Goal: Task Accomplishment & Management: Complete application form

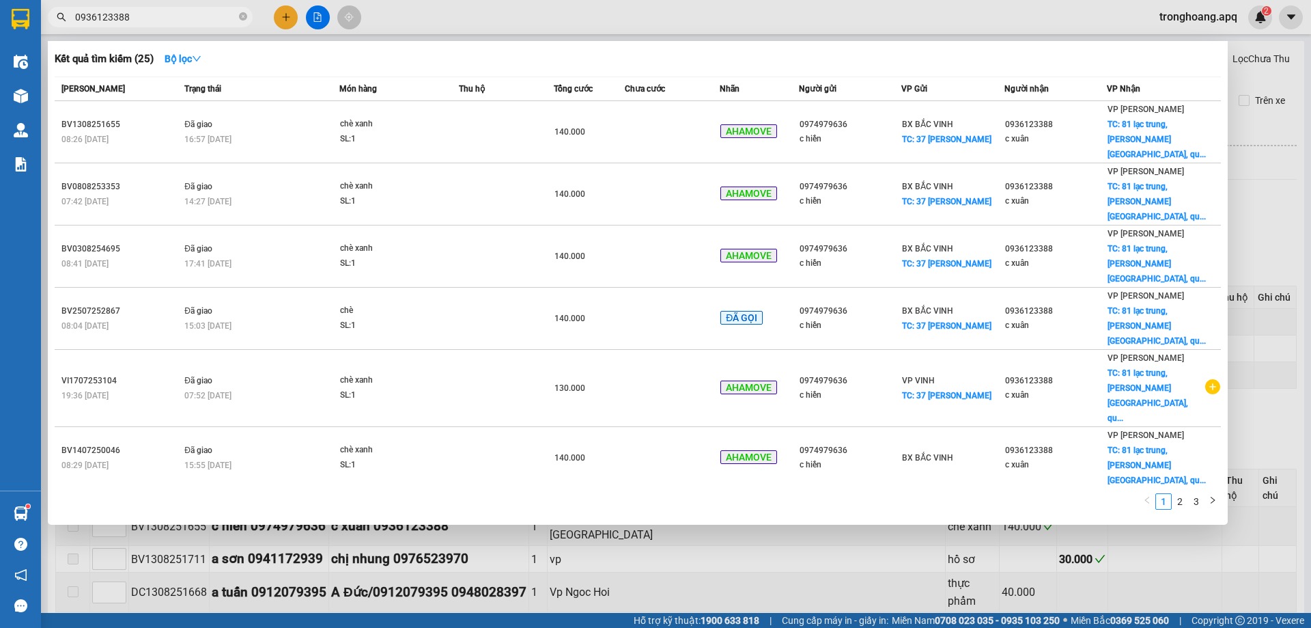
type input "0936123388"
click at [280, 23] on div at bounding box center [655, 314] width 1311 height 628
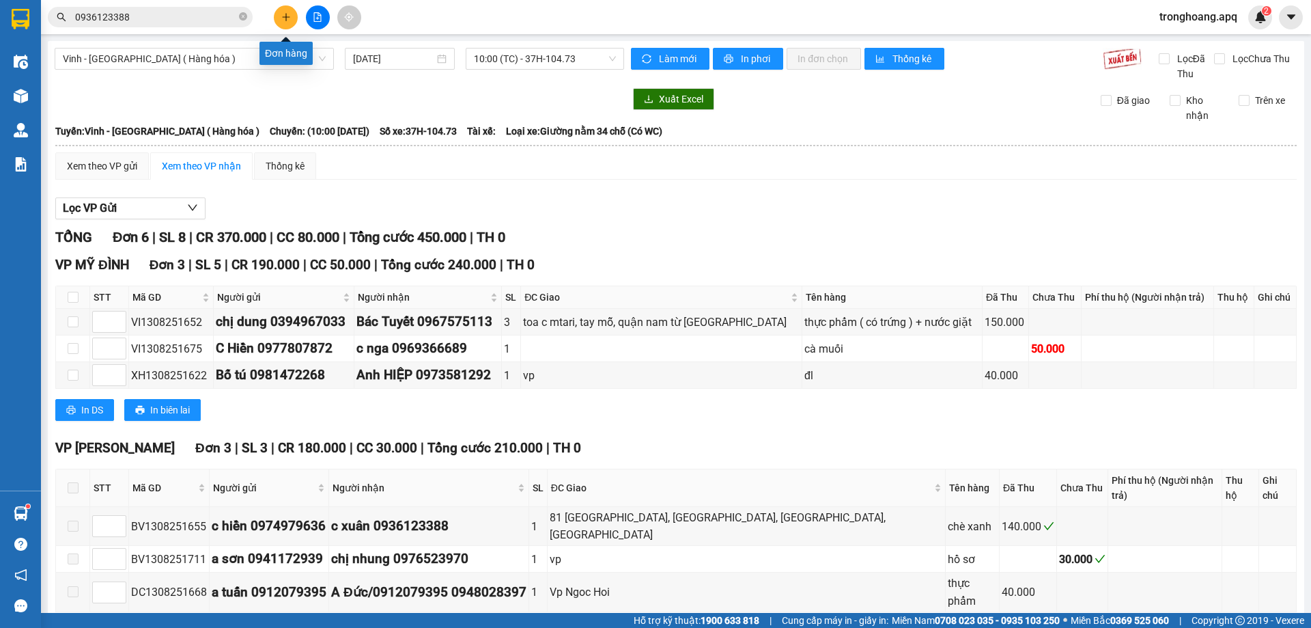
click at [280, 23] on button at bounding box center [286, 17] width 24 height 24
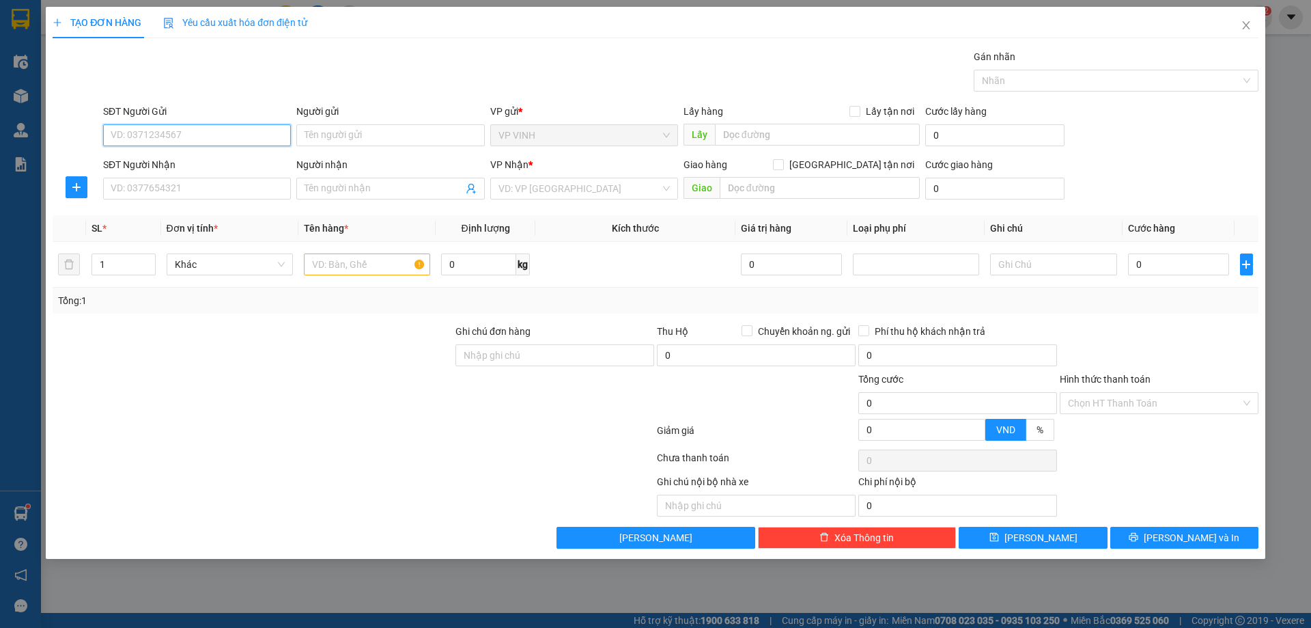
click at [204, 133] on input "SĐT Người Gửi" at bounding box center [197, 135] width 188 height 22
type input "0971947965"
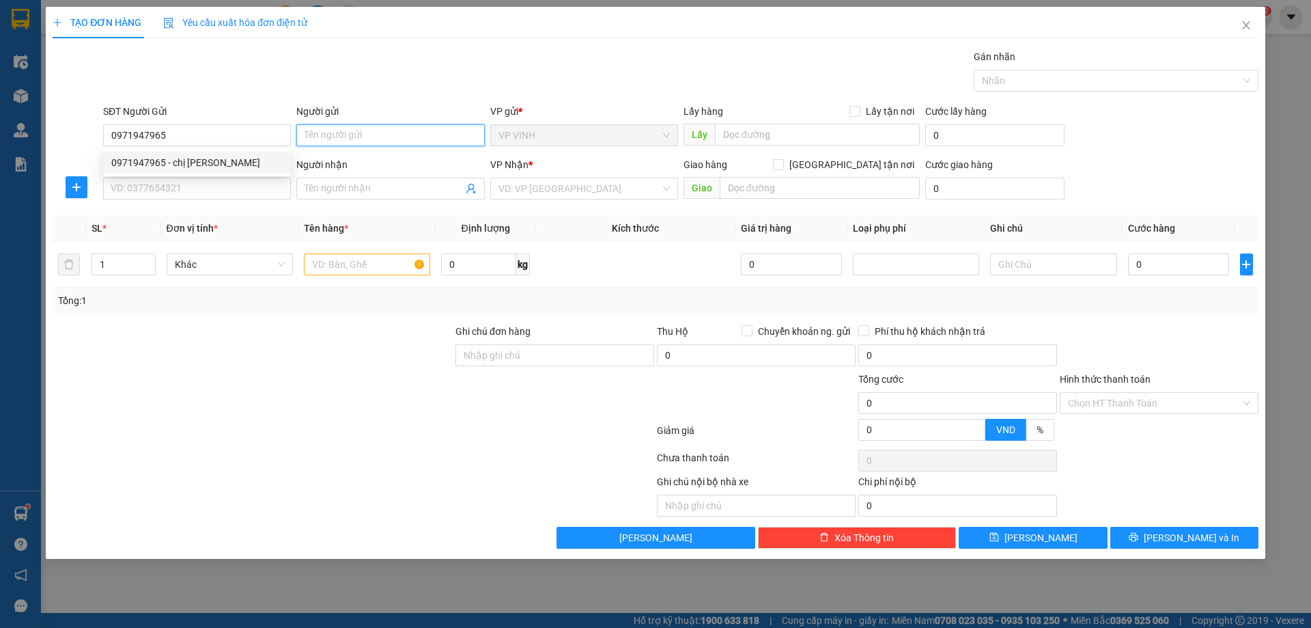
click at [400, 142] on input "Người gửi" at bounding box center [390, 135] width 188 height 22
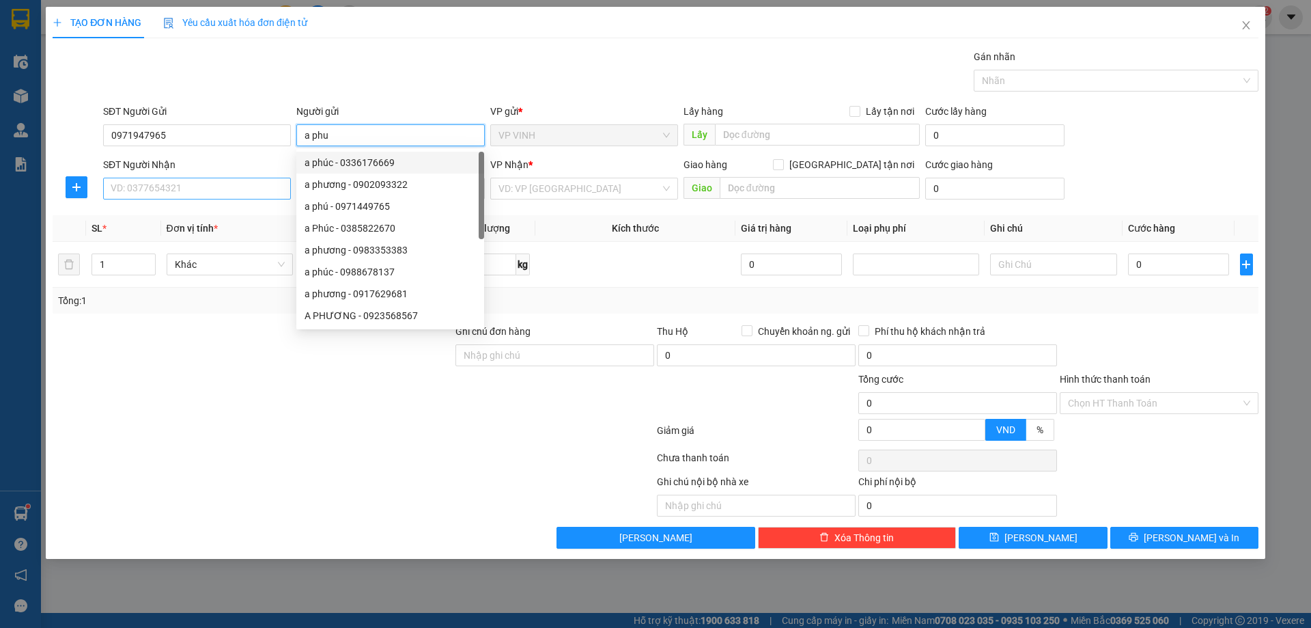
type input "a phu"
click at [206, 195] on input "SĐT Người Nhận" at bounding box center [197, 189] width 188 height 22
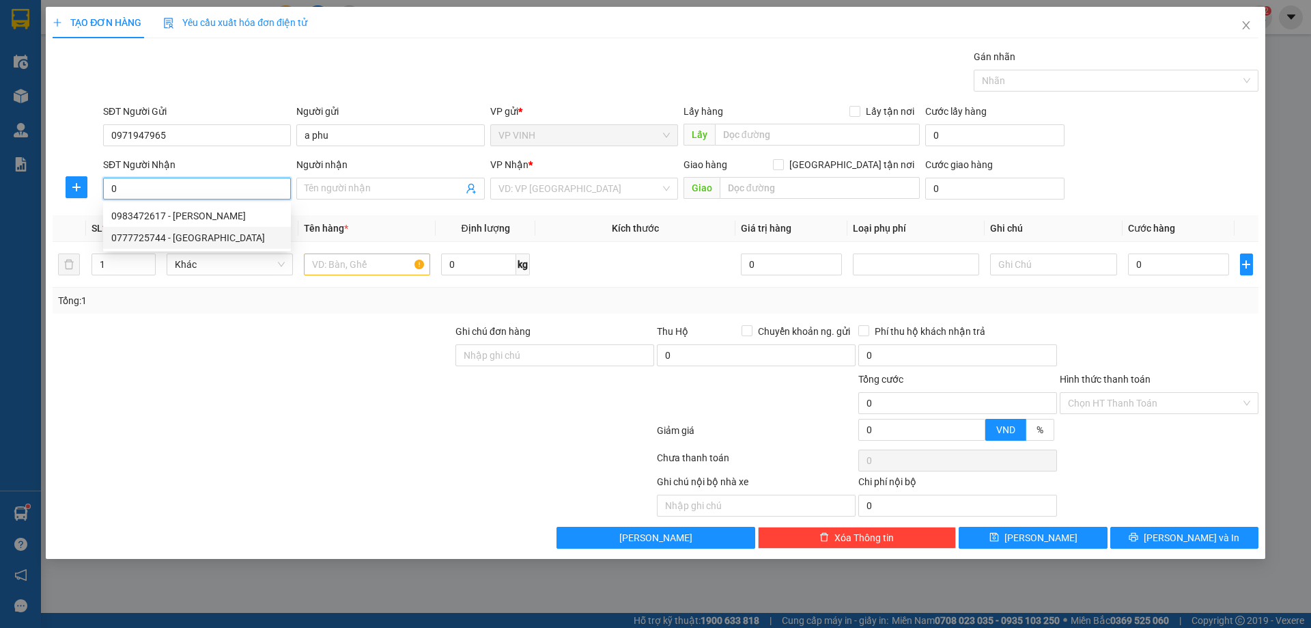
click at [186, 239] on div "0777725744 - [GEOGRAPHIC_DATA]" at bounding box center [196, 237] width 171 height 15
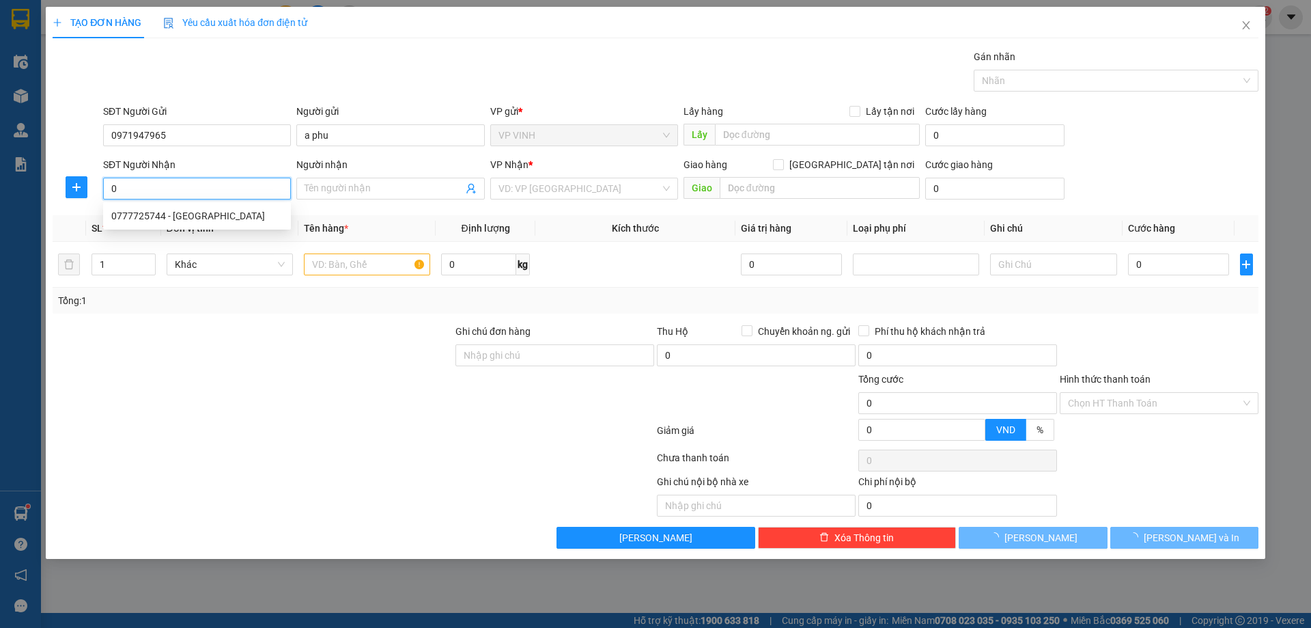
type input "0777725744"
type input "anh phú"
checkbox input "true"
type input "VP"
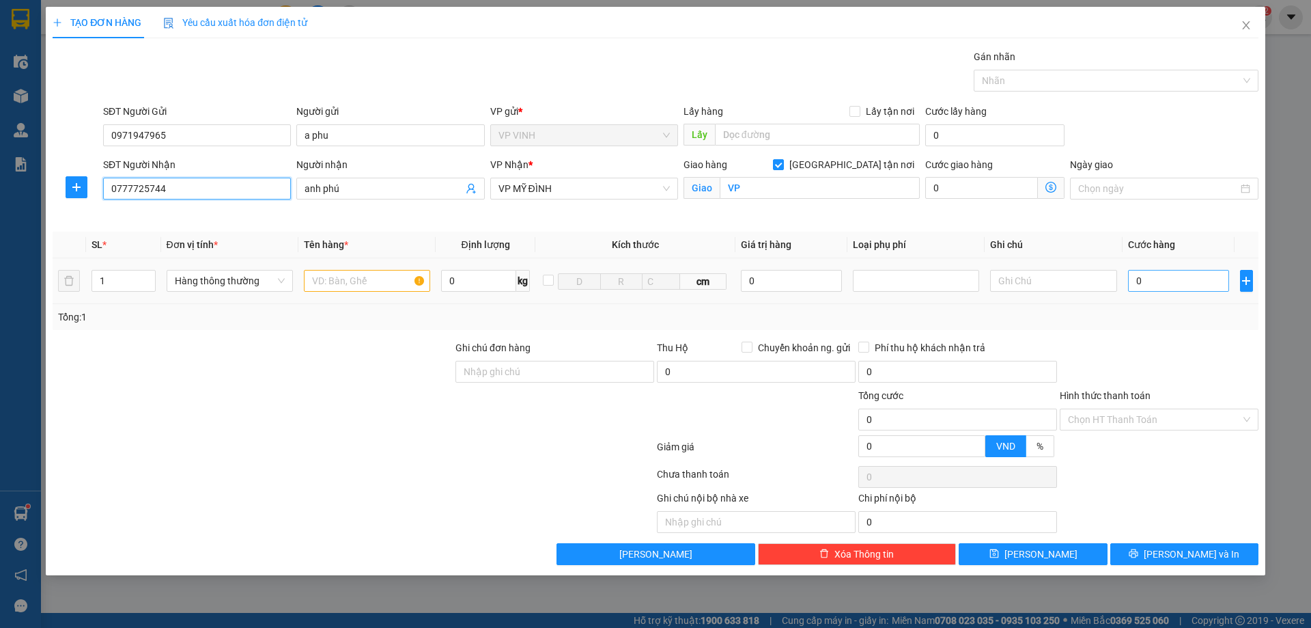
type input "0777725744"
click at [1195, 286] on input "0" at bounding box center [1179, 281] width 102 height 22
type input "5"
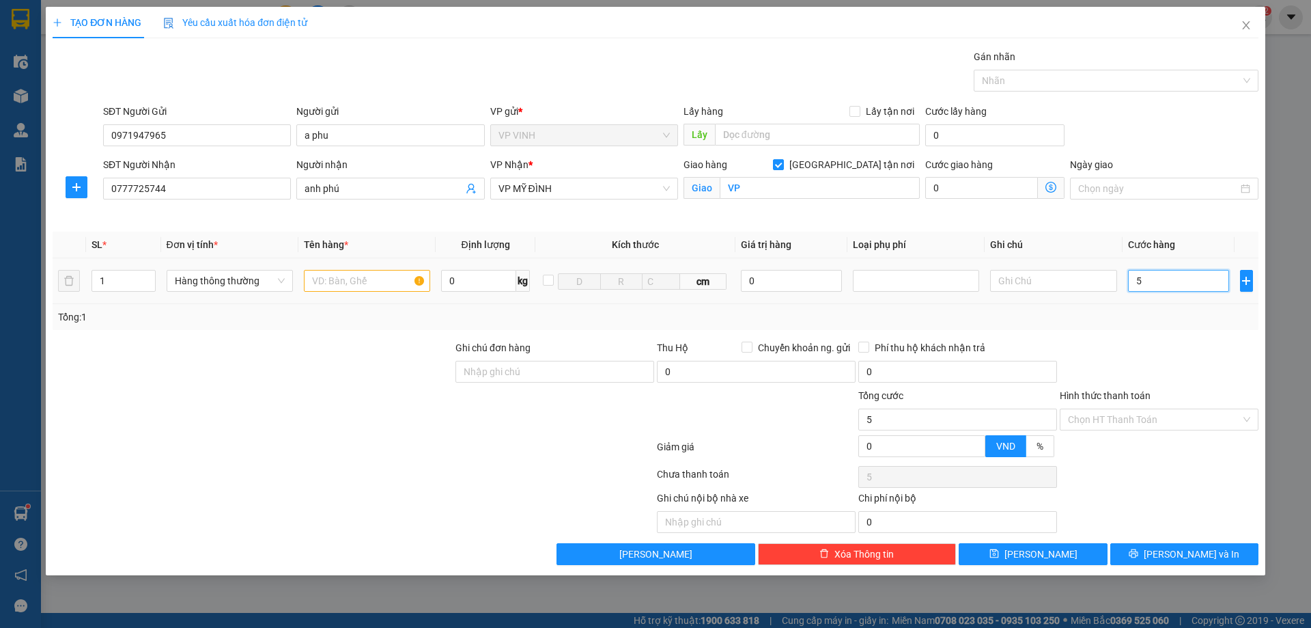
type input "50"
type input "500"
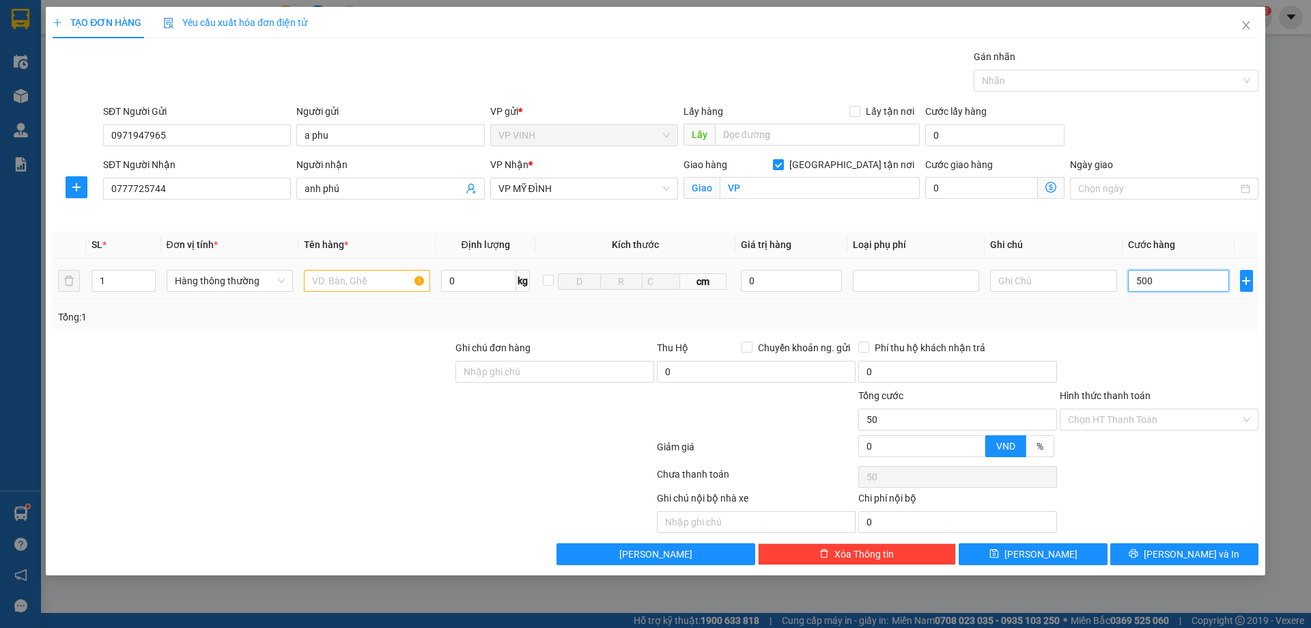
type input "500"
type input "5.000"
type input "50.000"
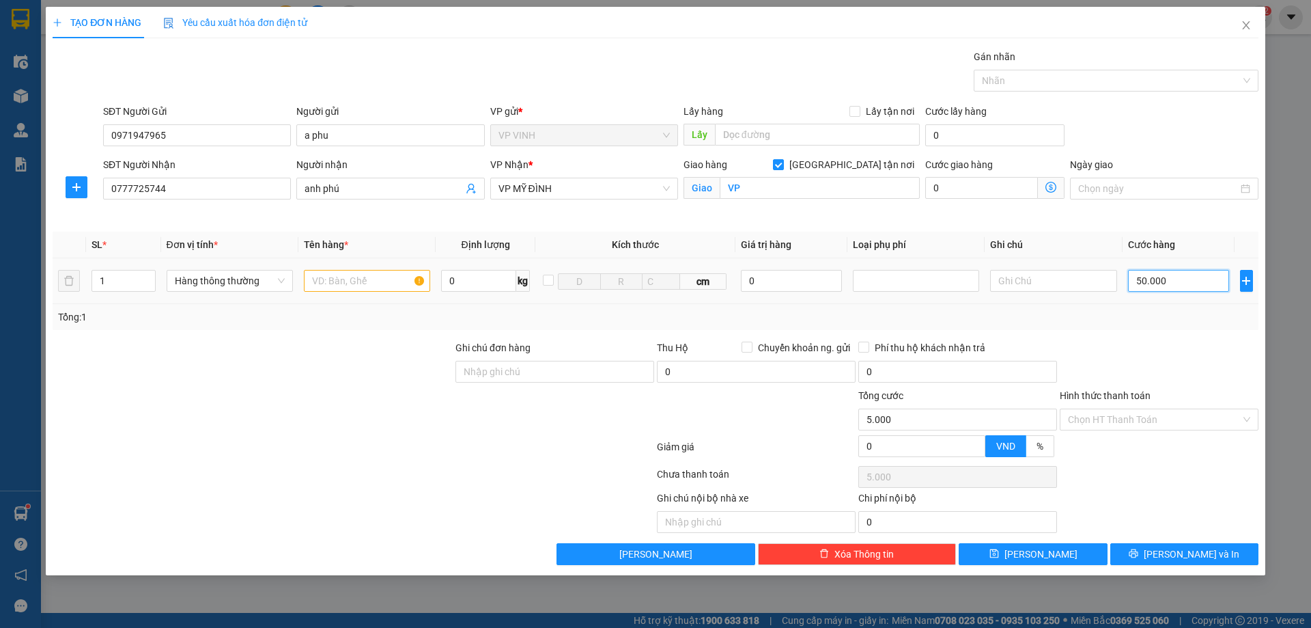
type input "50.000"
click at [1115, 193] on input "Ngày giao" at bounding box center [1158, 188] width 159 height 15
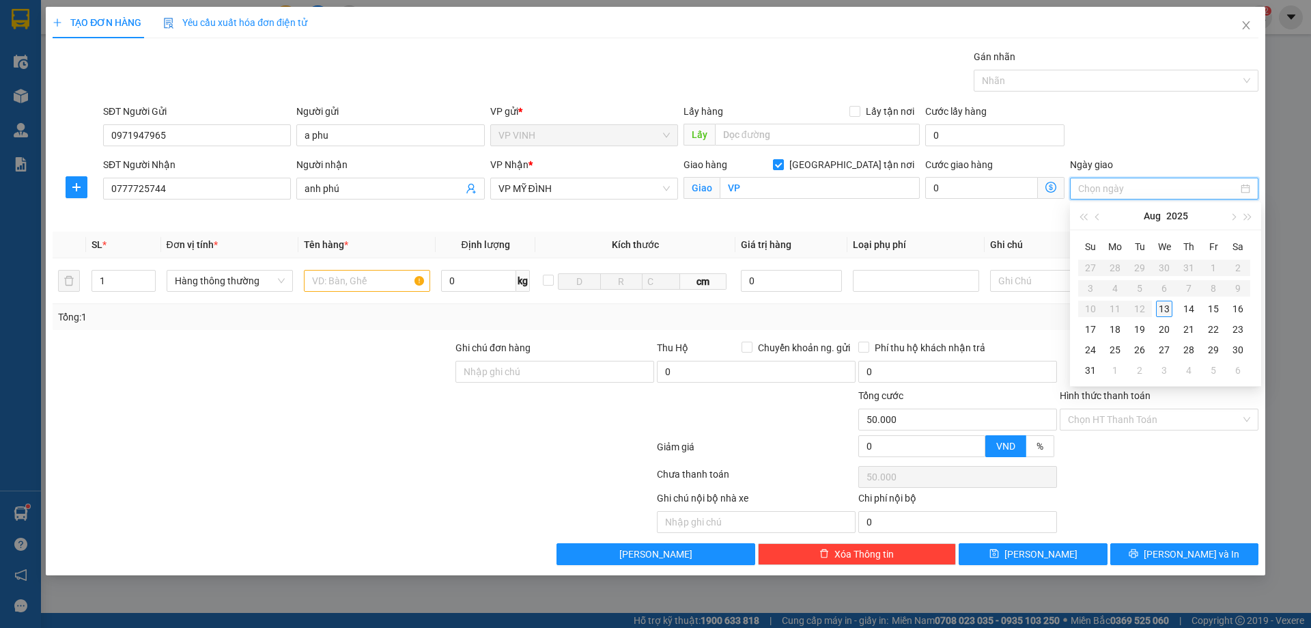
type input "[DATE]"
click at [1162, 309] on div "13" at bounding box center [1164, 309] width 16 height 16
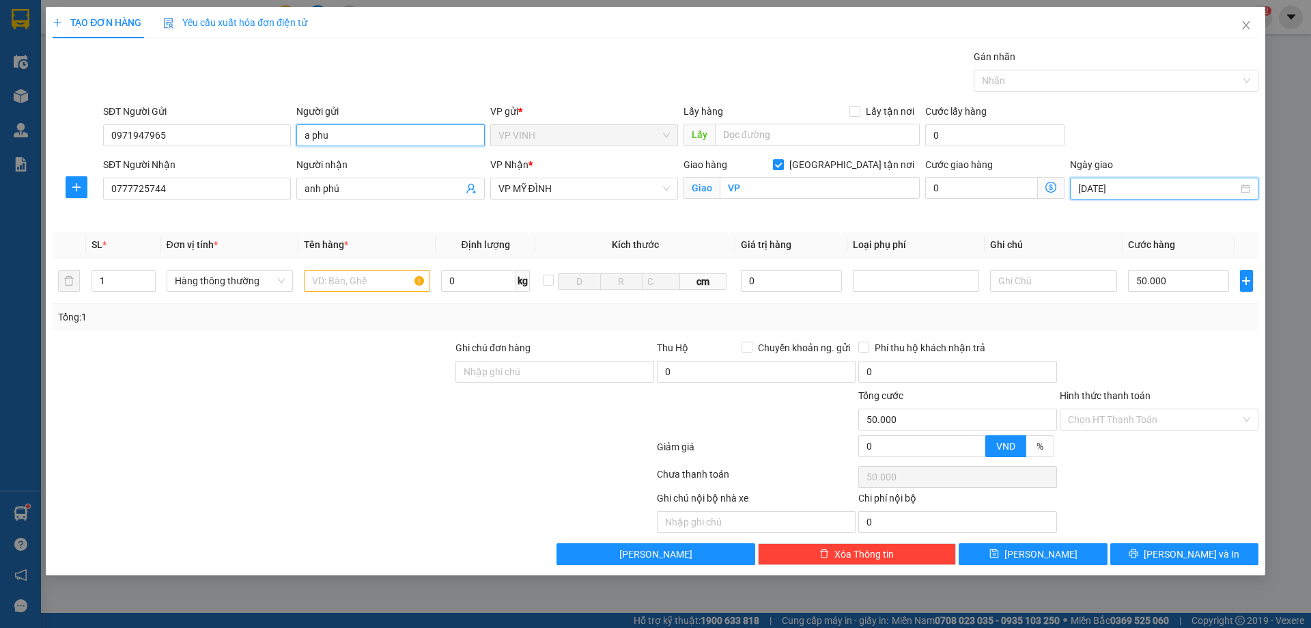
click at [341, 141] on input "a phu" at bounding box center [390, 135] width 188 height 22
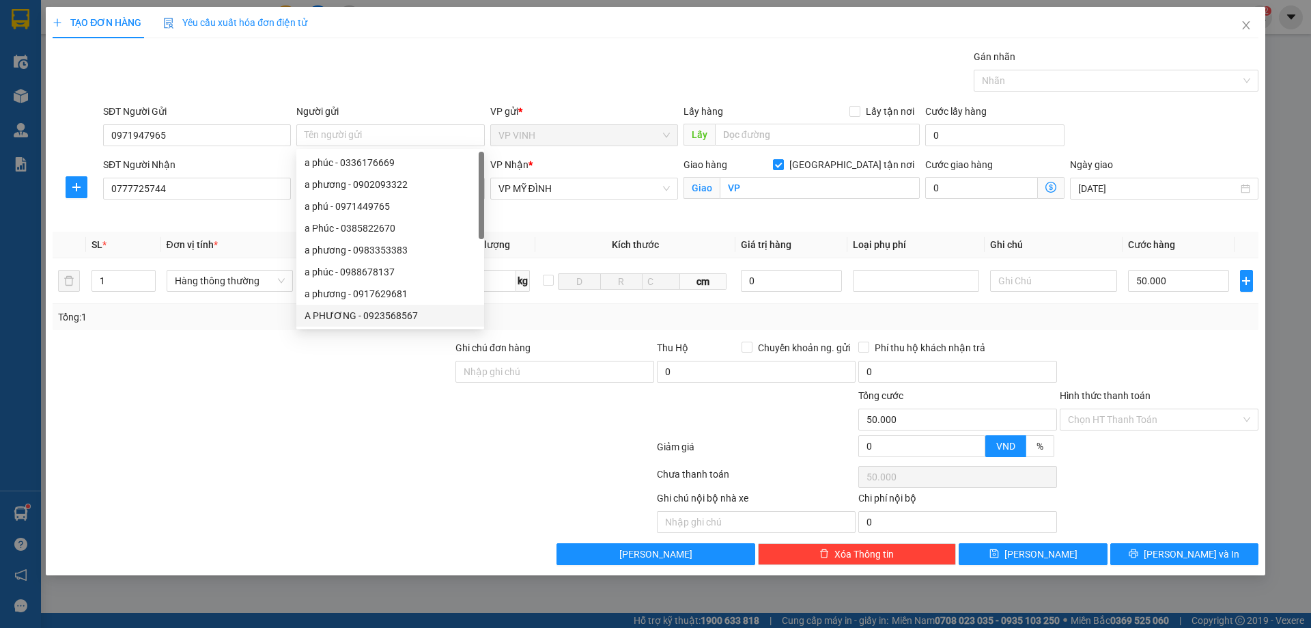
click at [423, 475] on div at bounding box center [353, 476] width 605 height 27
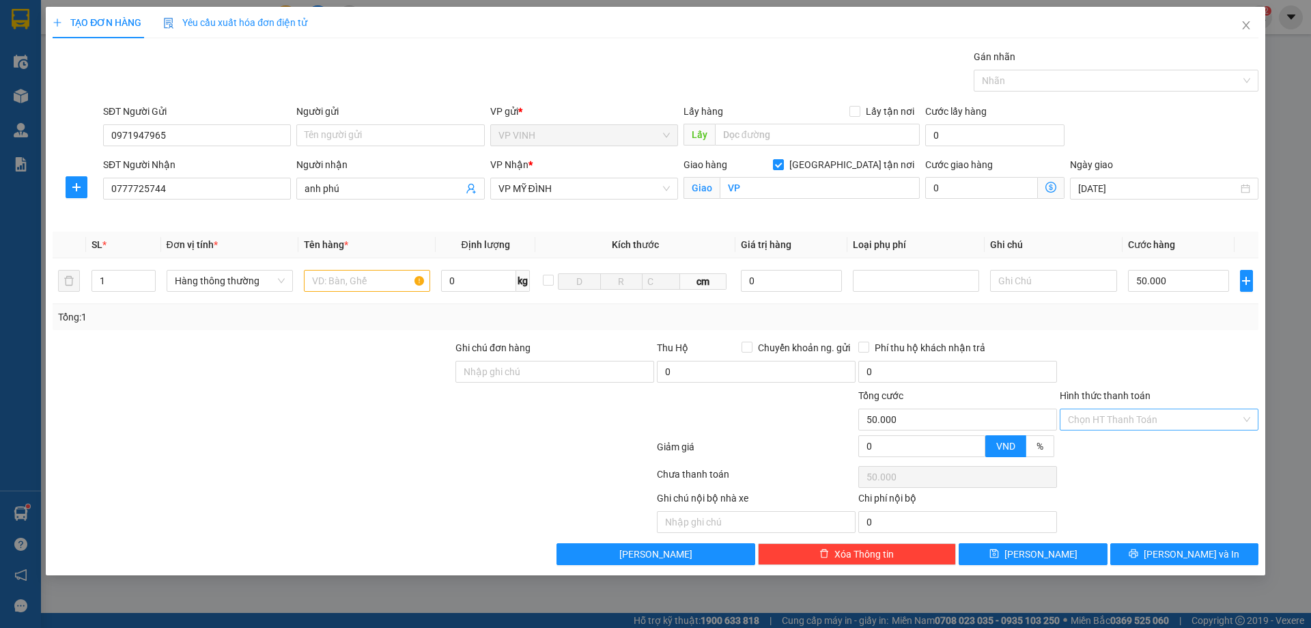
click at [1189, 421] on input "Hình thức thanh toán" at bounding box center [1154, 419] width 173 height 20
click at [1119, 447] on div "Tại văn phòng" at bounding box center [1159, 446] width 182 height 15
type input "0"
click at [1101, 495] on div "Ghi chú nội bộ nhà xe Chi phí nội bộ 0" at bounding box center [655, 511] width 1209 height 42
click at [1044, 84] on div at bounding box center [1109, 80] width 264 height 16
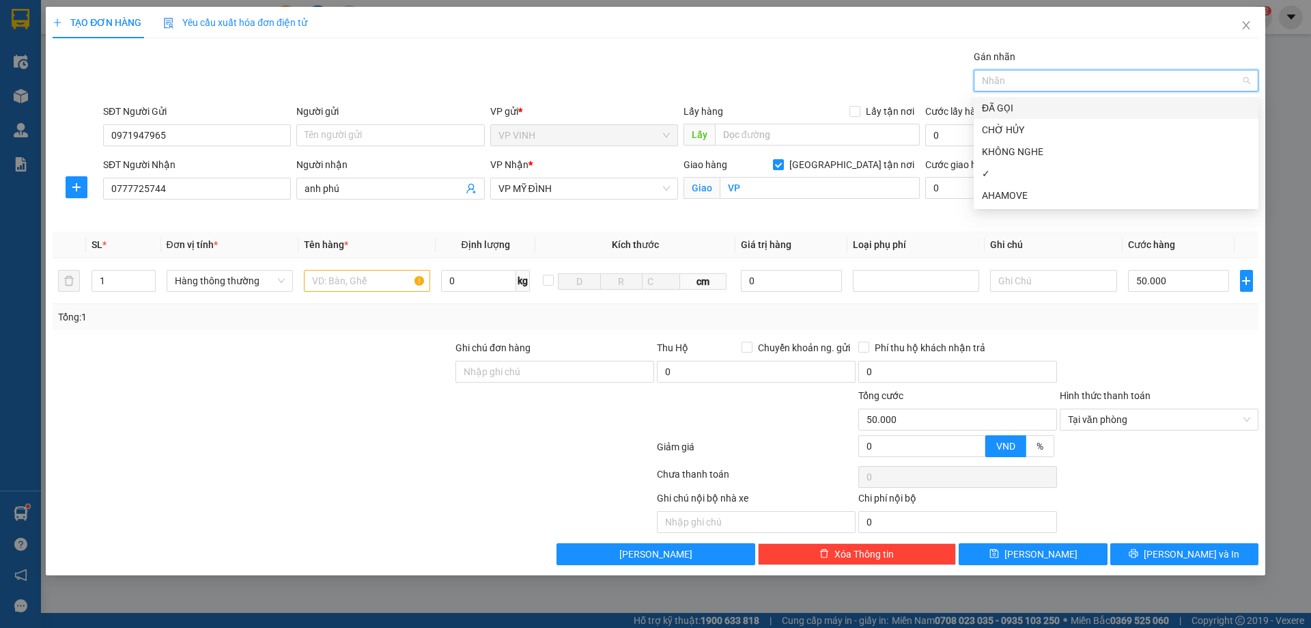
click at [893, 72] on div "Gói vận chuyển * Tiêu chuẩn Gán nhãn Nhãn" at bounding box center [680, 73] width 1161 height 48
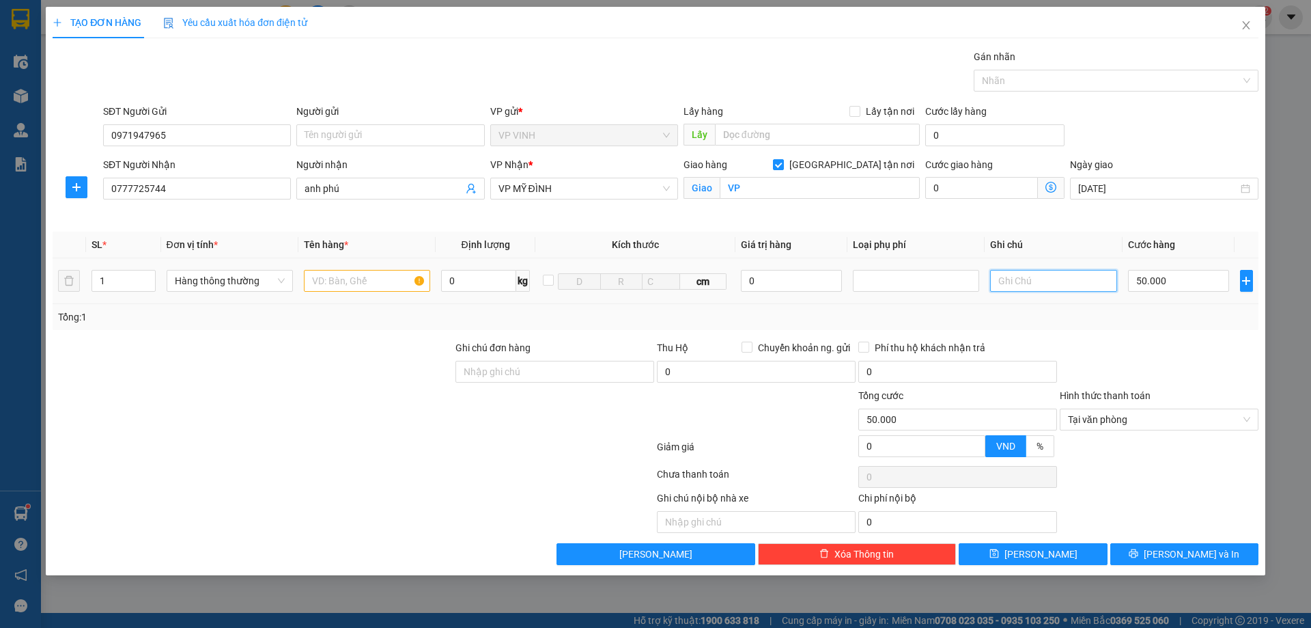
click at [1034, 288] on input "text" at bounding box center [1053, 281] width 126 height 22
click at [1212, 556] on button "[PERSON_NAME] và In" at bounding box center [1185, 554] width 148 height 22
click at [1027, 273] on input "tp" at bounding box center [1053, 281] width 126 height 22
type input "t"
click at [352, 283] on input "text" at bounding box center [367, 281] width 126 height 22
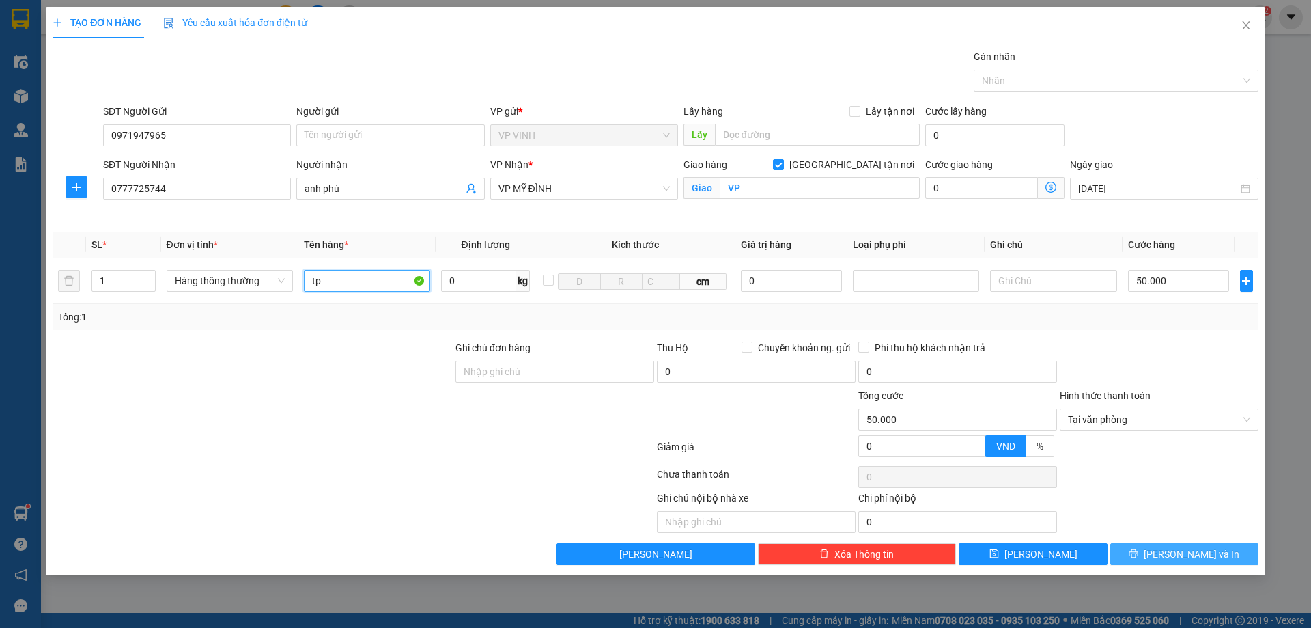
type input "tp"
click at [1202, 543] on button "[PERSON_NAME] và In" at bounding box center [1185, 554] width 148 height 22
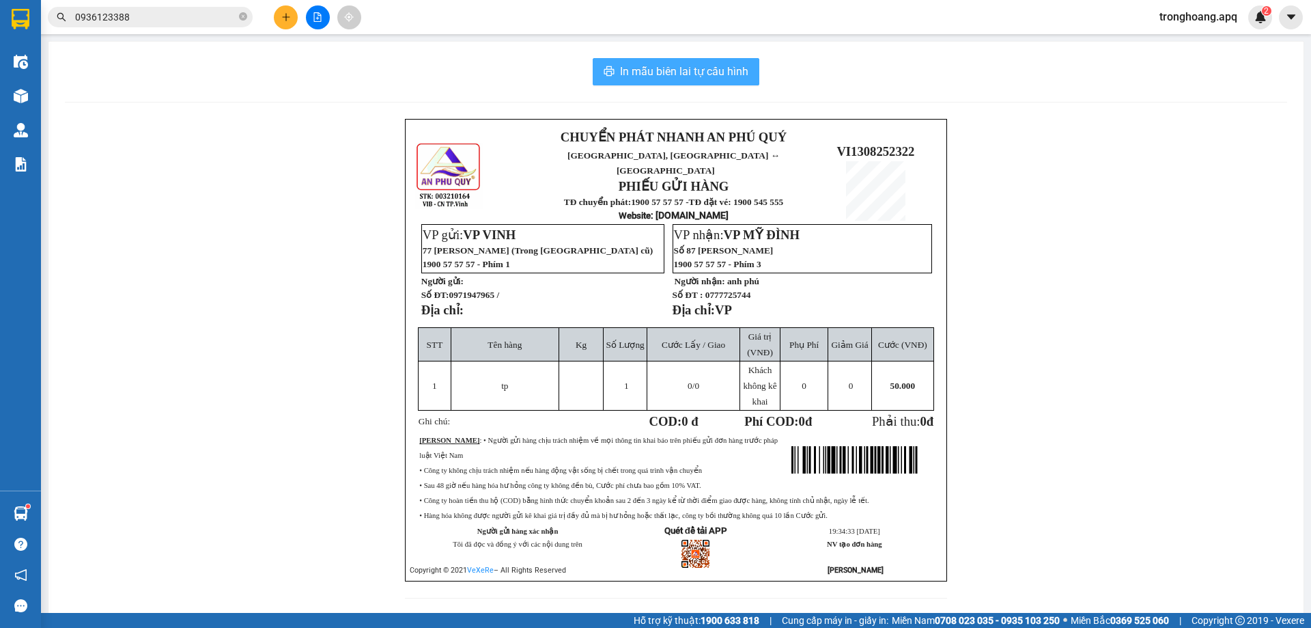
click at [689, 72] on span "In mẫu biên lai tự cấu hình" at bounding box center [684, 71] width 128 height 17
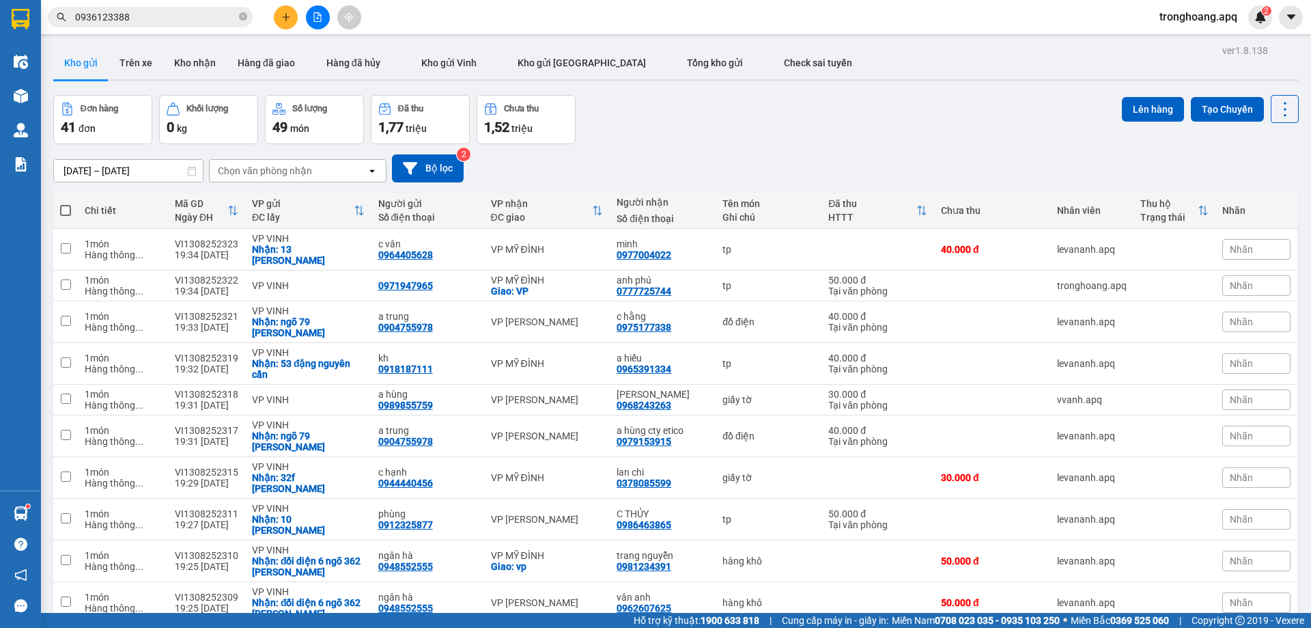
click at [288, 25] on button at bounding box center [286, 17] width 24 height 24
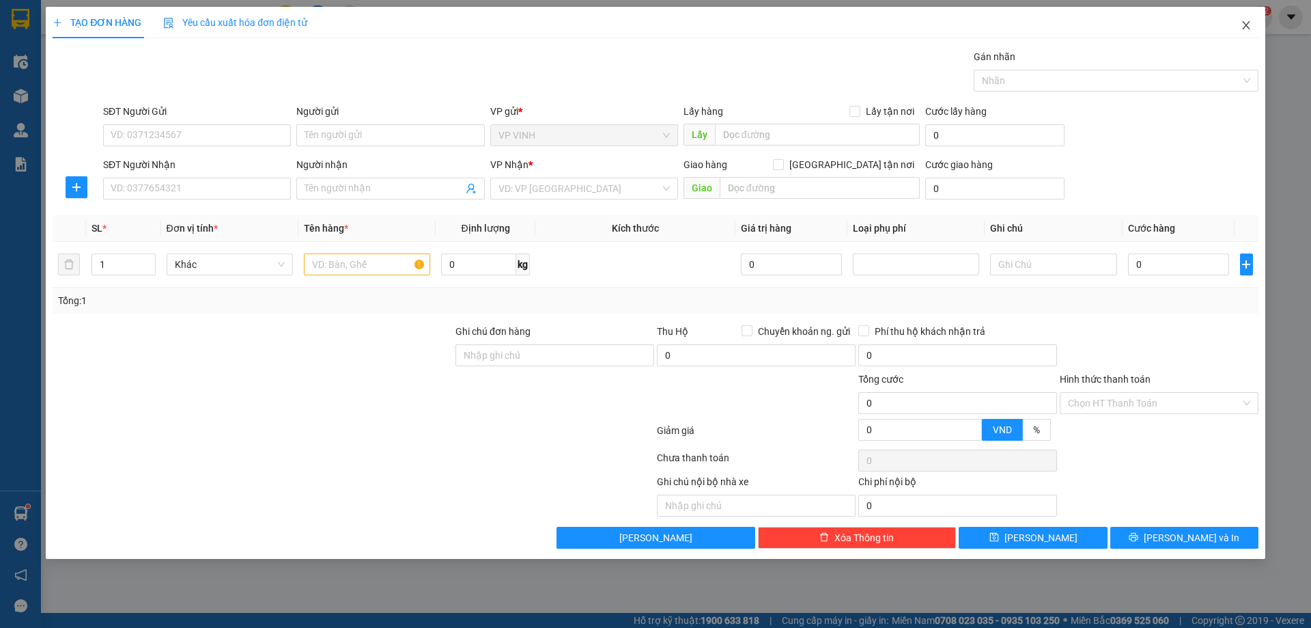
click at [1249, 29] on icon "close" at bounding box center [1246, 25] width 8 height 8
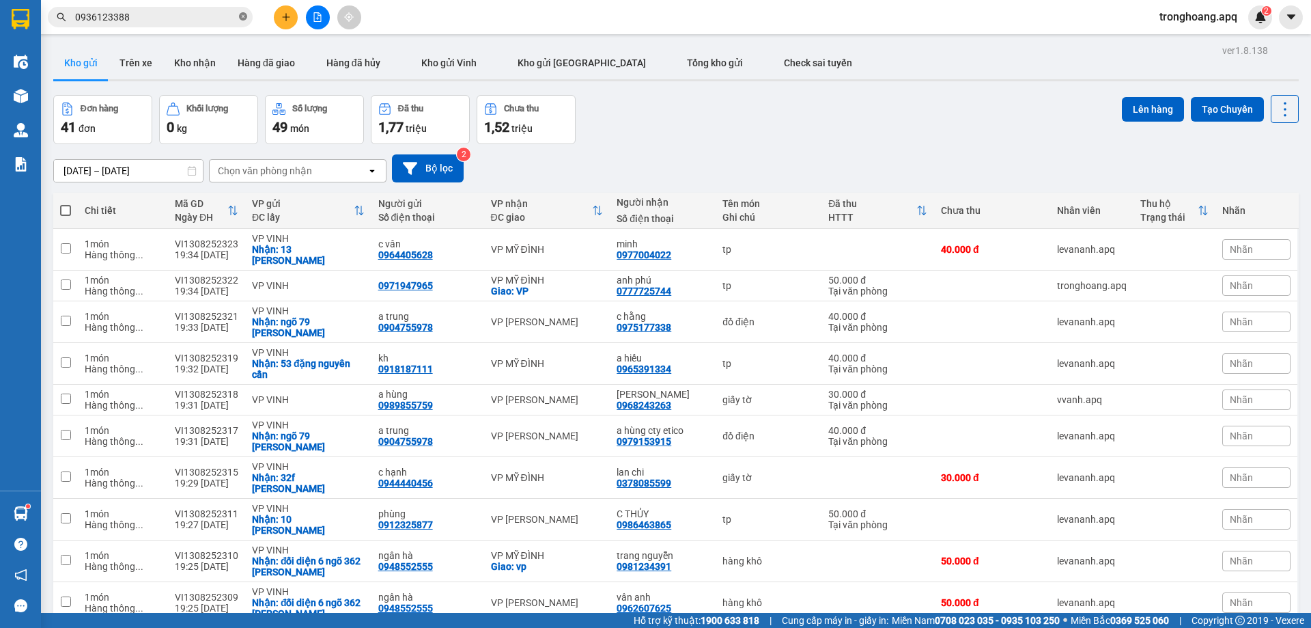
click at [240, 20] on icon "close-circle" at bounding box center [243, 16] width 8 height 8
click at [206, 70] on button "Kho nhận" at bounding box center [195, 62] width 64 height 33
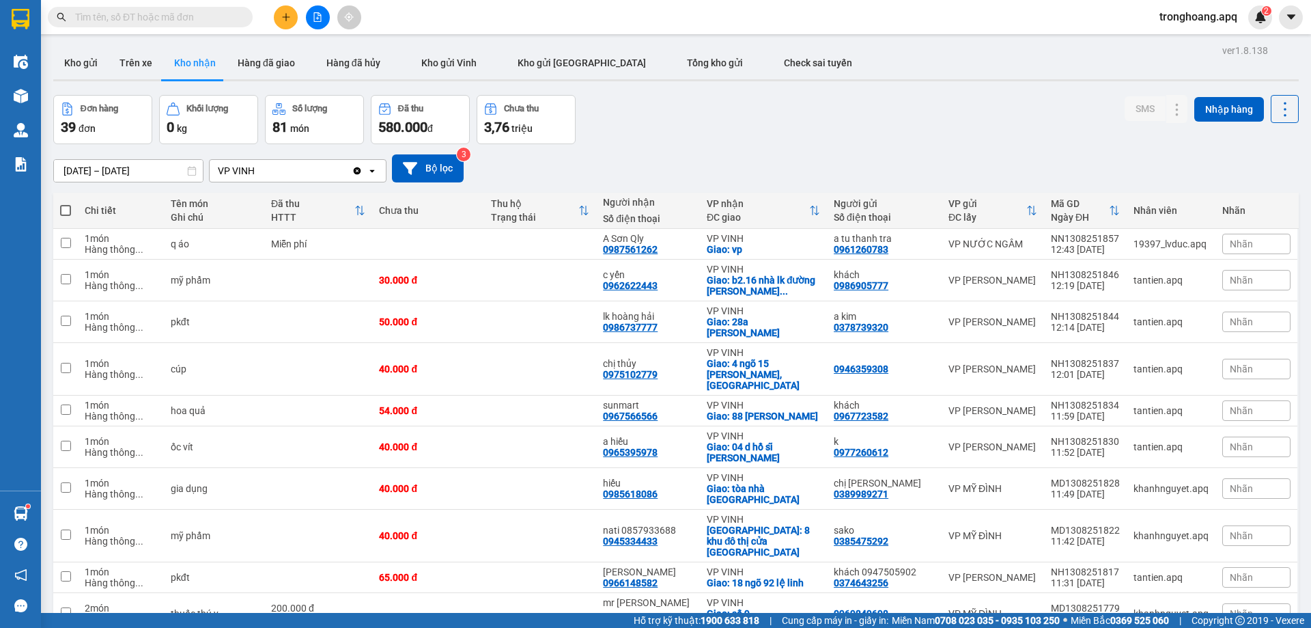
click at [196, 23] on input "text" at bounding box center [155, 17] width 161 height 15
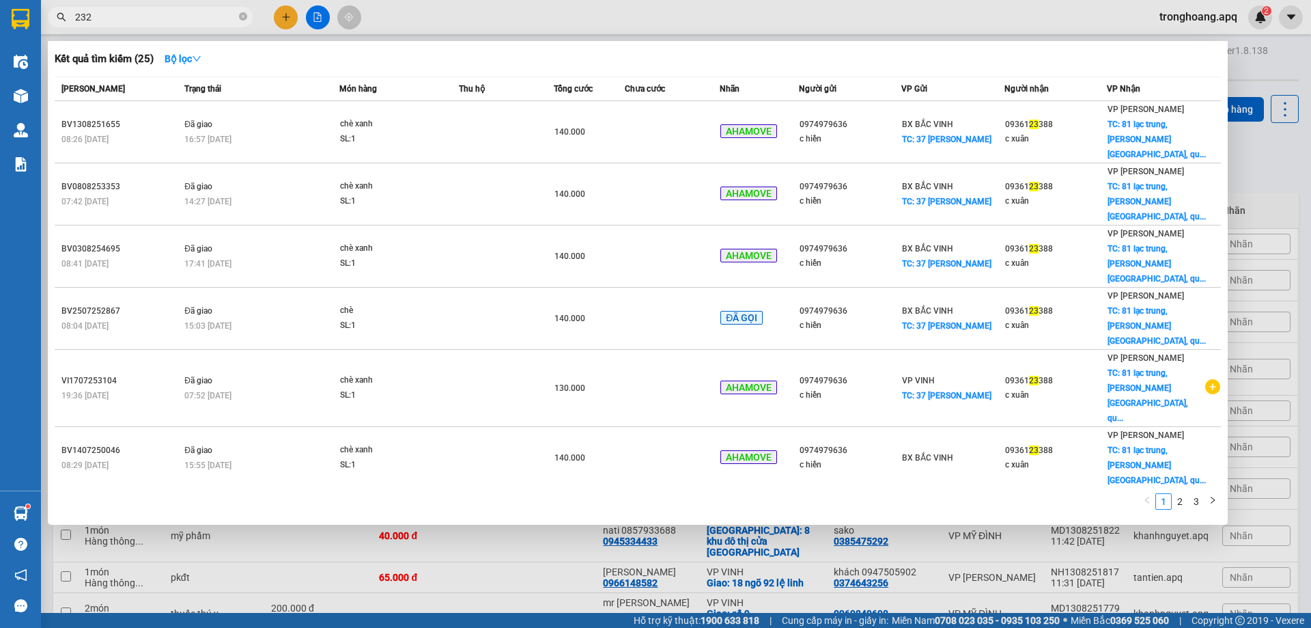
type input "2322"
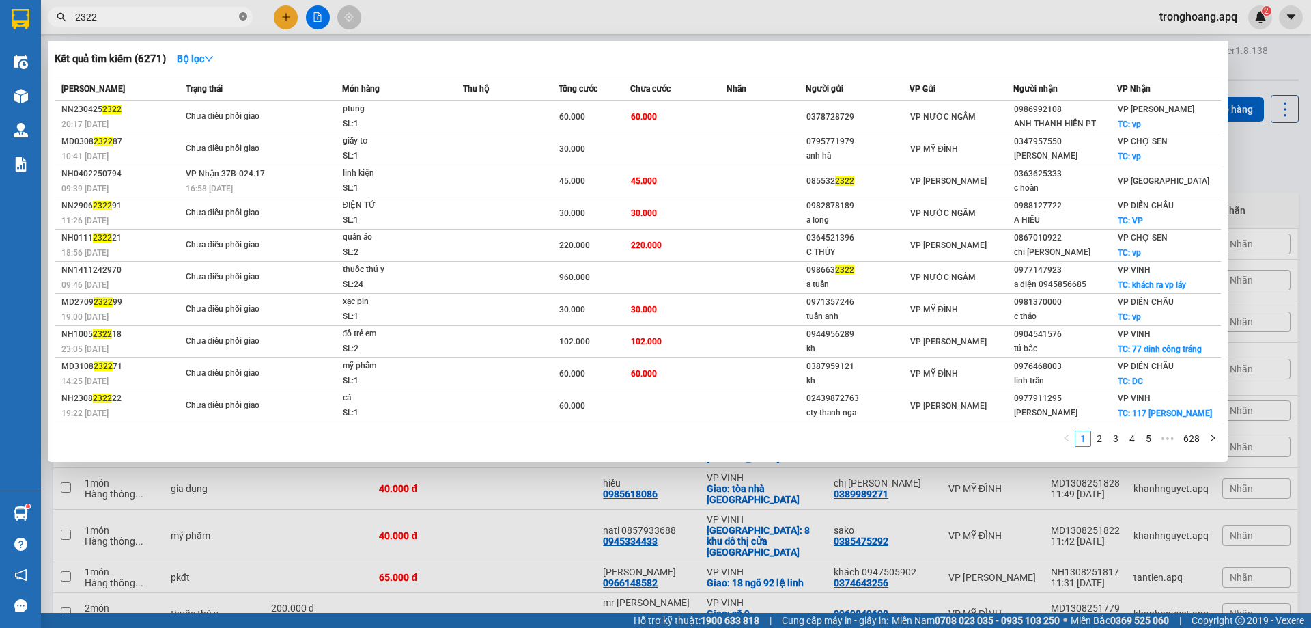
click at [245, 16] on icon "close-circle" at bounding box center [243, 16] width 8 height 8
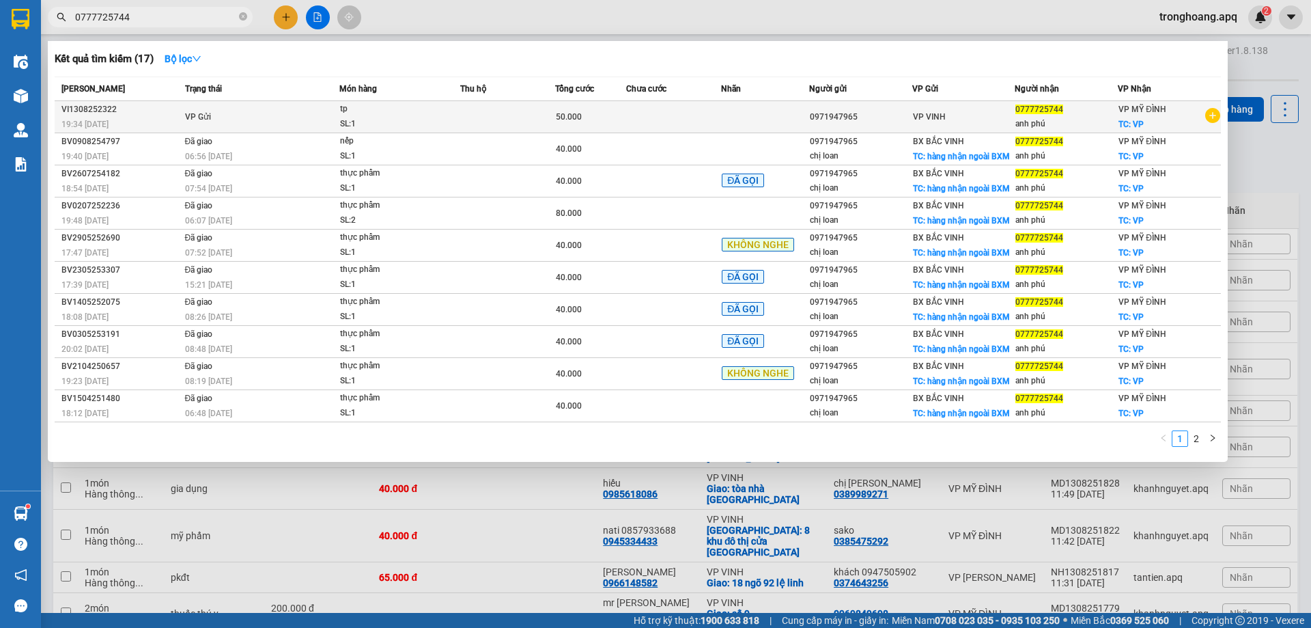
type input "0777725744"
click at [686, 119] on td at bounding box center [673, 117] width 95 height 32
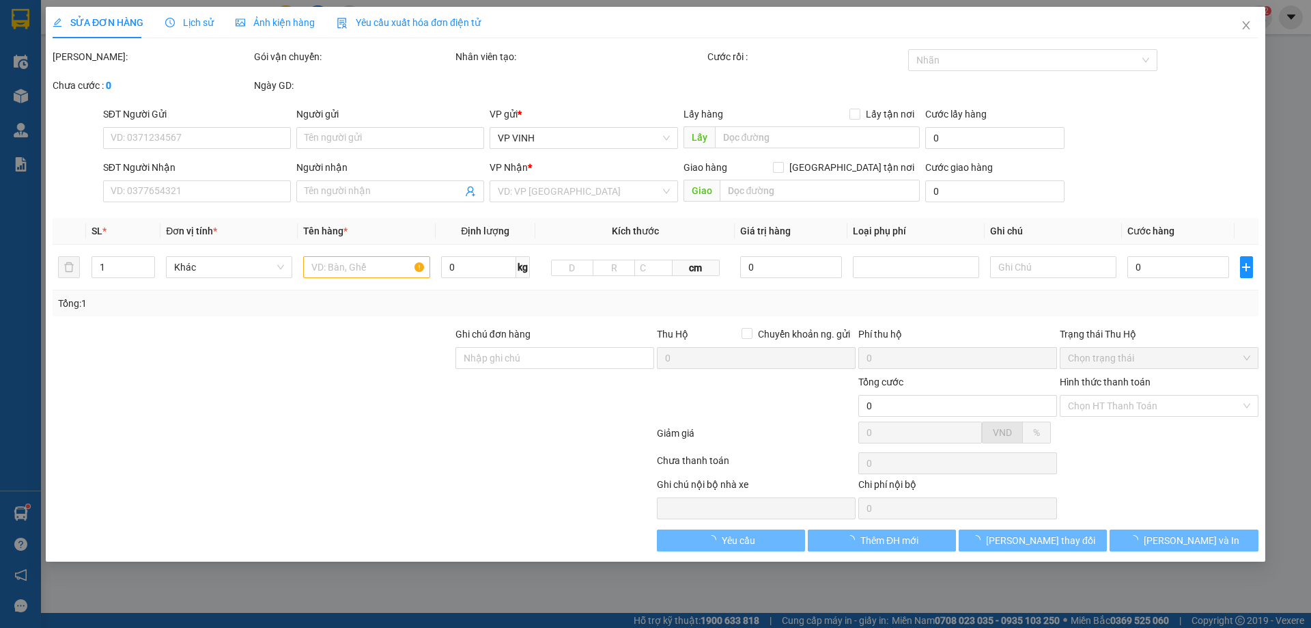
type input "0971947965"
type input "0777725744"
type input "anh phú"
checkbox input "true"
type input "VP"
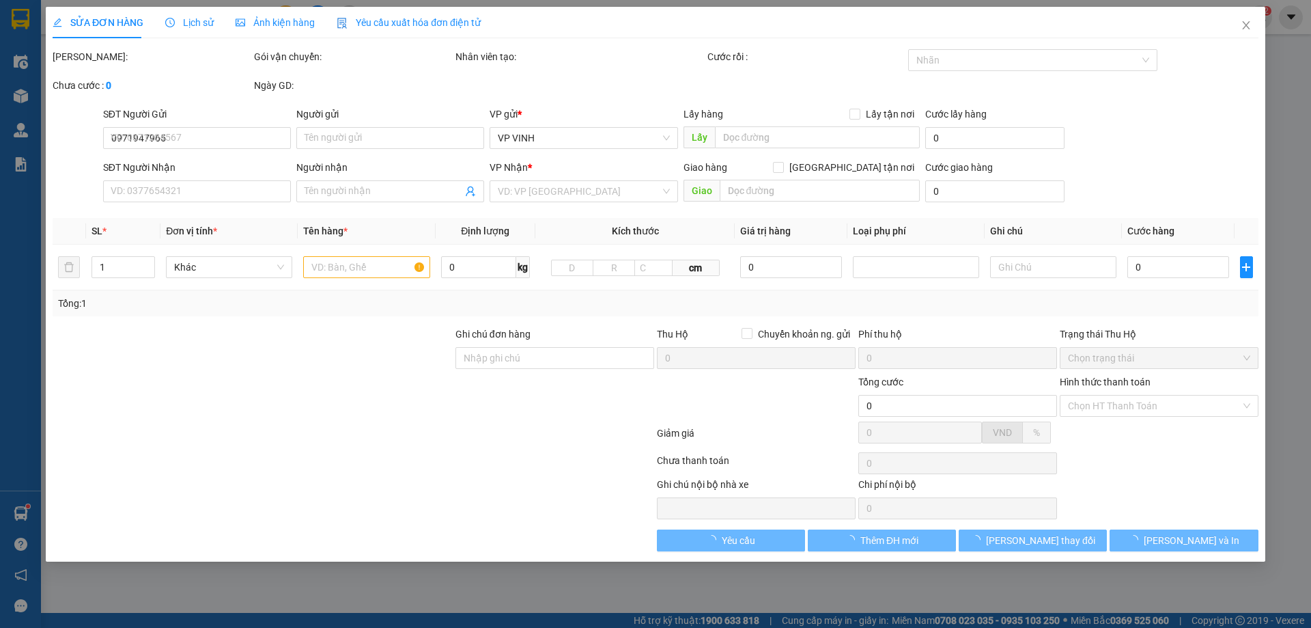
type input "50.000"
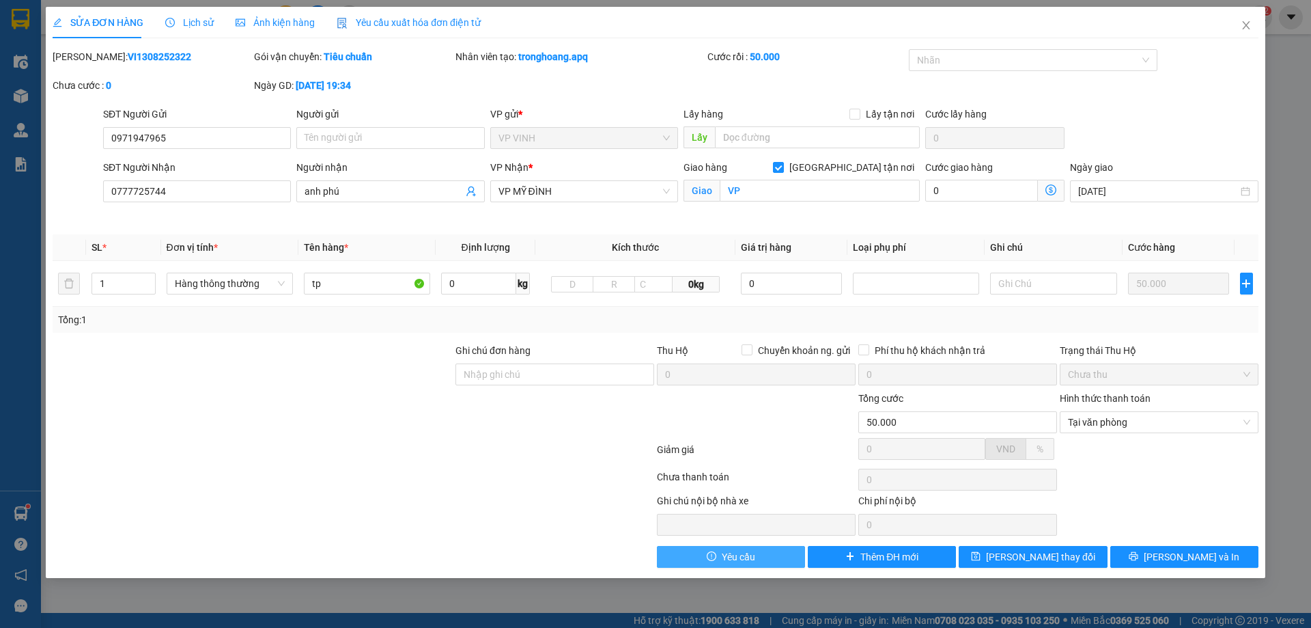
click at [771, 549] on button "Yêu cầu" at bounding box center [731, 557] width 148 height 22
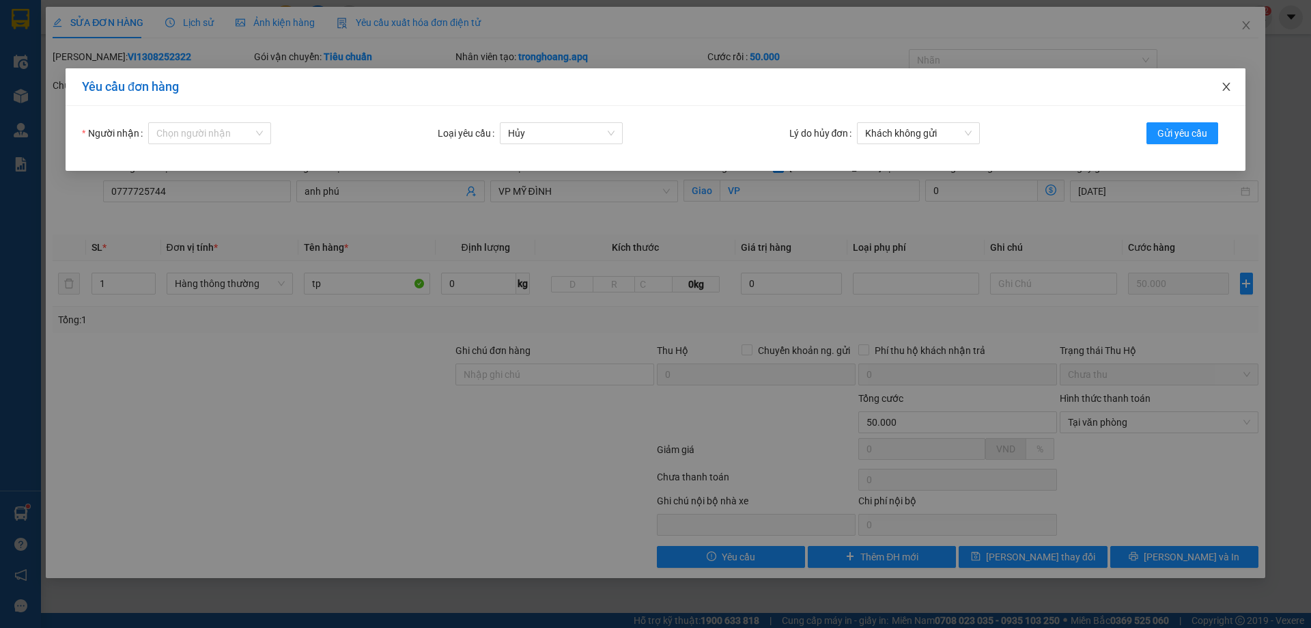
click at [1227, 85] on icon "close" at bounding box center [1226, 86] width 11 height 11
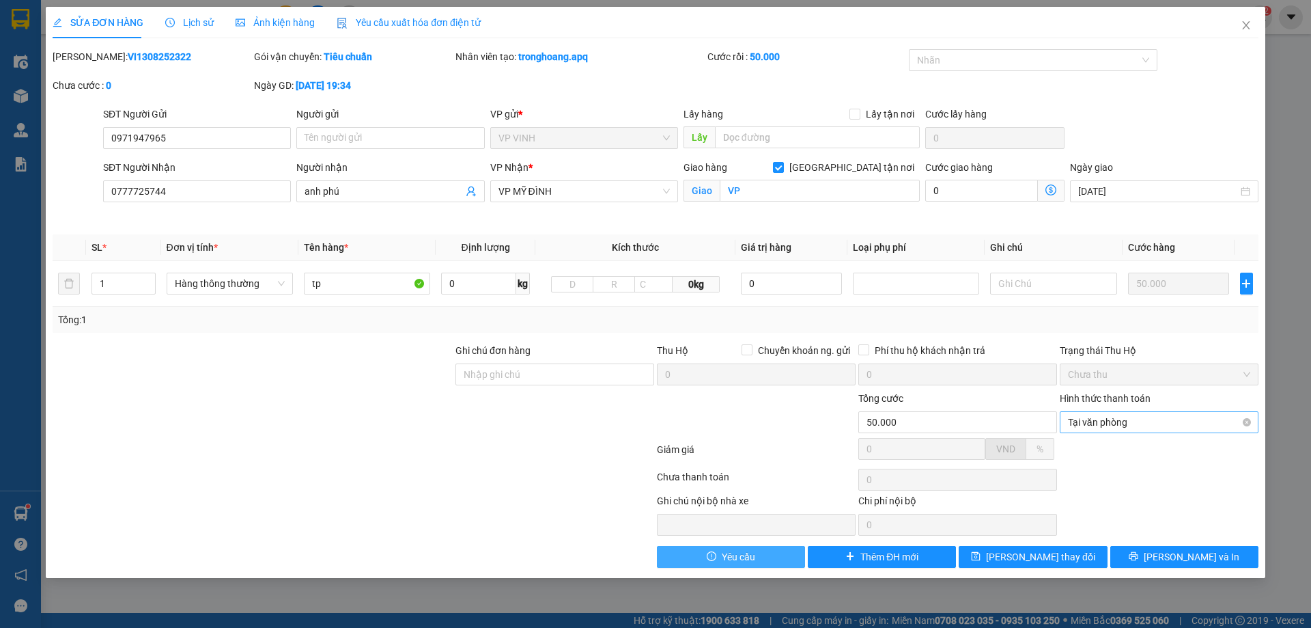
click at [1110, 428] on span "Tại văn phòng" at bounding box center [1159, 422] width 182 height 20
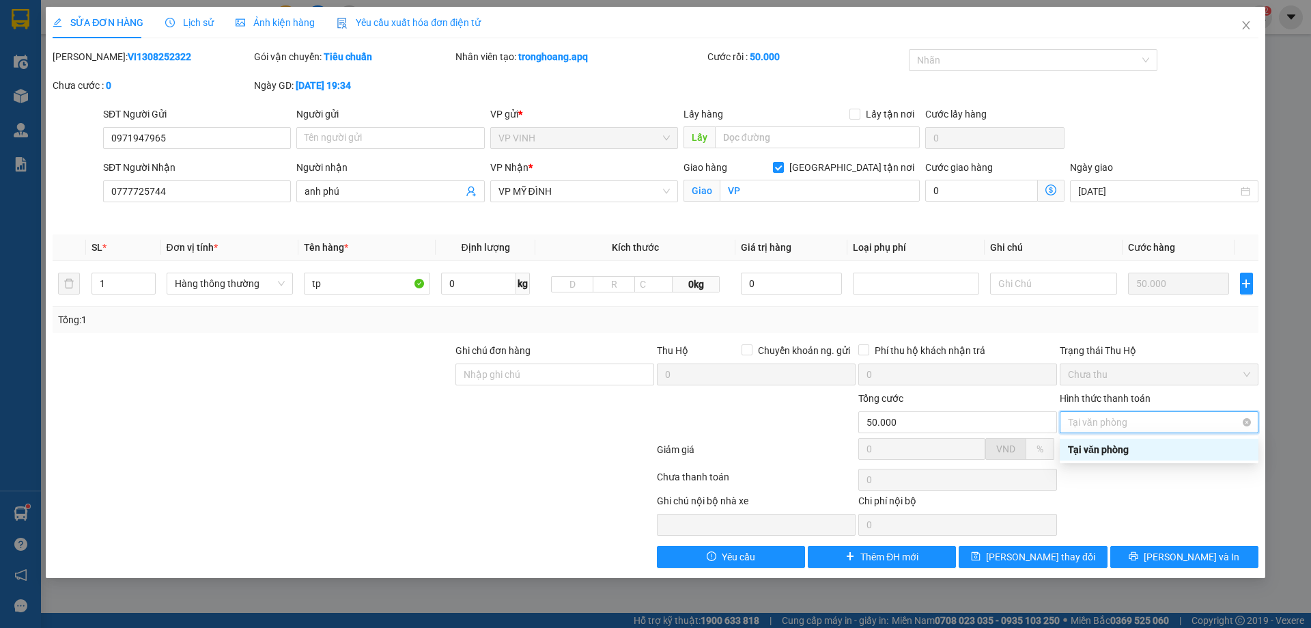
click at [1110, 428] on span "Tại văn phòng" at bounding box center [1159, 422] width 182 height 20
click at [1113, 452] on div "Tại văn phòng" at bounding box center [1159, 449] width 182 height 15
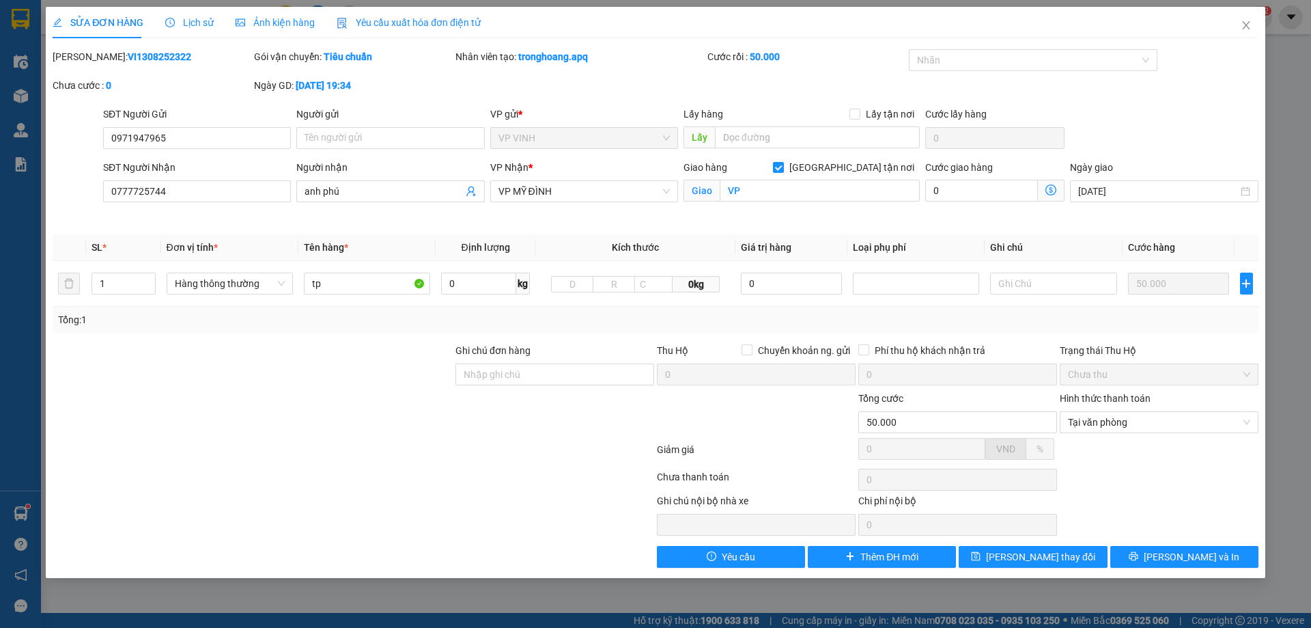
click at [1133, 489] on div "Chọn HT Thanh Toán" at bounding box center [1160, 479] width 202 height 27
click at [1244, 281] on icon "plus" at bounding box center [1246, 283] width 11 height 11
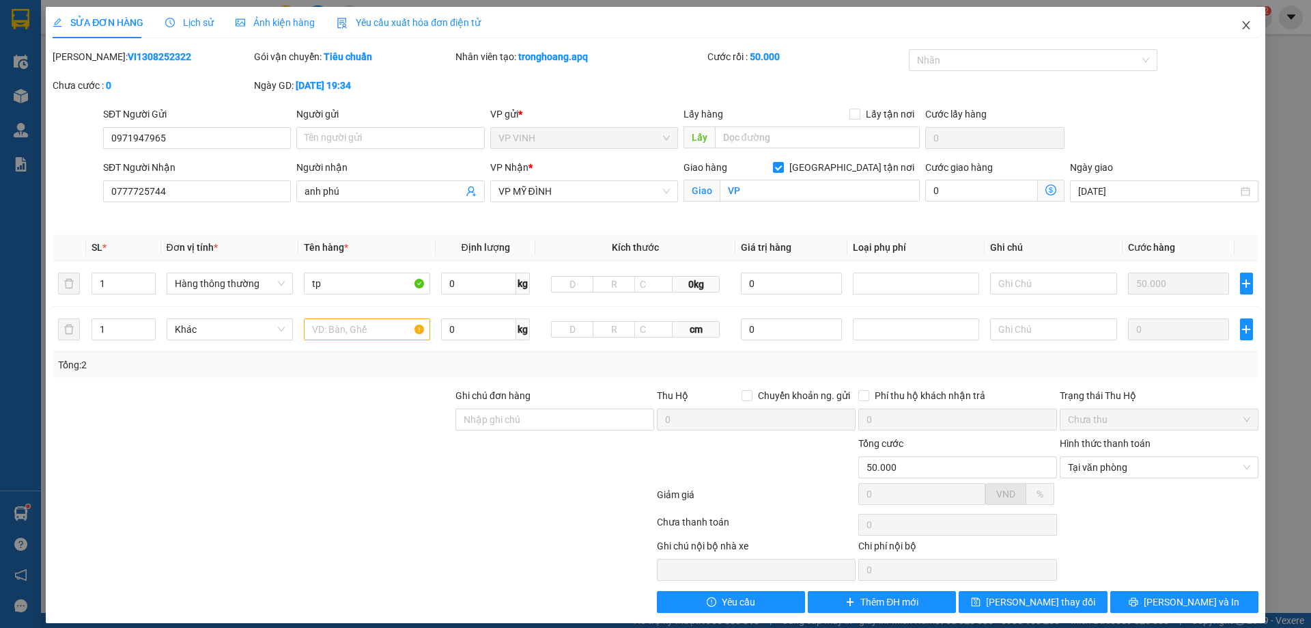
click at [1241, 27] on icon "close" at bounding box center [1246, 25] width 11 height 11
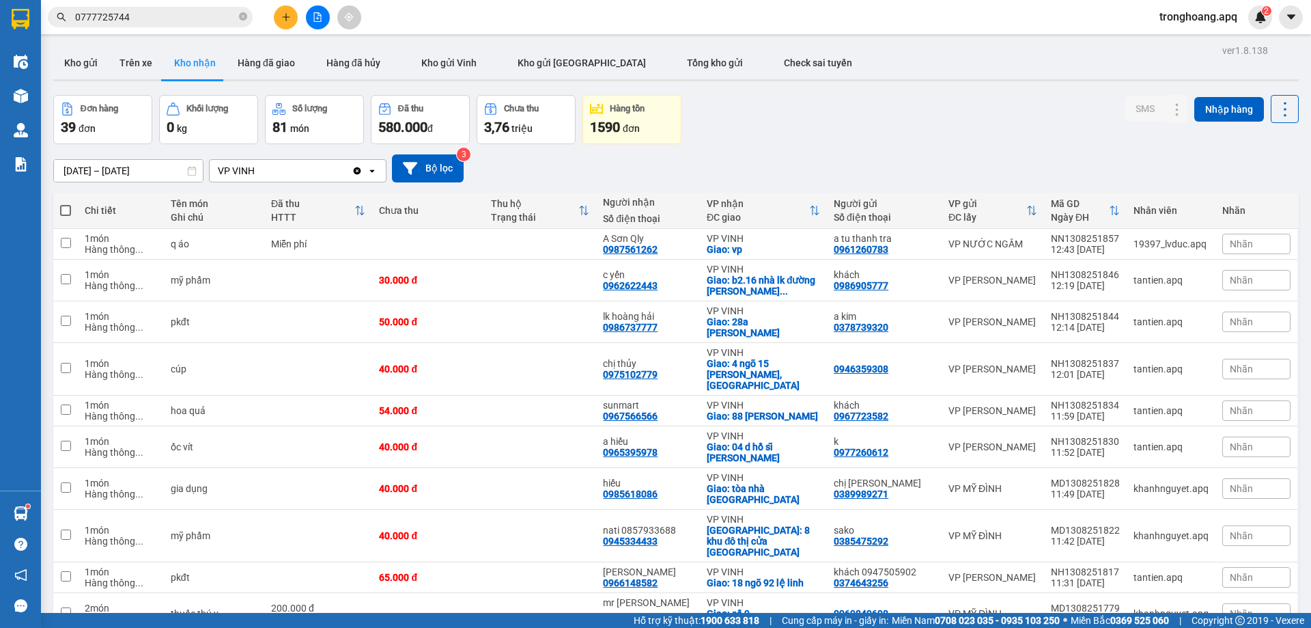
click at [167, 23] on input "0777725744" at bounding box center [155, 17] width 161 height 15
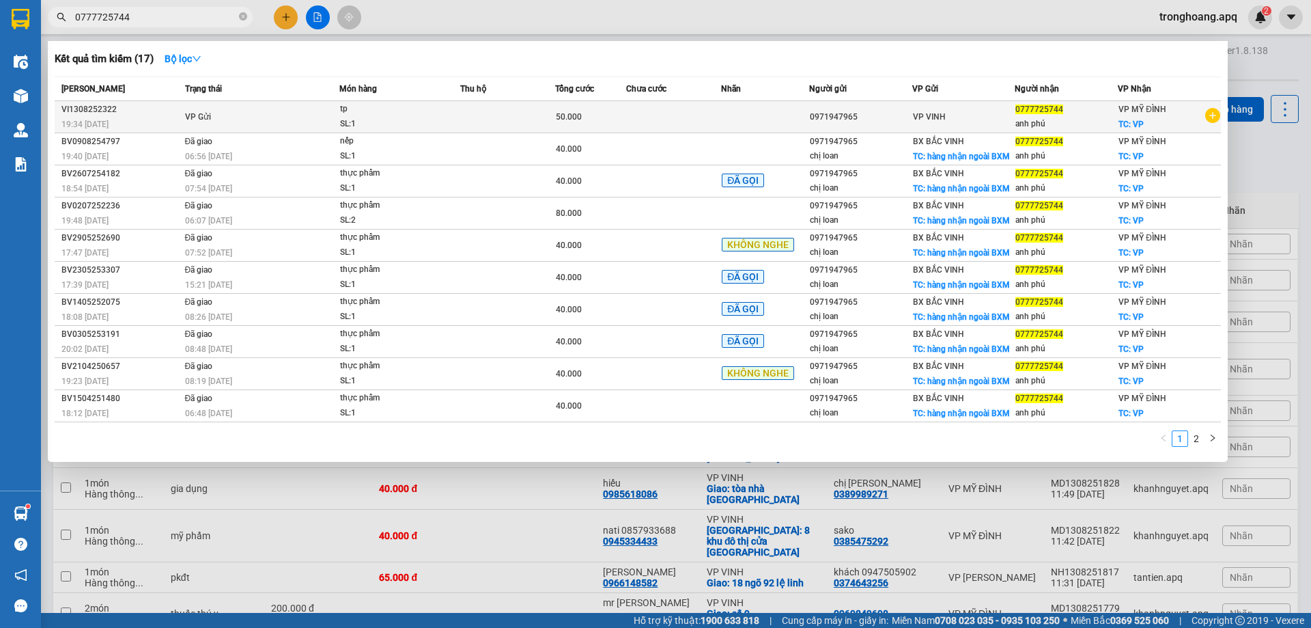
click at [1215, 122] on icon "plus-circle" at bounding box center [1213, 115] width 15 height 15
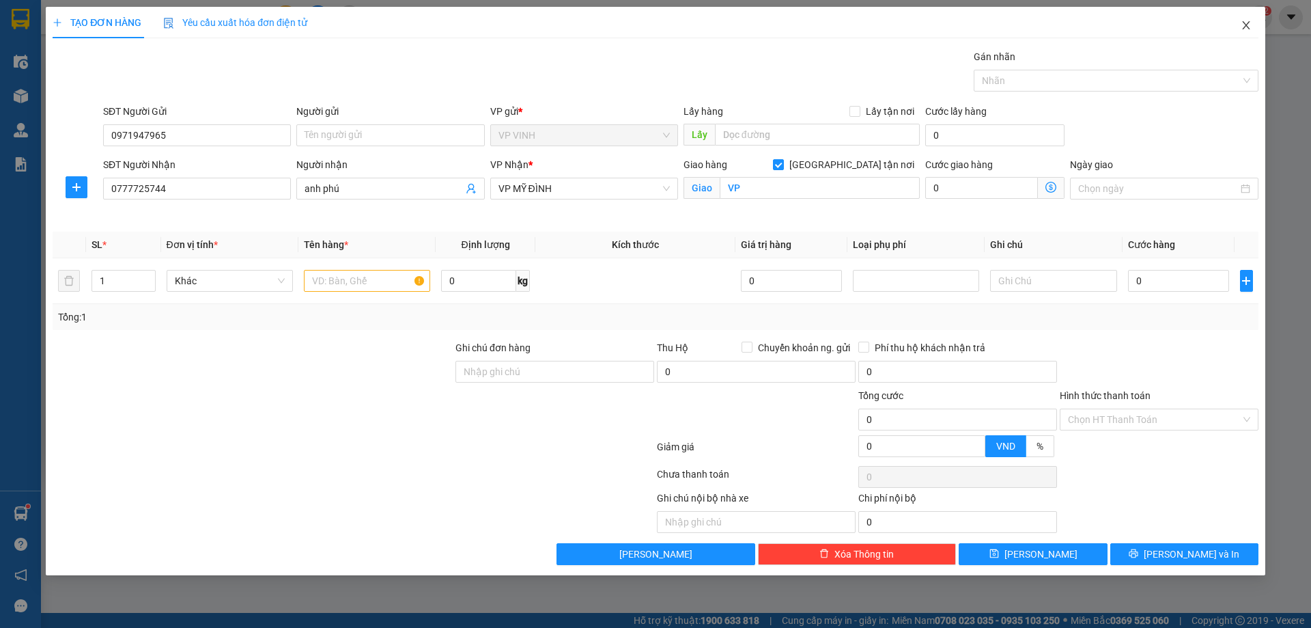
click at [1245, 28] on icon "close" at bounding box center [1246, 25] width 8 height 8
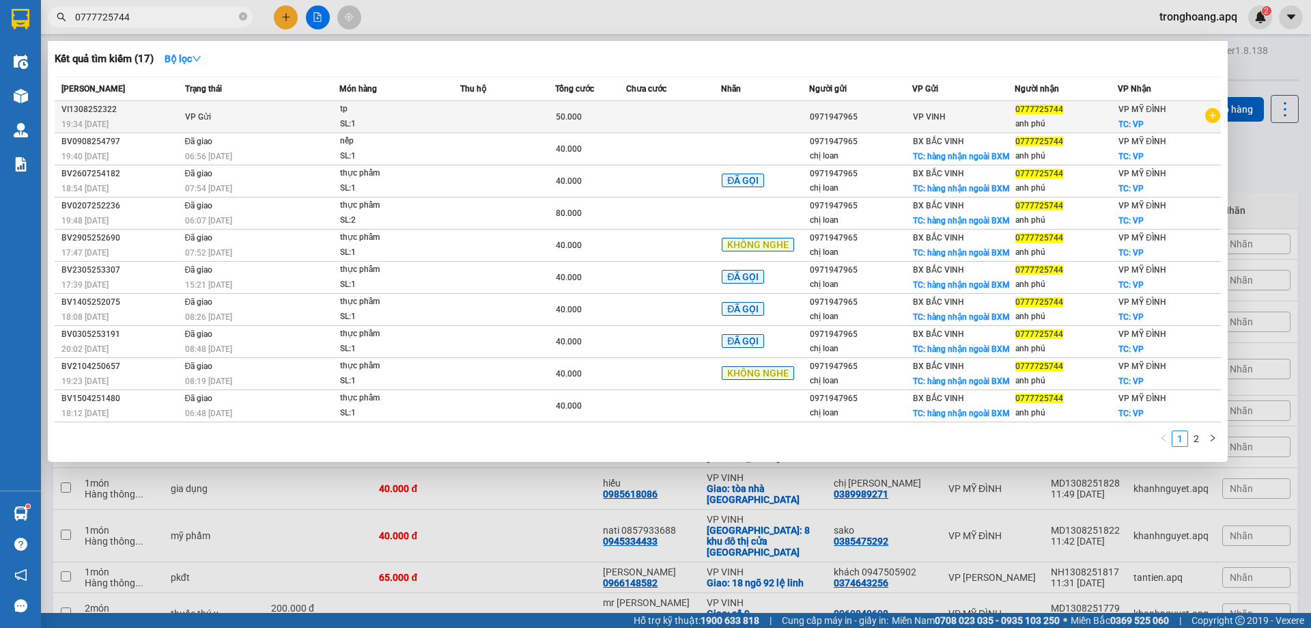
click at [633, 111] on td at bounding box center [673, 117] width 95 height 32
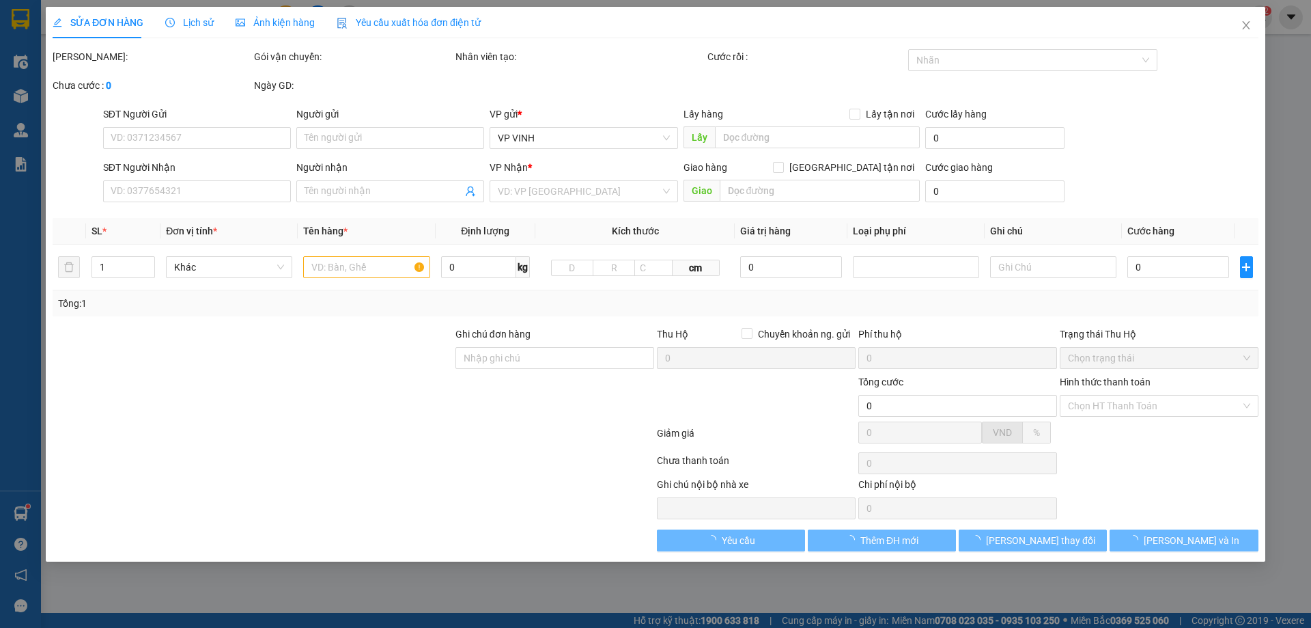
type input "0971947965"
type input "0777725744"
type input "anh phú"
checkbox input "true"
type input "VP"
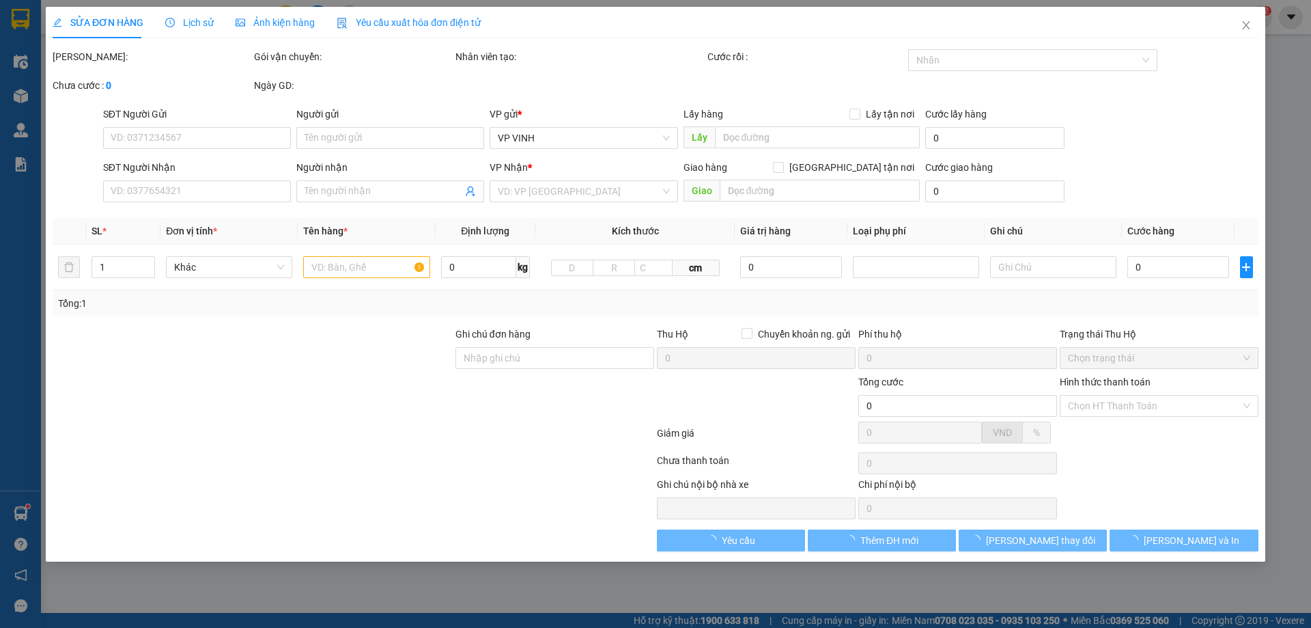
type input "50.000"
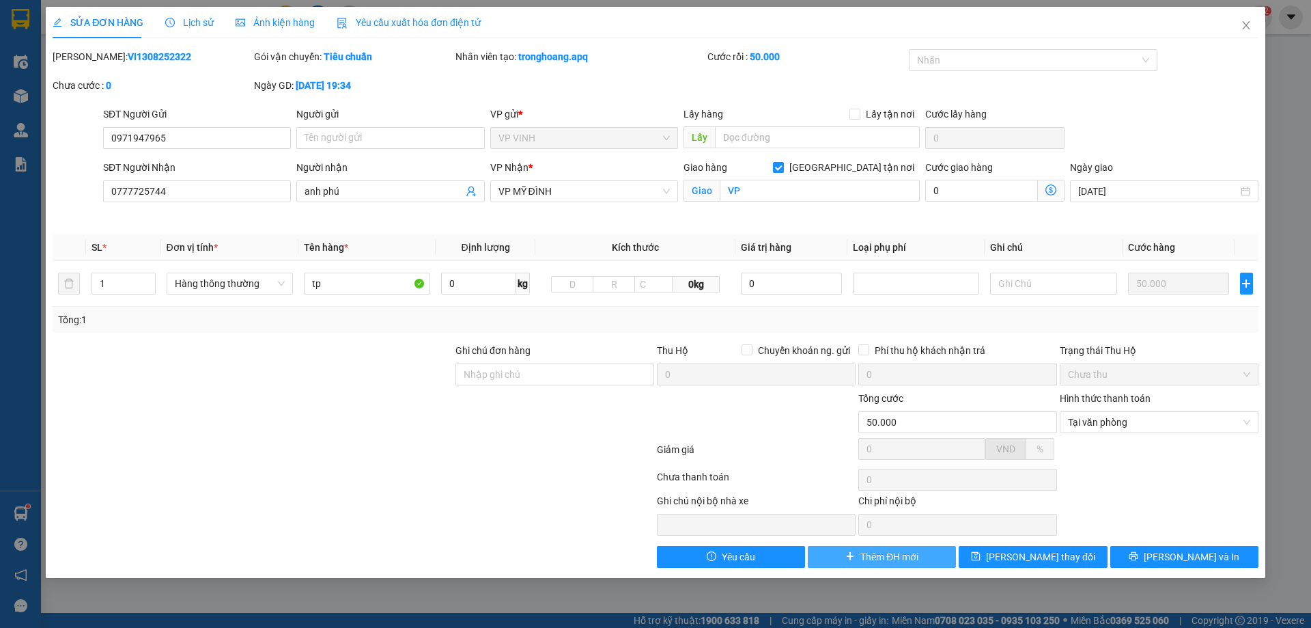
click at [895, 559] on span "Thêm ĐH mới" at bounding box center [890, 556] width 58 height 15
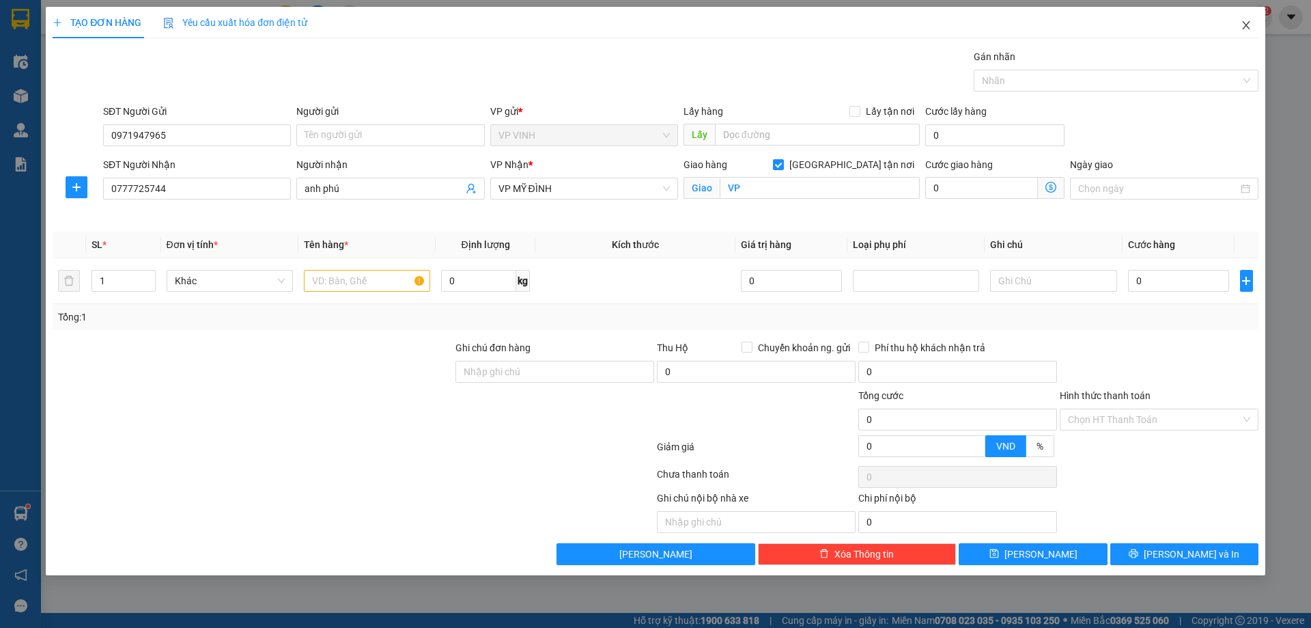
click at [1244, 26] on icon "close" at bounding box center [1246, 25] width 11 height 11
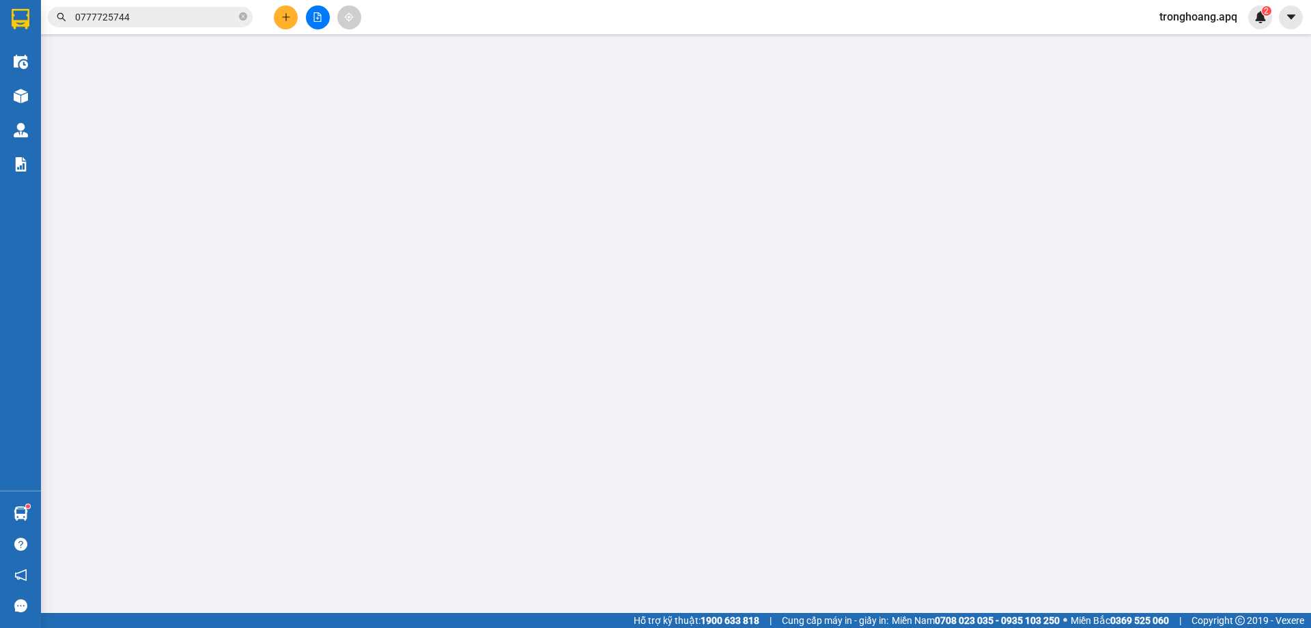
type input "0971947965"
type input "0777725744"
type input "anh phú"
checkbox input "true"
type input "VP"
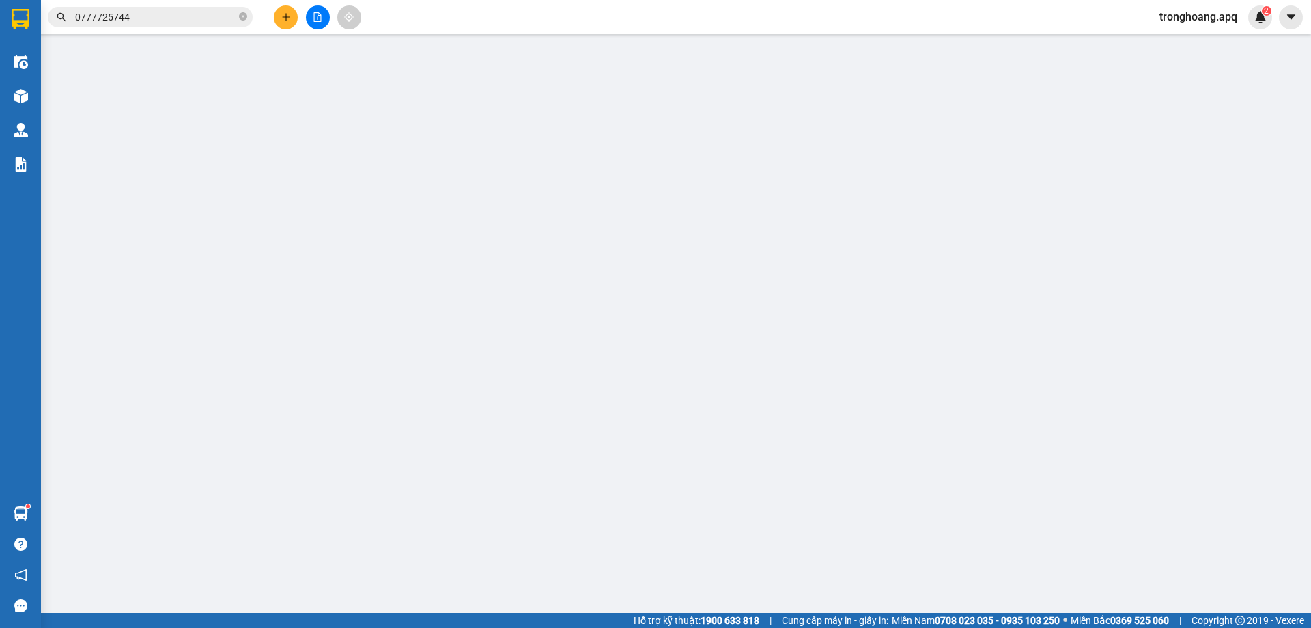
type input "50.000"
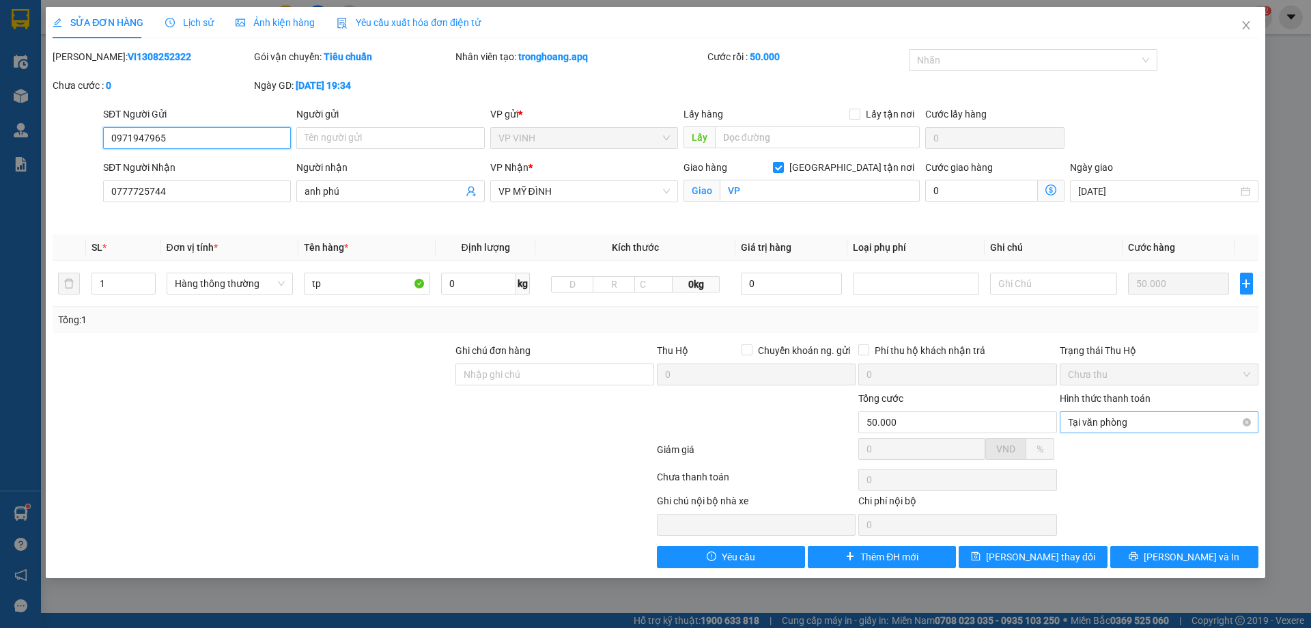
click at [1149, 423] on span "Tại văn phòng" at bounding box center [1159, 422] width 182 height 20
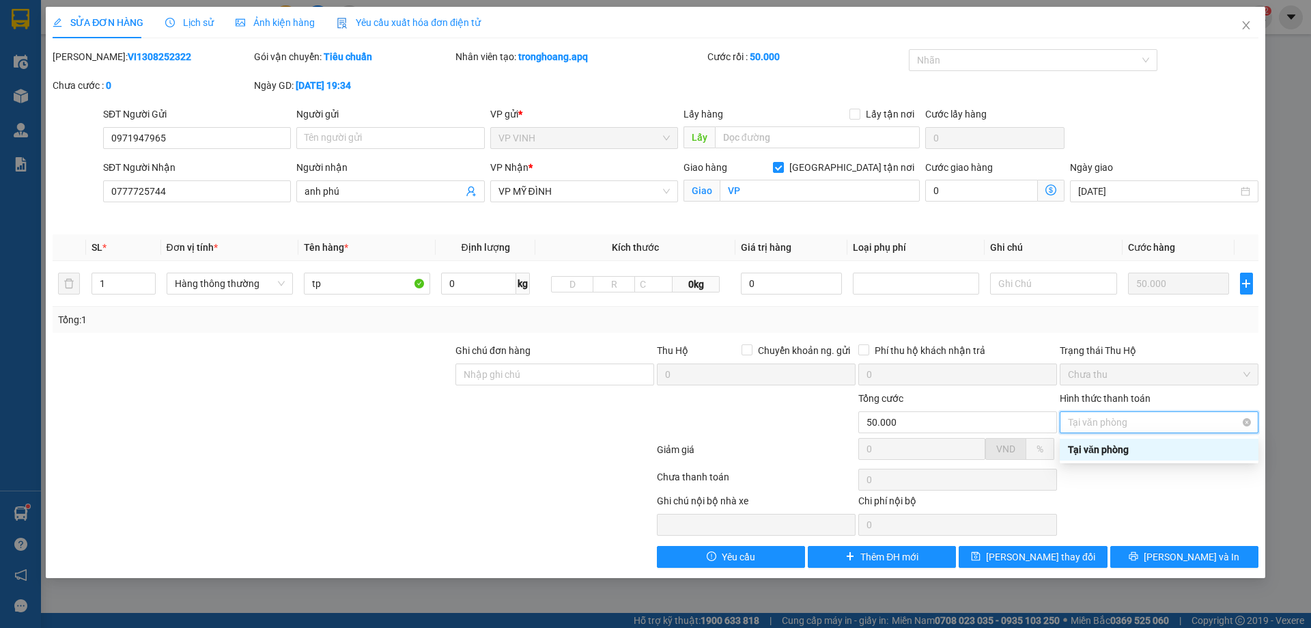
click at [1149, 423] on span "Tại văn phòng" at bounding box center [1159, 422] width 182 height 20
click at [1141, 492] on div "Chọn HT Thanh Toán" at bounding box center [1160, 479] width 202 height 27
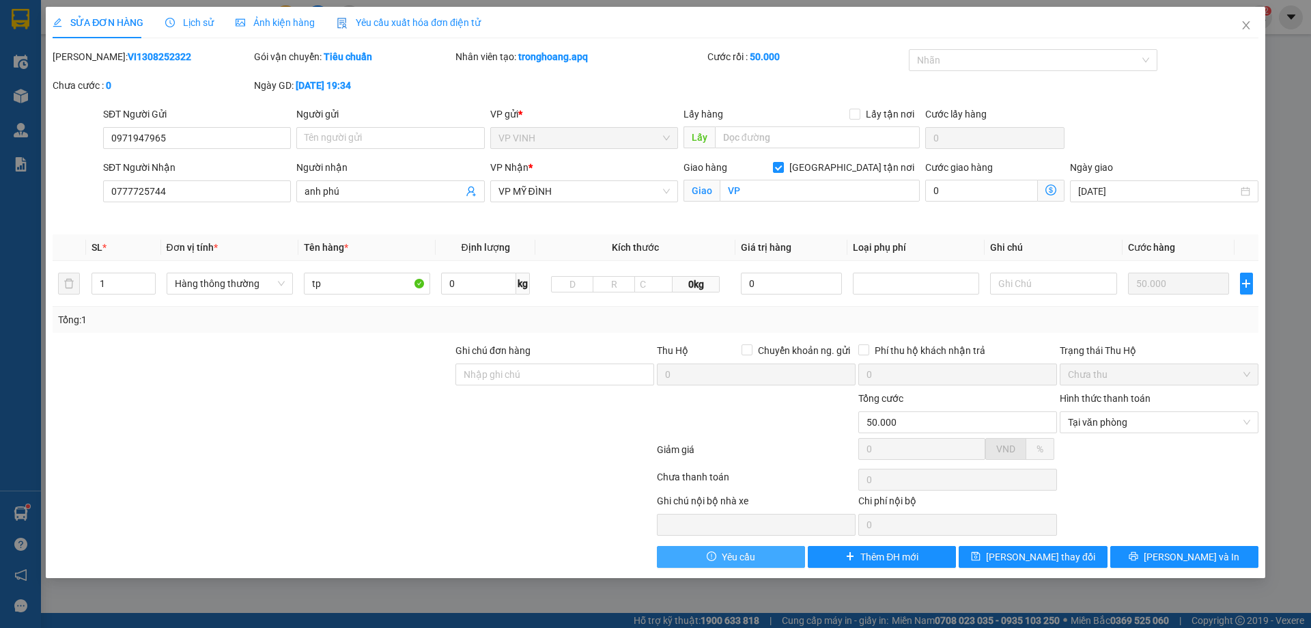
click at [763, 559] on button "Yêu cầu" at bounding box center [731, 557] width 148 height 22
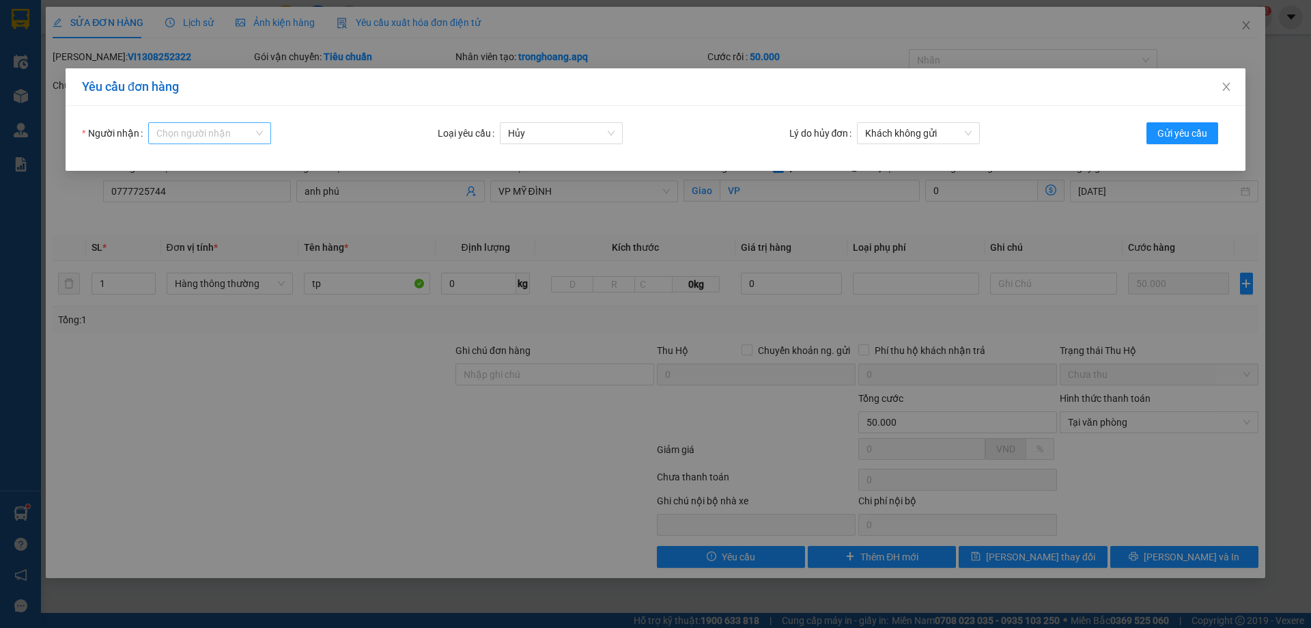
click at [261, 134] on div "Chọn người nhận" at bounding box center [209, 133] width 123 height 22
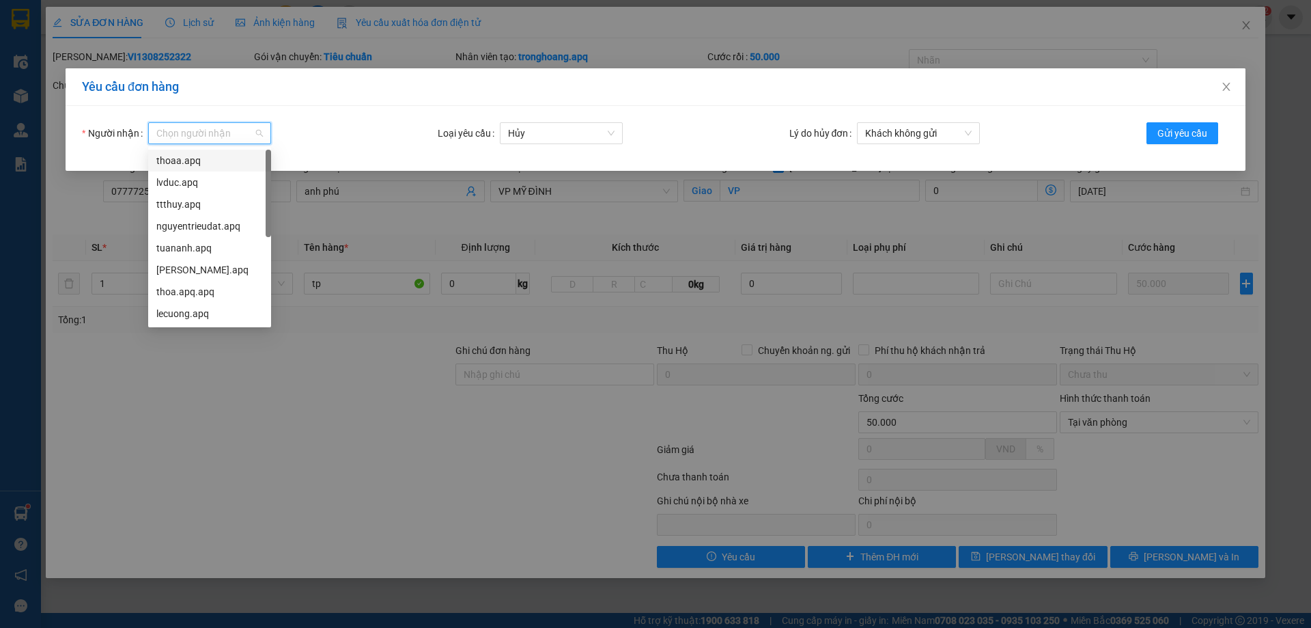
click at [261, 134] on div "Chọn người nhận" at bounding box center [209, 133] width 123 height 22
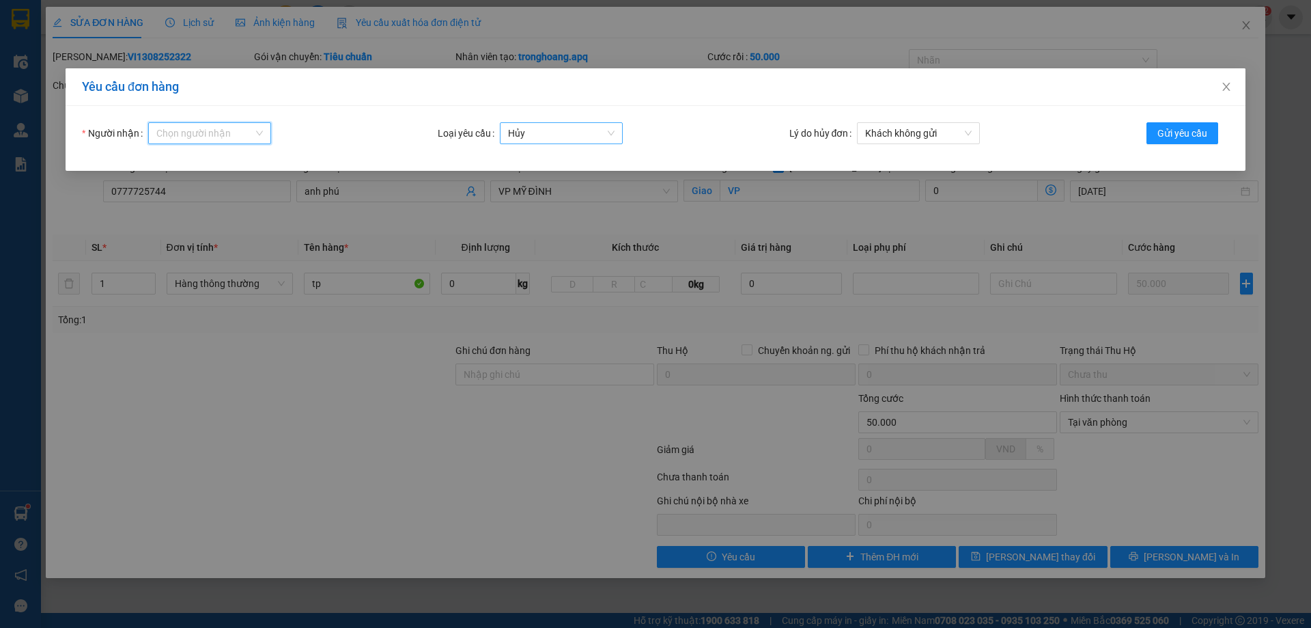
click at [607, 132] on span "Hủy" at bounding box center [561, 133] width 107 height 20
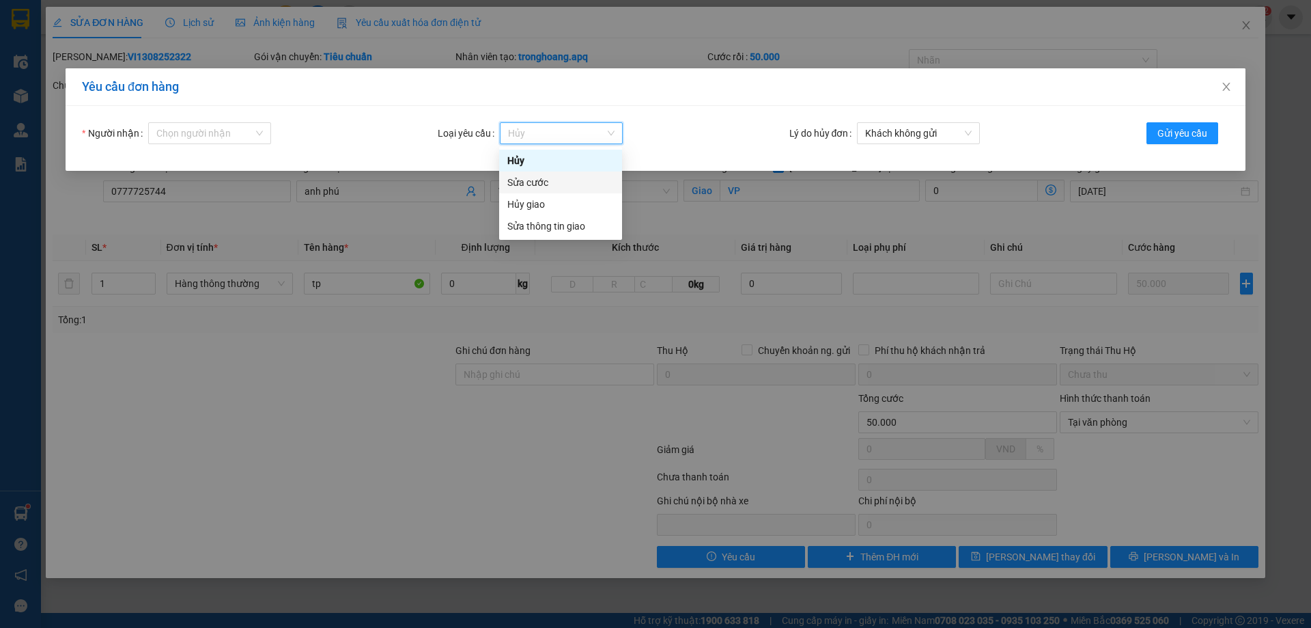
click at [530, 182] on div "Sửa cước" at bounding box center [561, 182] width 107 height 15
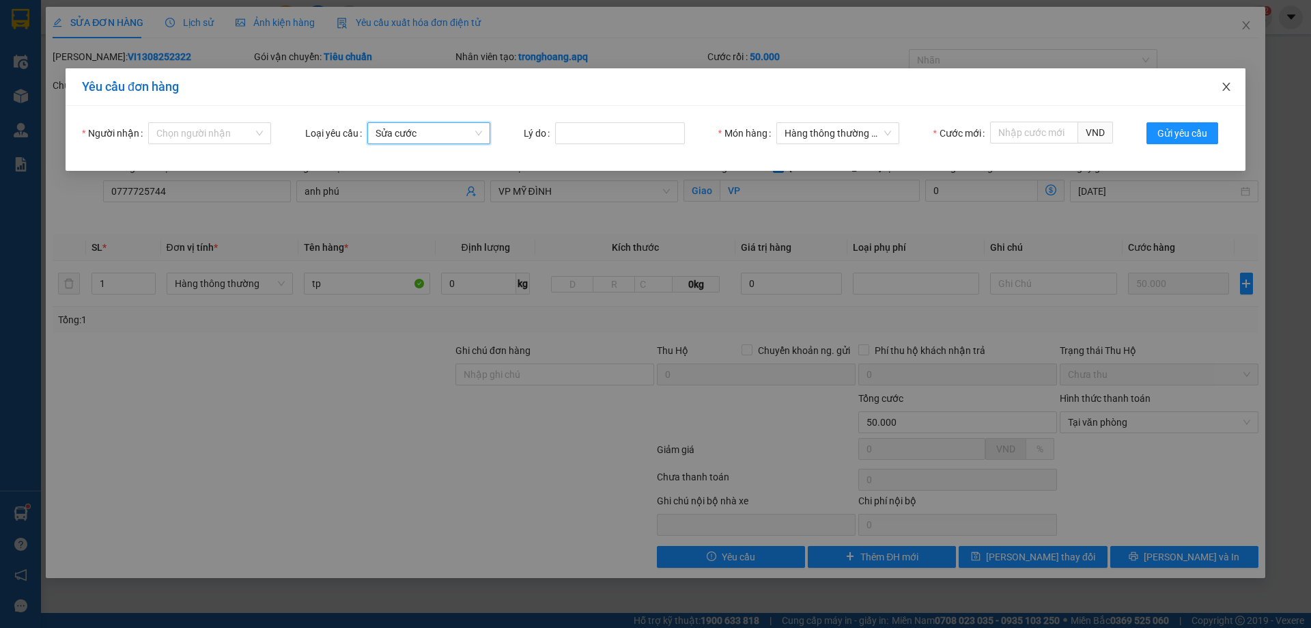
click at [1232, 90] on icon "close" at bounding box center [1226, 86] width 11 height 11
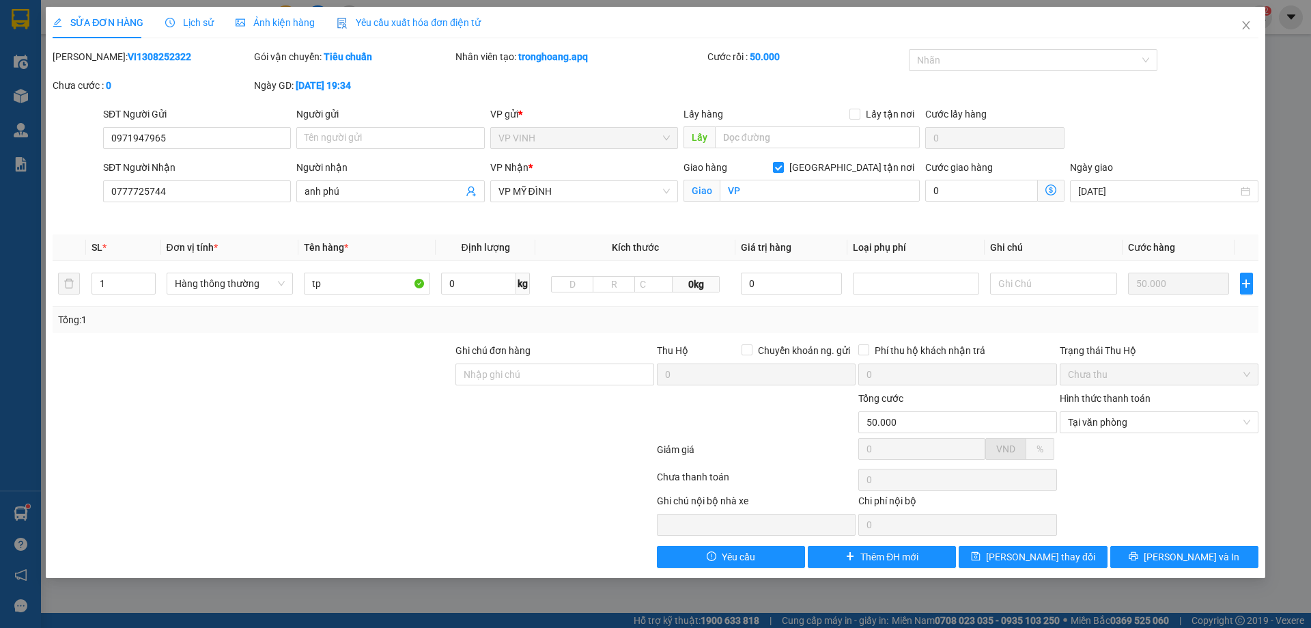
click at [195, 29] on div "Lịch sử" at bounding box center [189, 22] width 48 height 15
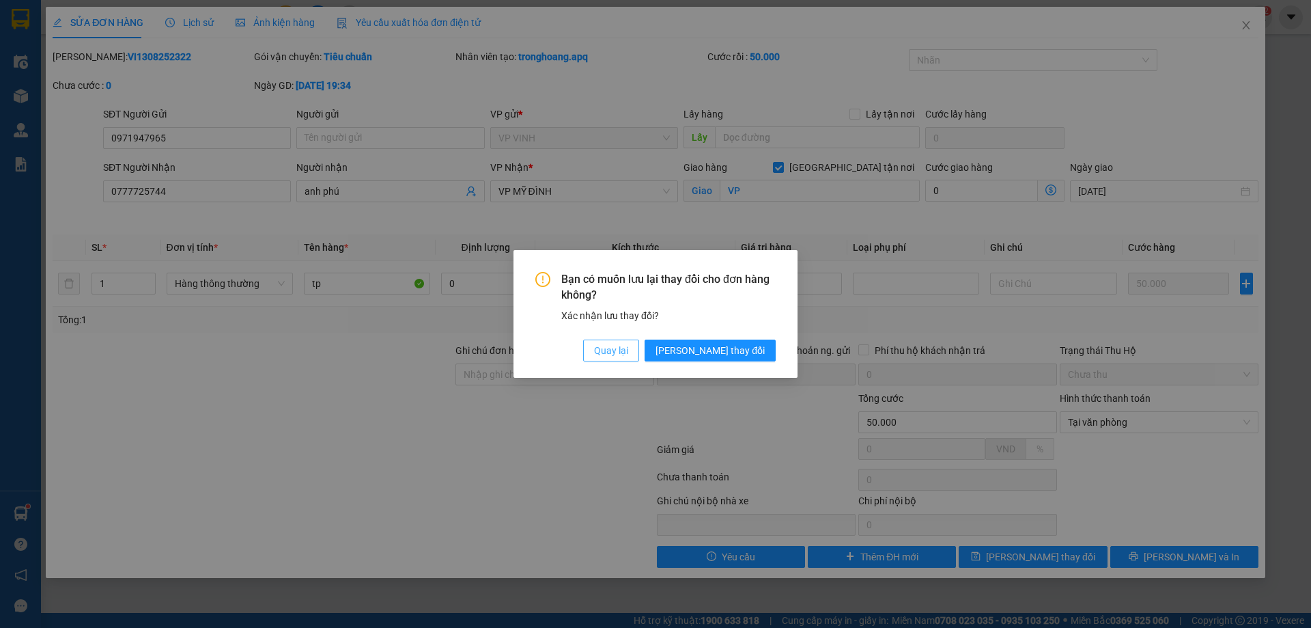
click at [628, 344] on span "Quay lại" at bounding box center [611, 350] width 34 height 15
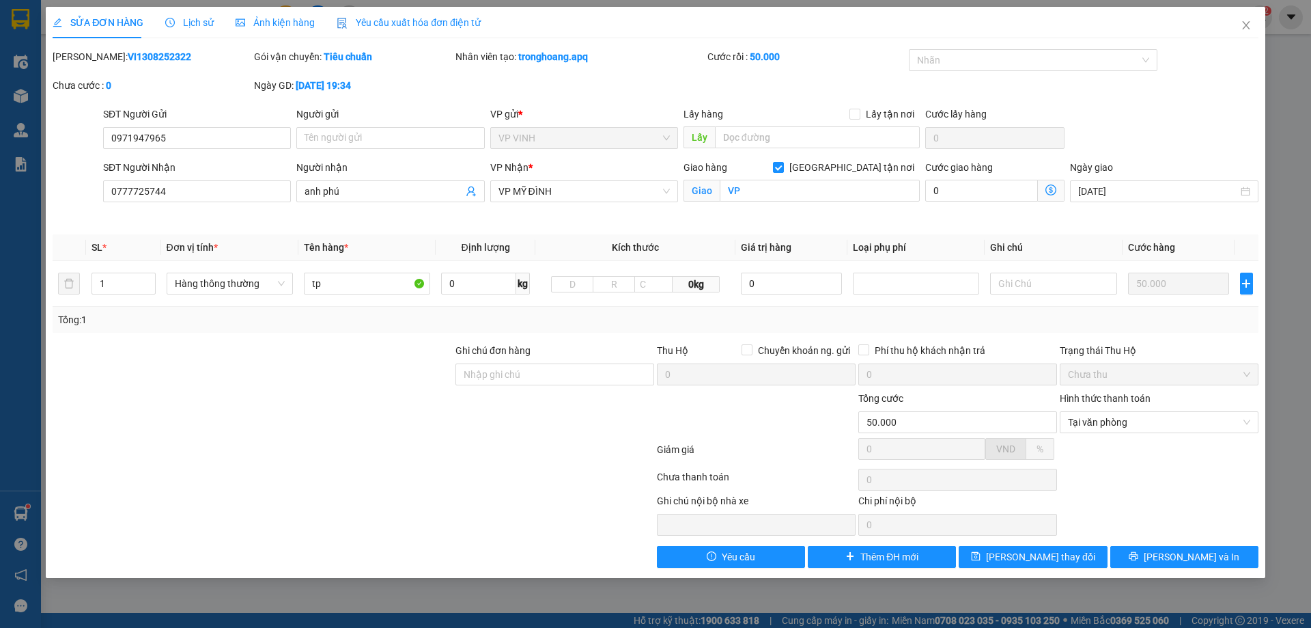
click at [829, 423] on div at bounding box center [757, 415] width 202 height 48
click at [1245, 27] on icon "close" at bounding box center [1246, 25] width 8 height 8
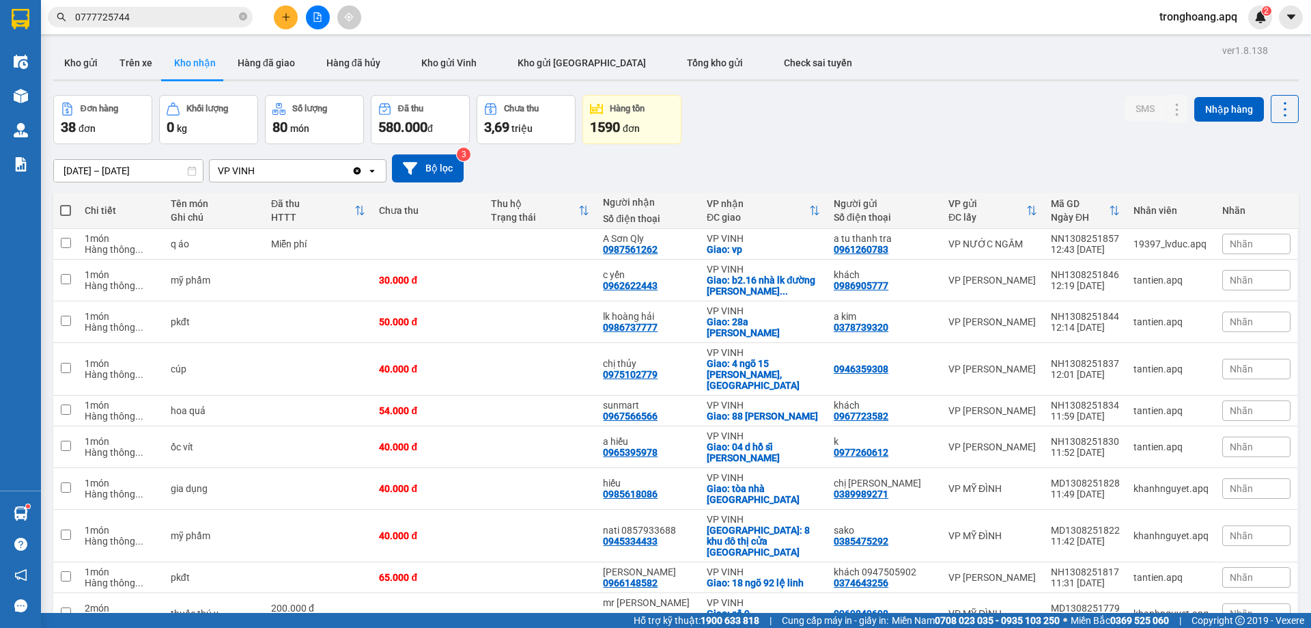
click at [154, 14] on input "0777725744" at bounding box center [155, 17] width 161 height 15
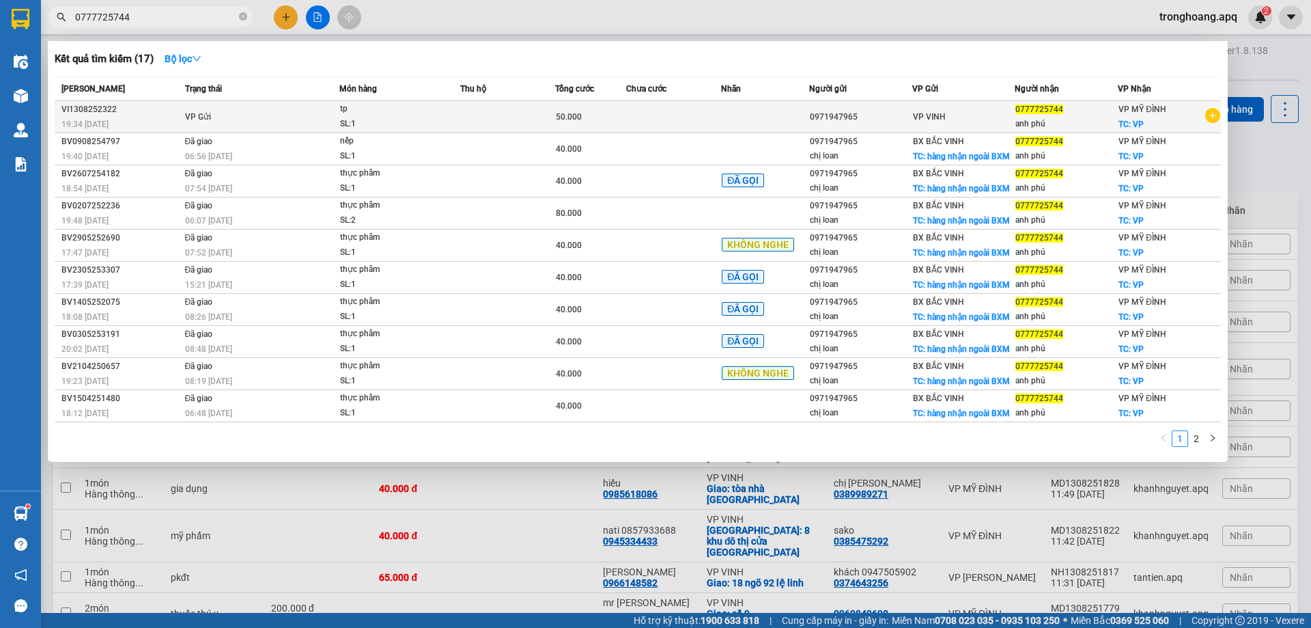
click at [1212, 115] on icon "plus-circle" at bounding box center [1213, 115] width 15 height 15
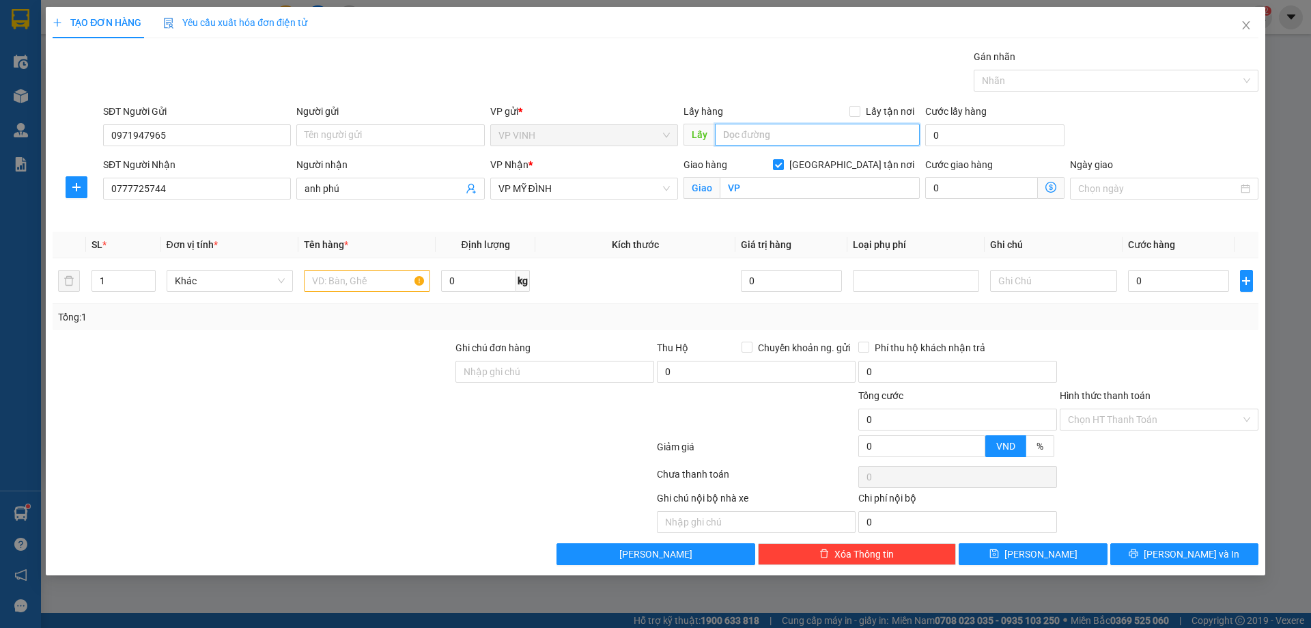
click at [773, 139] on input "text" at bounding box center [817, 135] width 205 height 22
click at [361, 286] on input "text" at bounding box center [367, 281] width 126 height 22
type input "tp"
click at [920, 423] on input "0" at bounding box center [958, 419] width 199 height 22
click at [1159, 279] on input "0" at bounding box center [1179, 281] width 102 height 22
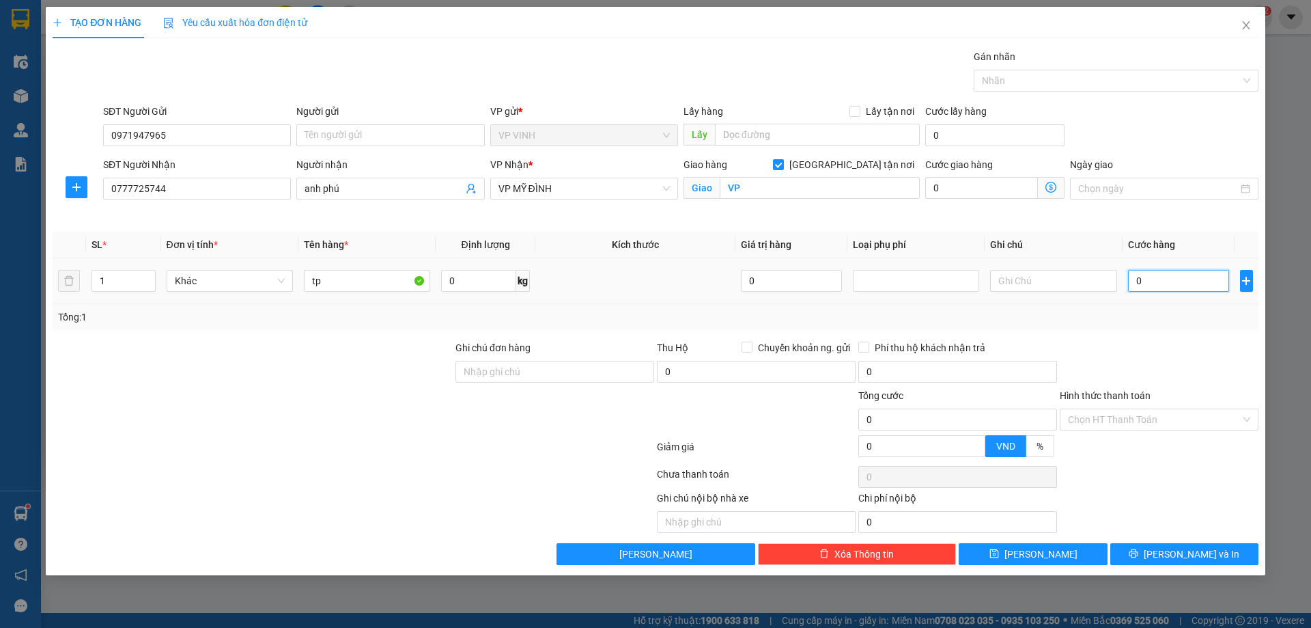
type input "5"
type input "50"
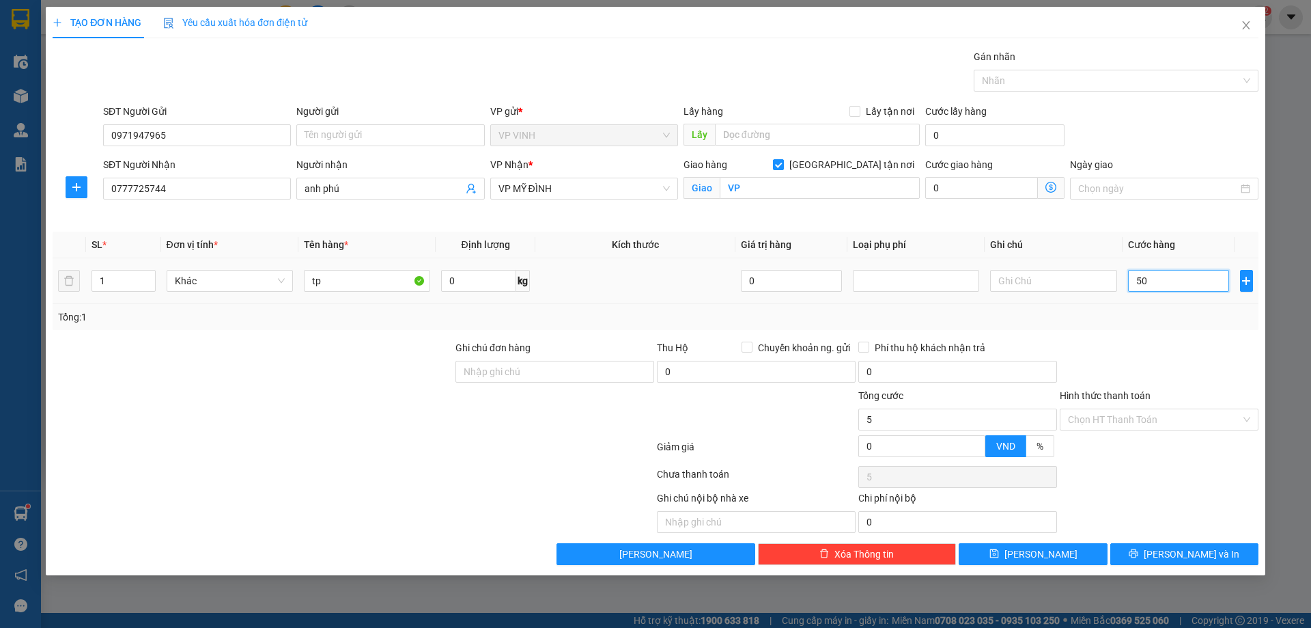
type input "50"
type input "500"
type input "5.000"
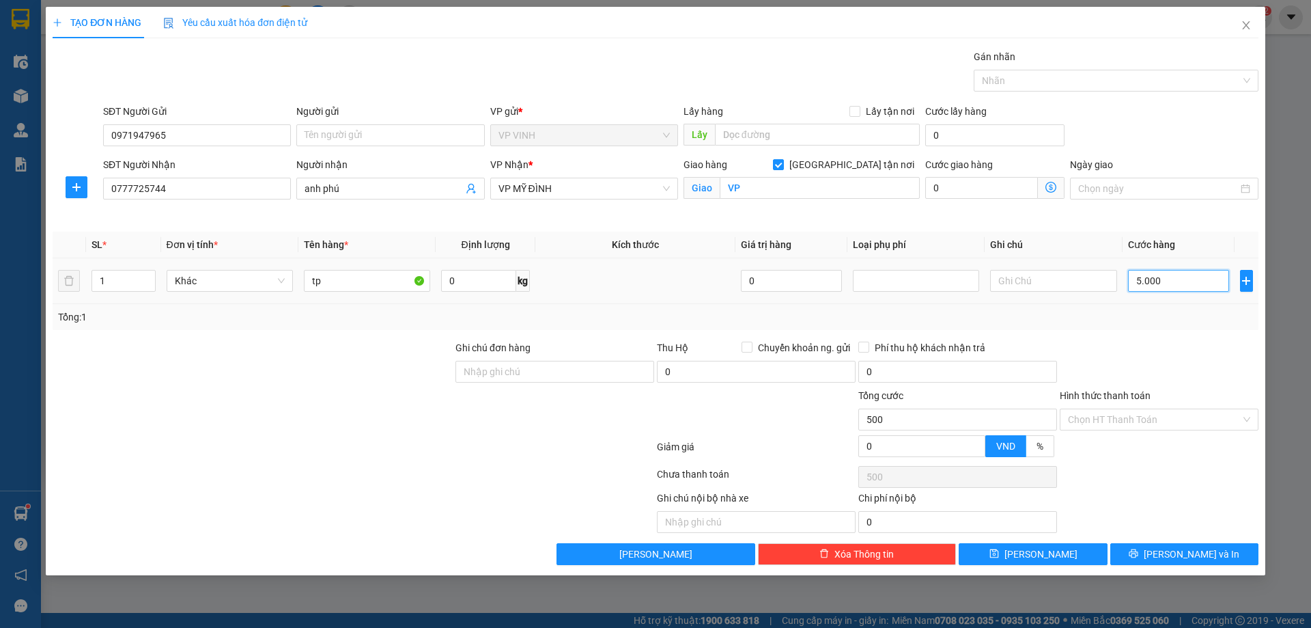
type input "5.000"
type input "50.000"
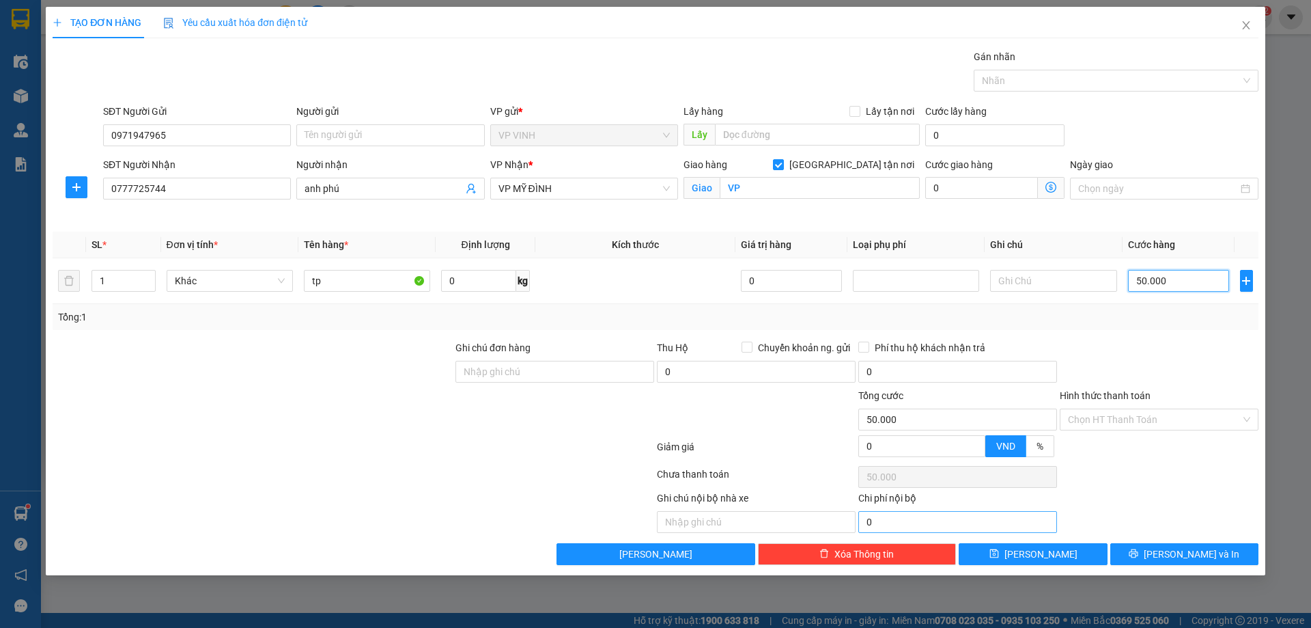
type input "50.000"
click at [968, 518] on input "0" at bounding box center [958, 522] width 199 height 22
click at [964, 498] on div "Chi phí nội bộ" at bounding box center [958, 500] width 199 height 20
click at [1214, 423] on input "Hình thức thanh toán" at bounding box center [1154, 419] width 173 height 20
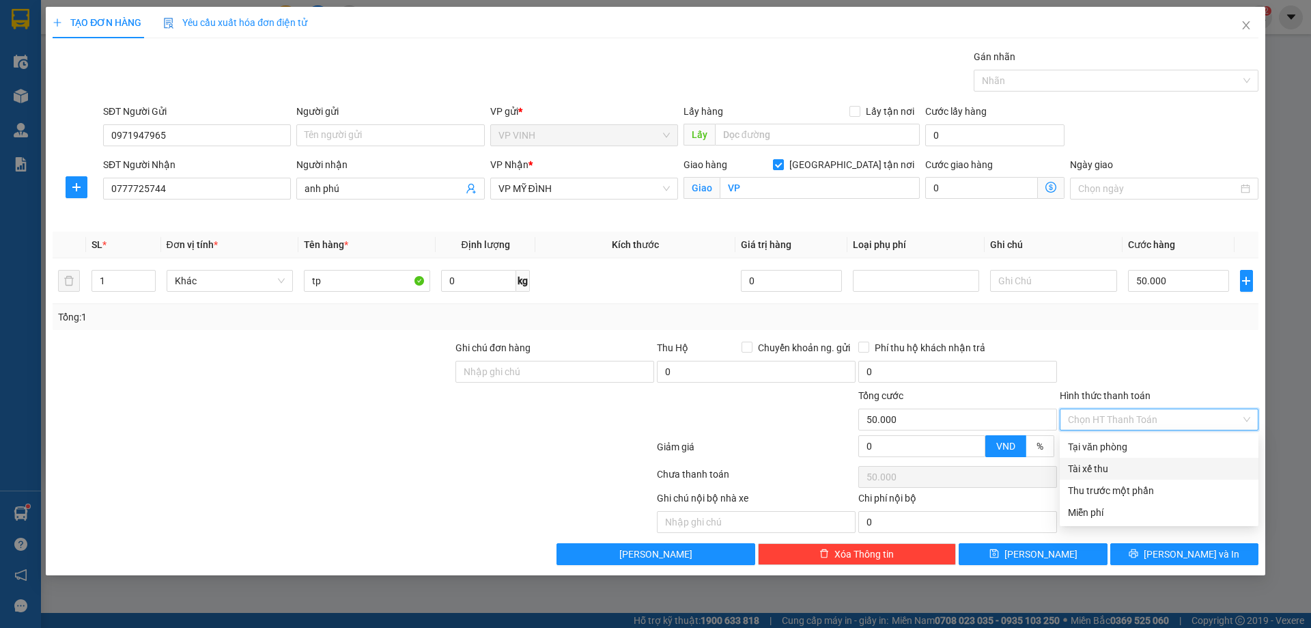
click at [1098, 468] on div "Tài xế thu" at bounding box center [1159, 468] width 182 height 15
type input "0"
click at [1123, 418] on span "Tài xế thu" at bounding box center [1159, 419] width 182 height 20
click at [1116, 444] on div "Tại văn phòng" at bounding box center [1159, 446] width 182 height 15
click at [1121, 416] on span "Tại văn phòng" at bounding box center [1159, 419] width 182 height 20
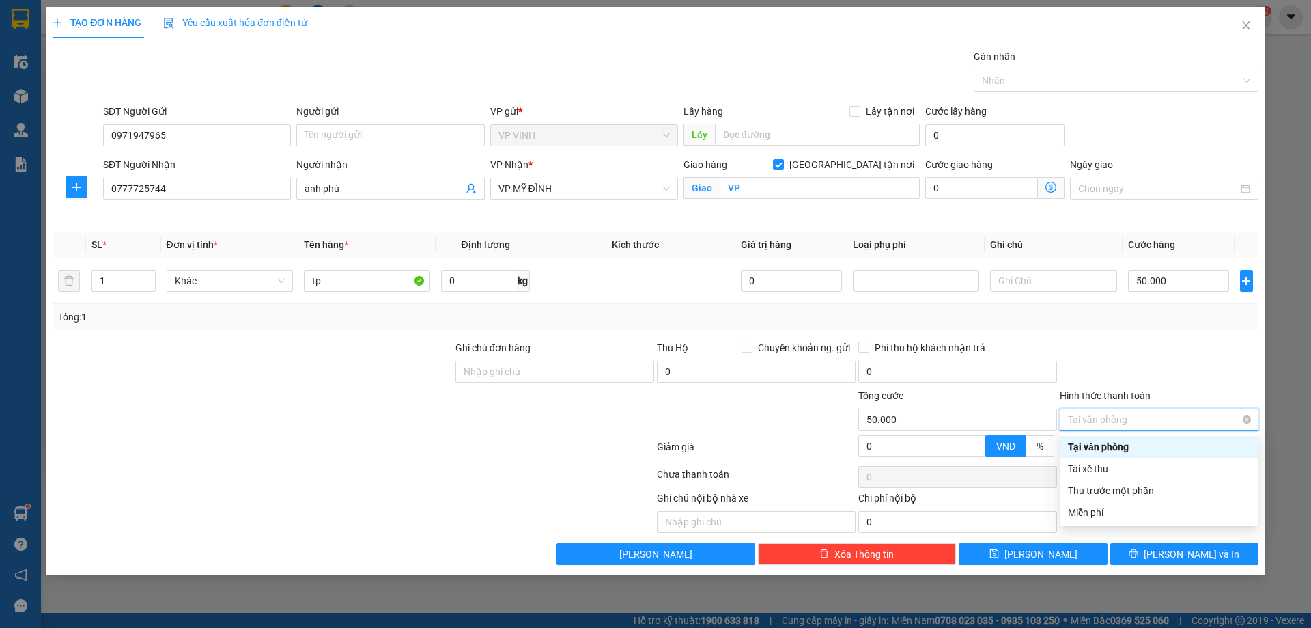
click at [1113, 422] on span "Tại văn phòng" at bounding box center [1159, 419] width 182 height 20
click at [1174, 376] on div at bounding box center [1160, 364] width 202 height 48
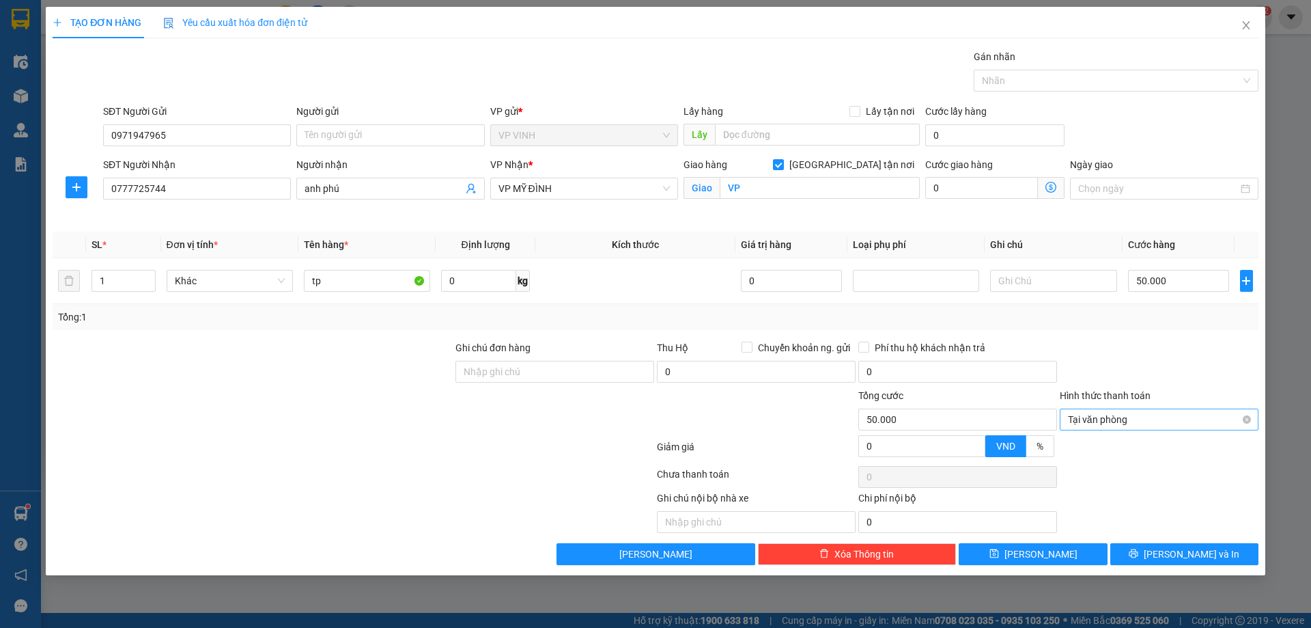
click at [1174, 422] on span "Tại văn phòng" at bounding box center [1159, 419] width 182 height 20
click at [1163, 361] on div at bounding box center [1160, 364] width 202 height 48
click at [929, 523] on input "0" at bounding box center [958, 522] width 199 height 22
drag, startPoint x: 915, startPoint y: 523, endPoint x: 837, endPoint y: 522, distance: 77.9
click at [837, 522] on div "Ghi chú nội bộ nhà xe Chi phí nội bộ 50.000" at bounding box center [655, 511] width 1209 height 42
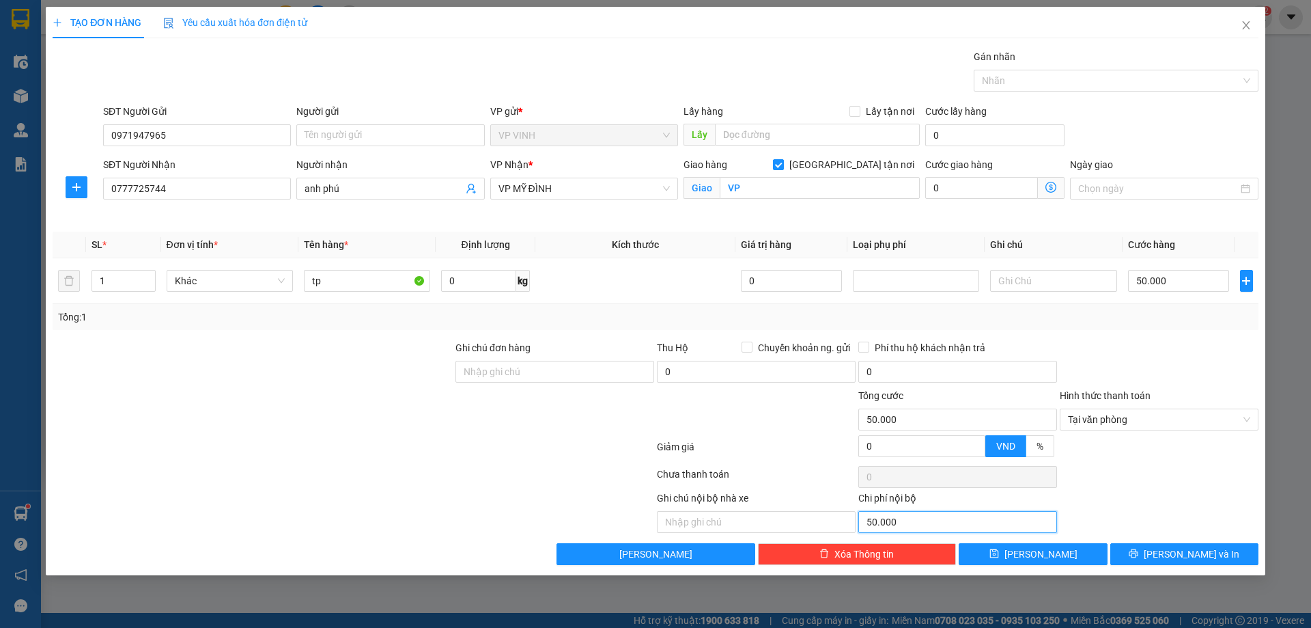
type input "0"
drag, startPoint x: 911, startPoint y: 421, endPoint x: 859, endPoint y: 421, distance: 51.2
click at [859, 421] on input "50.000" at bounding box center [958, 419] width 199 height 22
click at [1197, 279] on input "50.000" at bounding box center [1179, 281] width 102 height 22
type input "0"
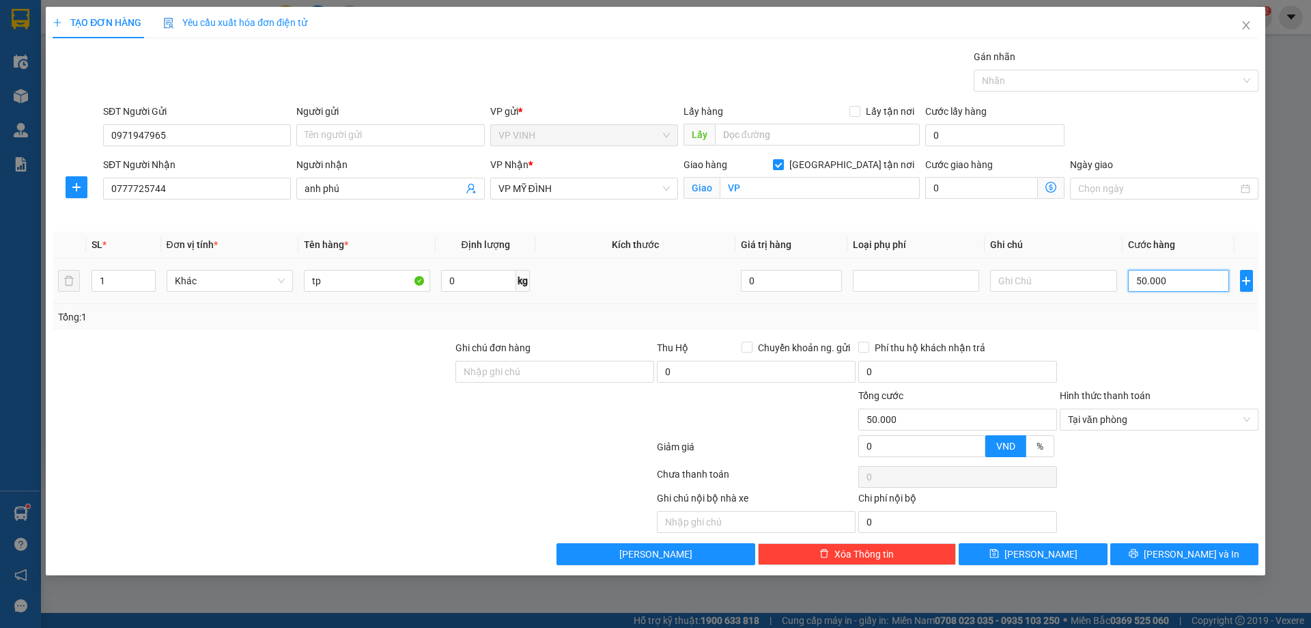
type input "0"
click at [930, 427] on input "0" at bounding box center [958, 419] width 199 height 22
click at [894, 423] on input "0" at bounding box center [958, 419] width 199 height 22
click at [1178, 286] on input "0" at bounding box center [1179, 281] width 102 height 22
type input "5"
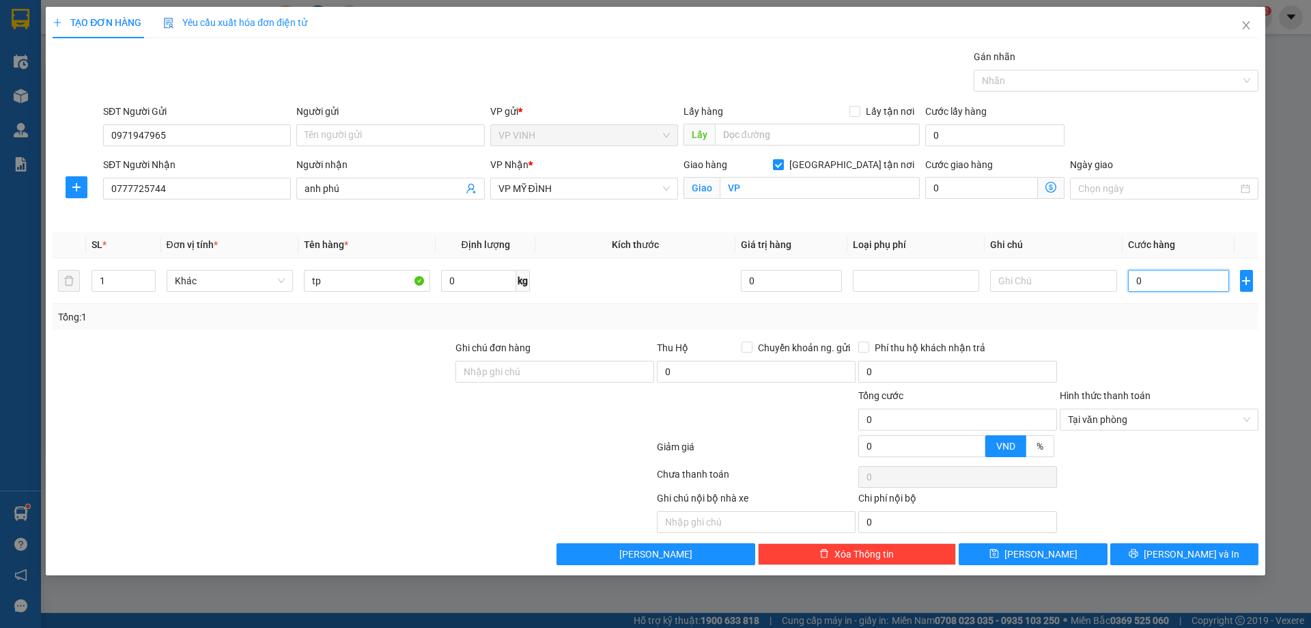
type input "5"
type input "50"
type input "500"
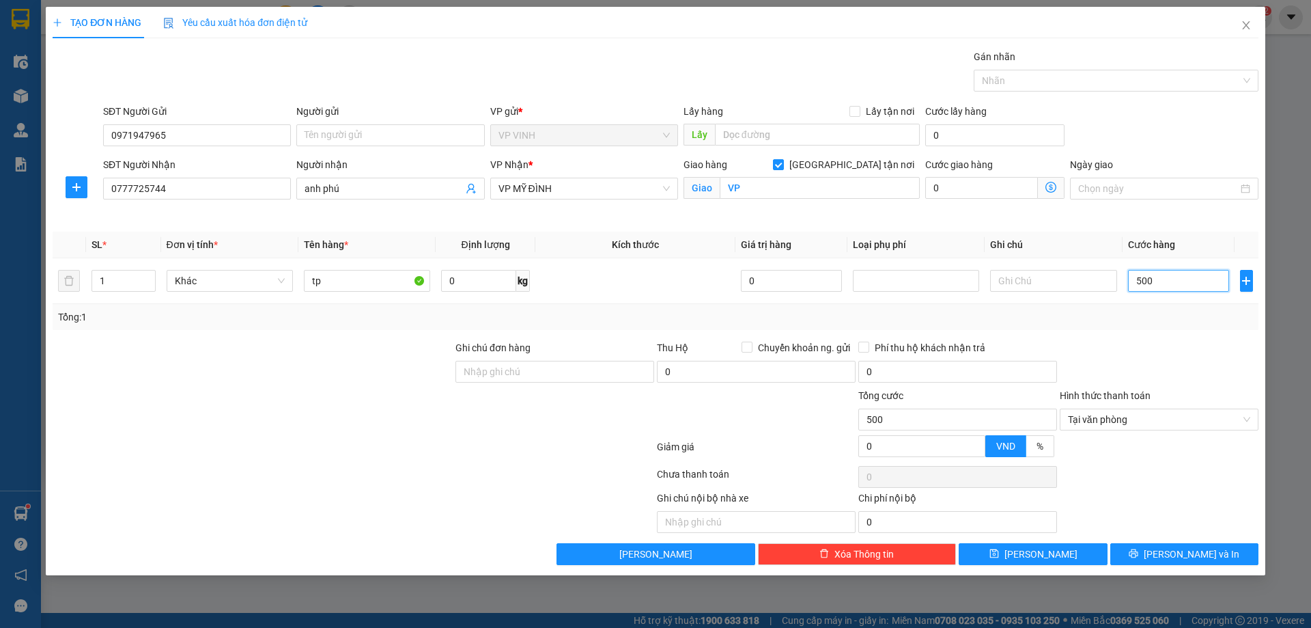
type input "5.000"
type input "50.000"
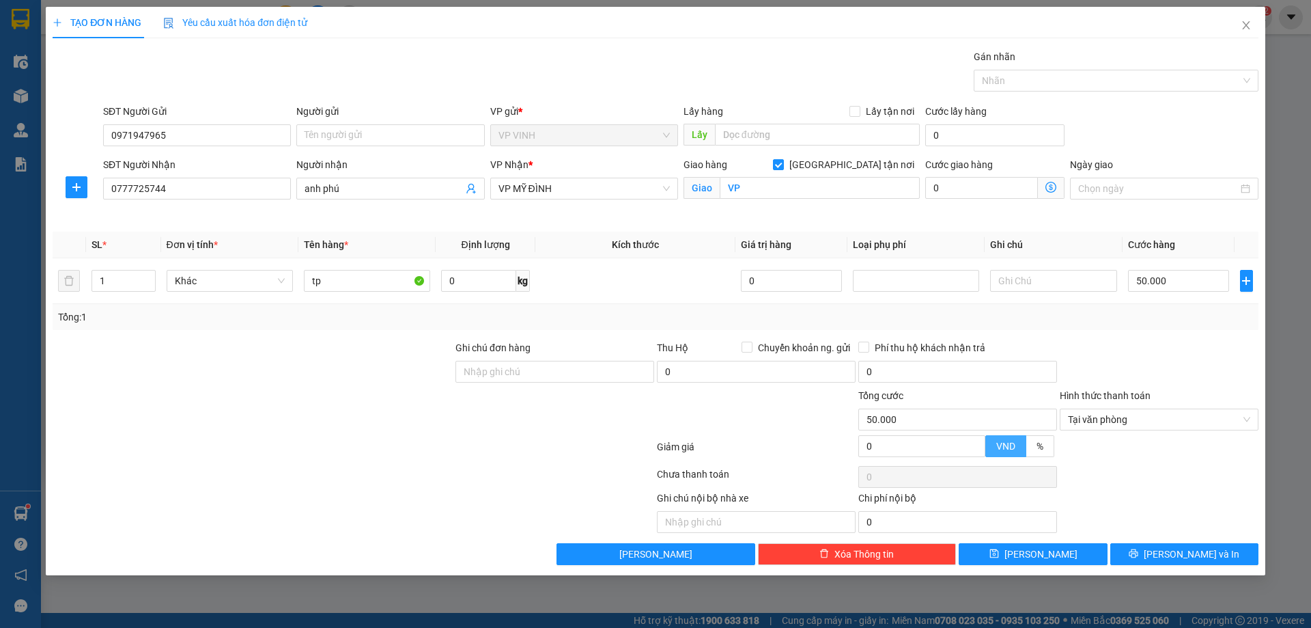
click at [1011, 454] on label "VND" at bounding box center [1006, 446] width 41 height 22
click at [986, 449] on input "VND" at bounding box center [986, 449] width 0 height 0
click at [1174, 409] on span "Tại văn phòng" at bounding box center [1159, 419] width 182 height 20
click at [1247, 25] on icon "close" at bounding box center [1246, 25] width 8 height 8
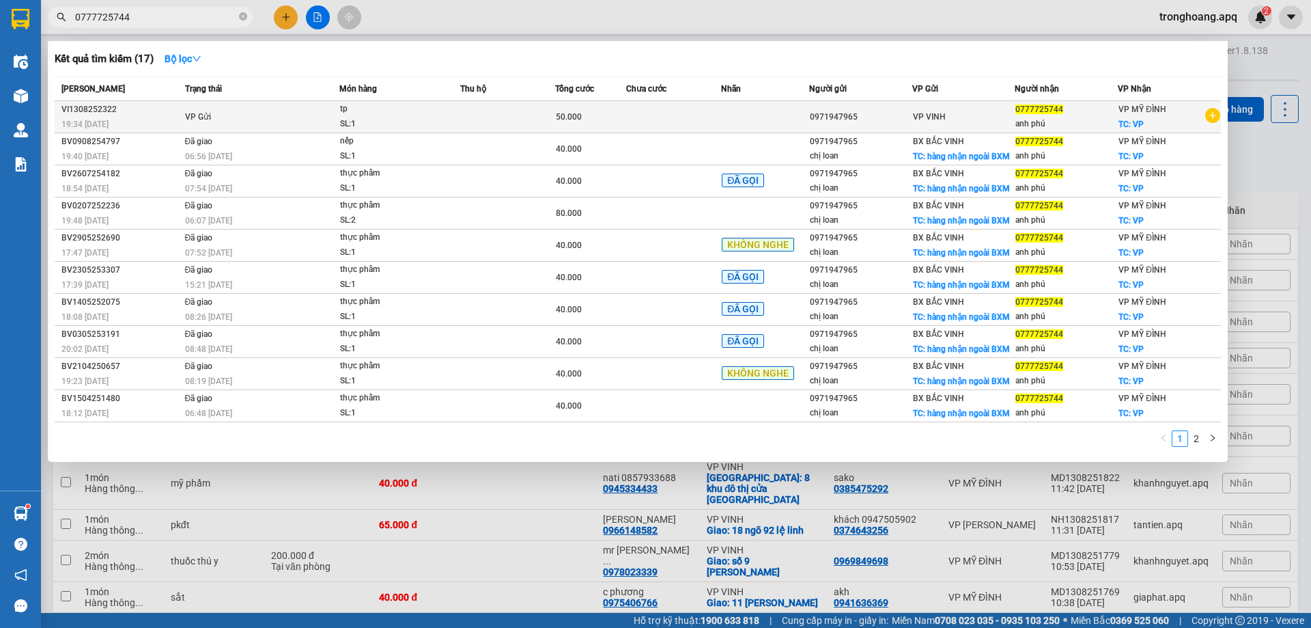
click at [1219, 115] on icon "plus-circle" at bounding box center [1213, 115] width 15 height 15
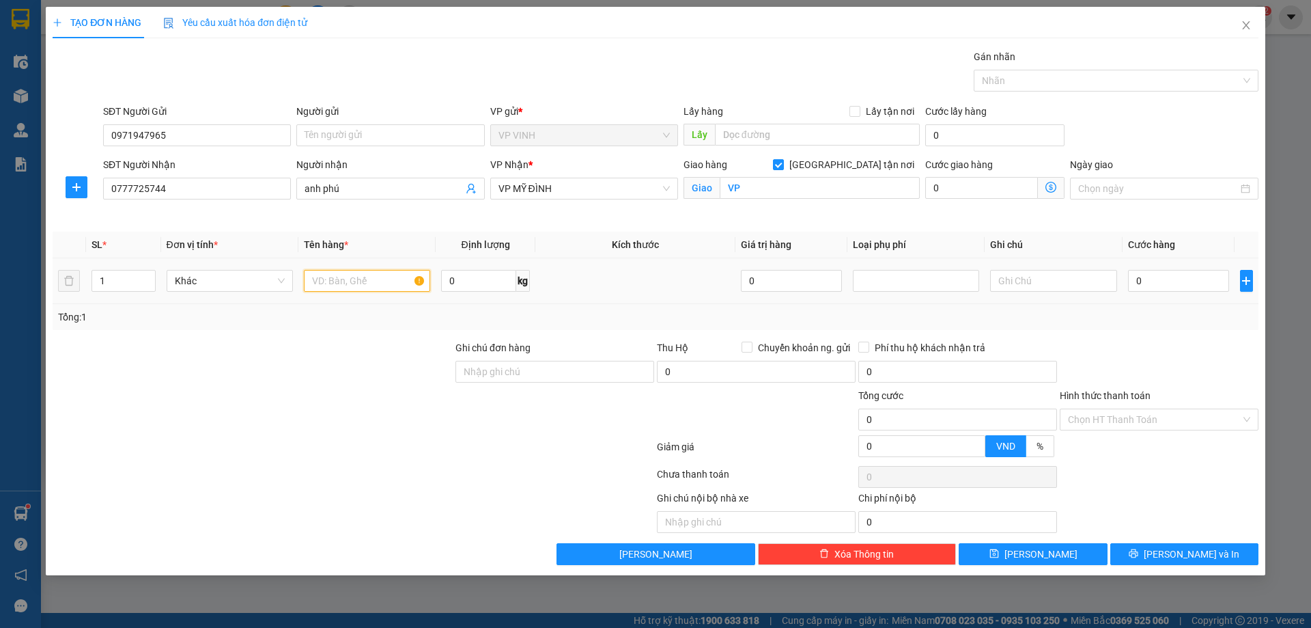
click at [340, 286] on input "text" at bounding box center [367, 281] width 126 height 22
type input "tp"
click at [1173, 282] on input "0" at bounding box center [1179, 281] width 102 height 22
type input "5"
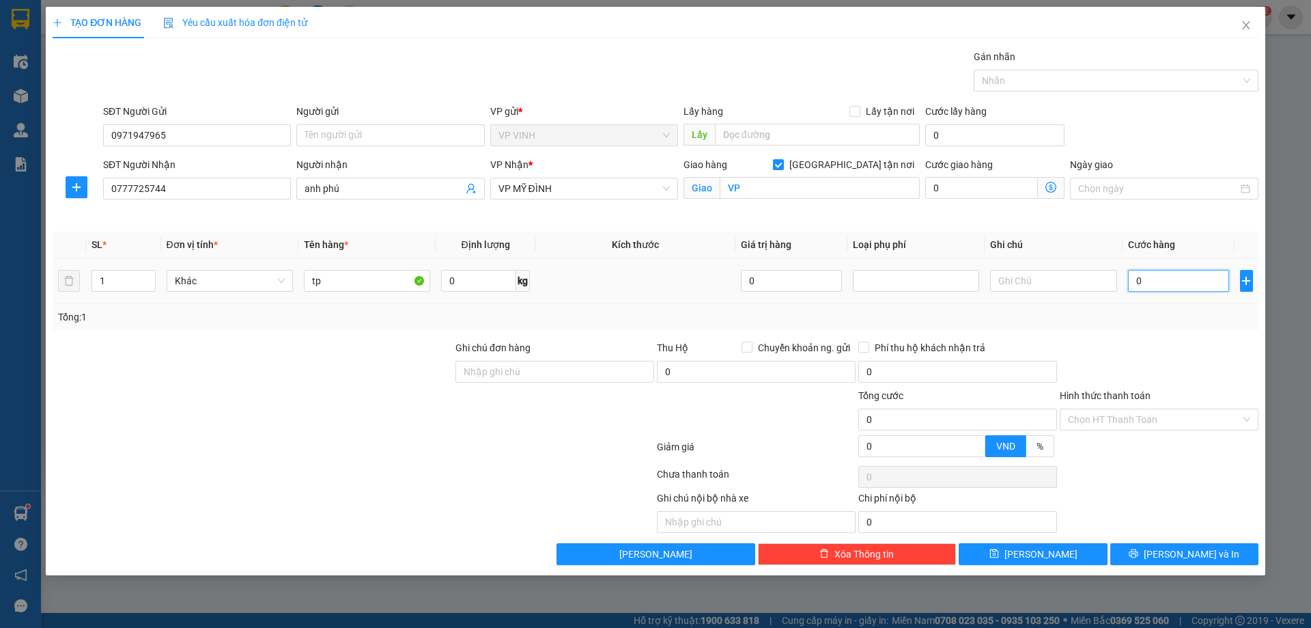
type input "5"
type input "50"
type input "500"
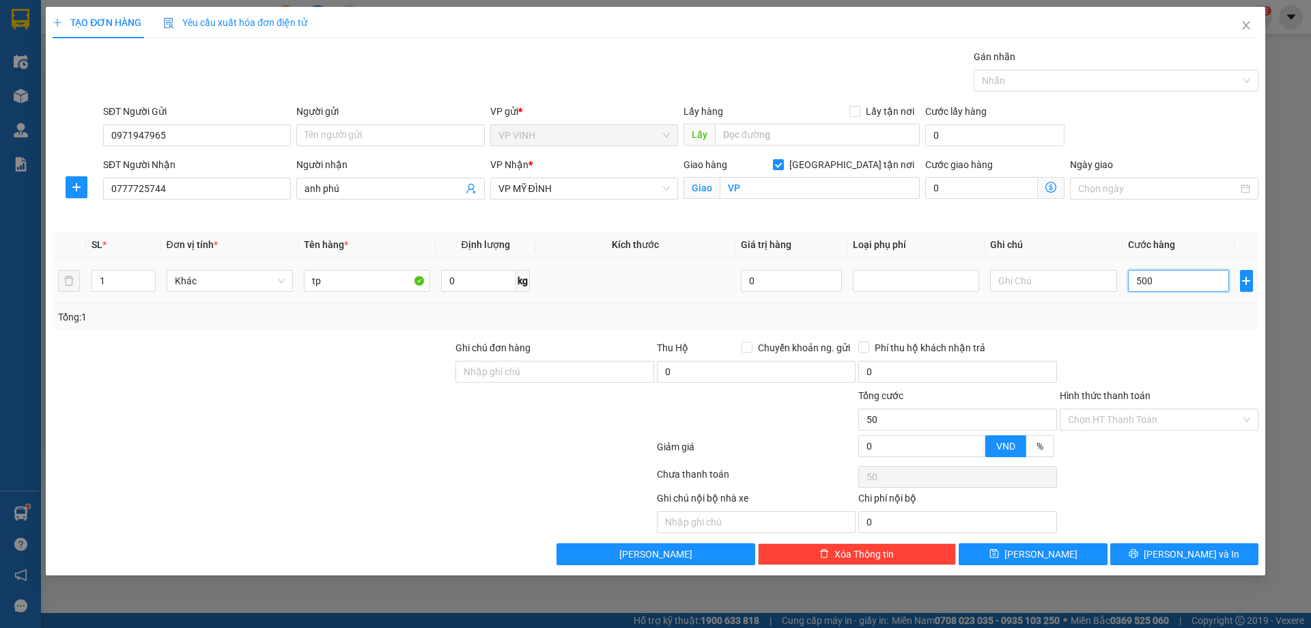
type input "500"
type input "5.000"
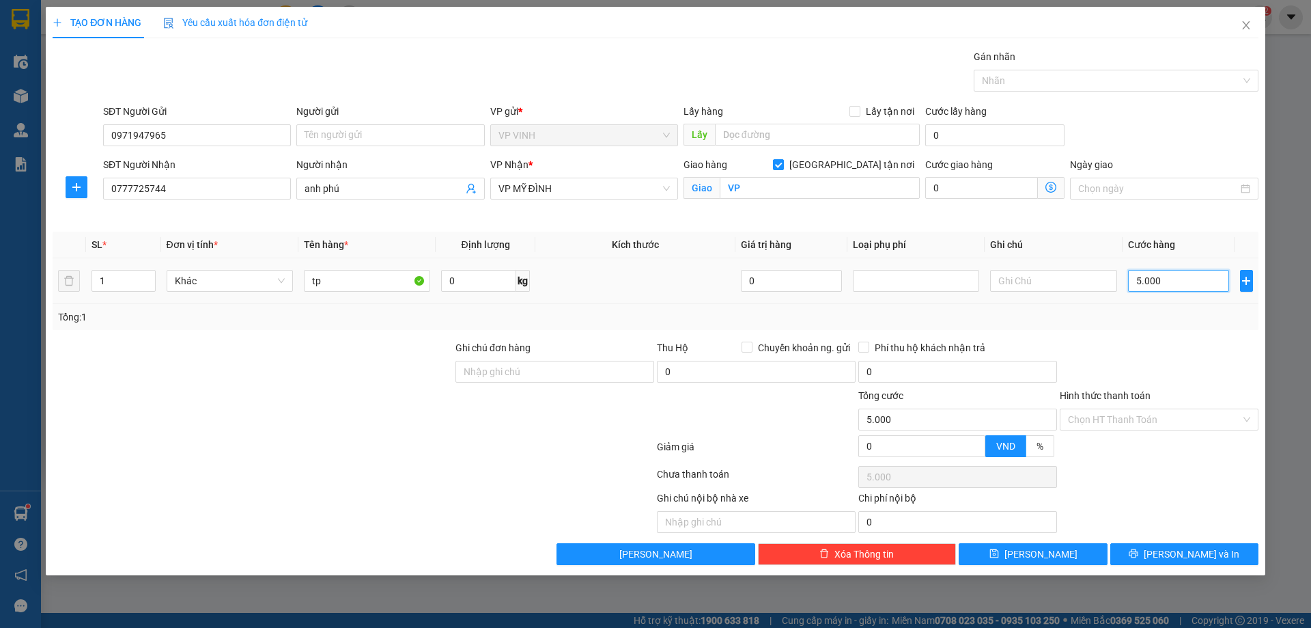
type input "50.000"
click at [784, 169] on span at bounding box center [778, 164] width 11 height 11
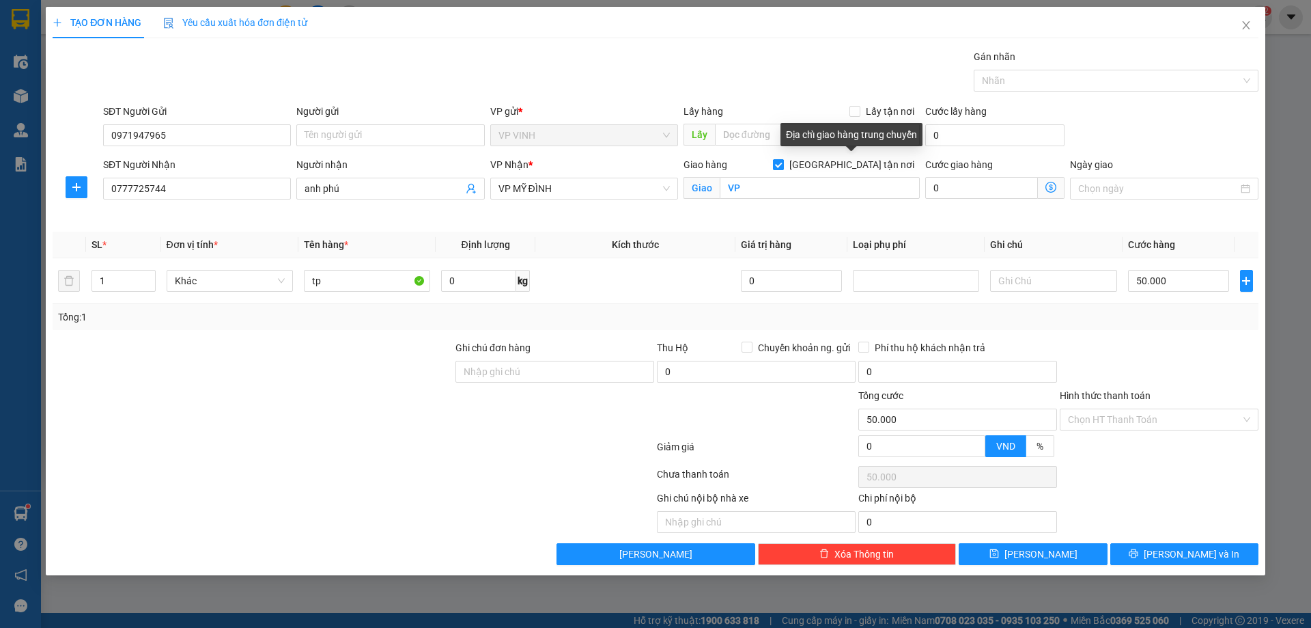
click at [783, 169] on input "[GEOGRAPHIC_DATA] tận nơi" at bounding box center [778, 164] width 10 height 10
checkbox input "false"
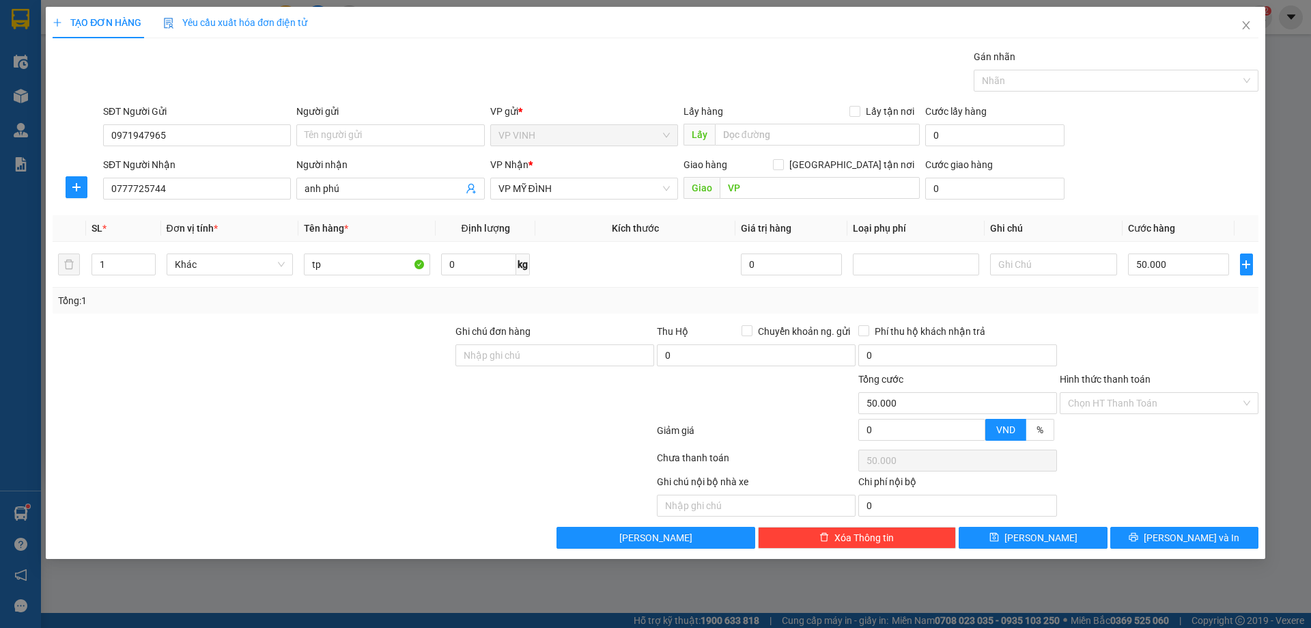
click at [820, 433] on div "Giảm giá" at bounding box center [757, 435] width 202 height 24
click at [1162, 407] on input "Hình thức thanh toán" at bounding box center [1154, 403] width 173 height 20
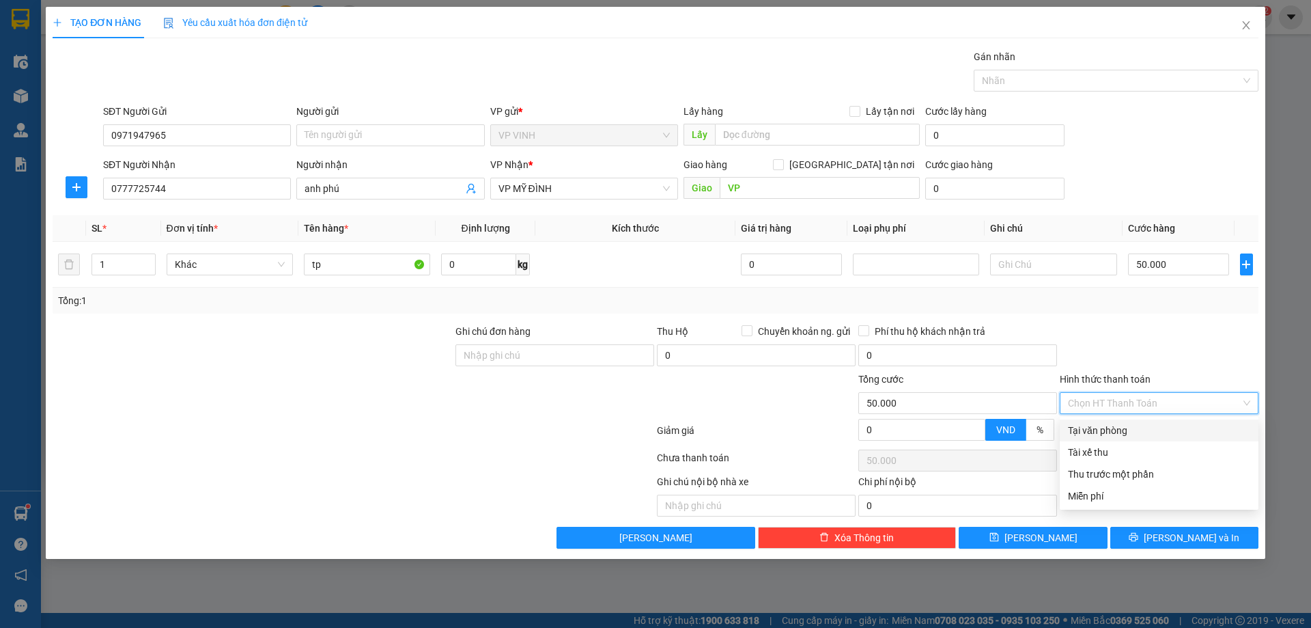
click at [1178, 400] on input "Hình thức thanh toán" at bounding box center [1154, 403] width 173 height 20
click at [1178, 342] on div at bounding box center [1160, 348] width 202 height 48
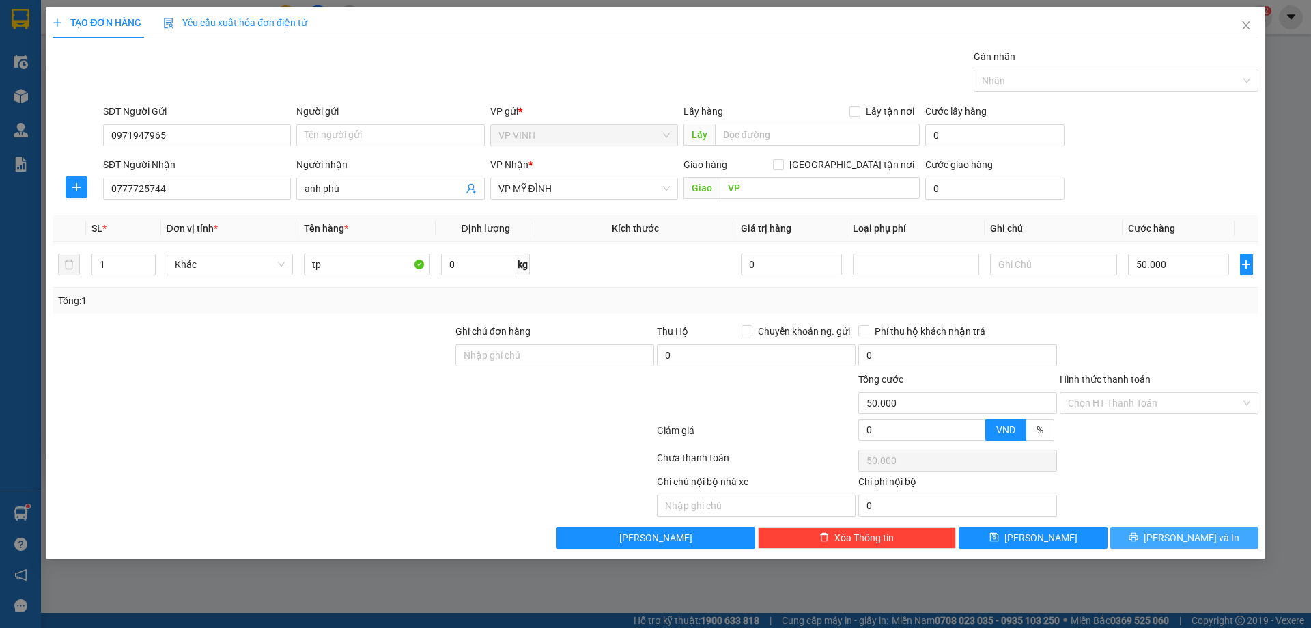
click at [1175, 536] on span "[PERSON_NAME] và In" at bounding box center [1192, 537] width 96 height 15
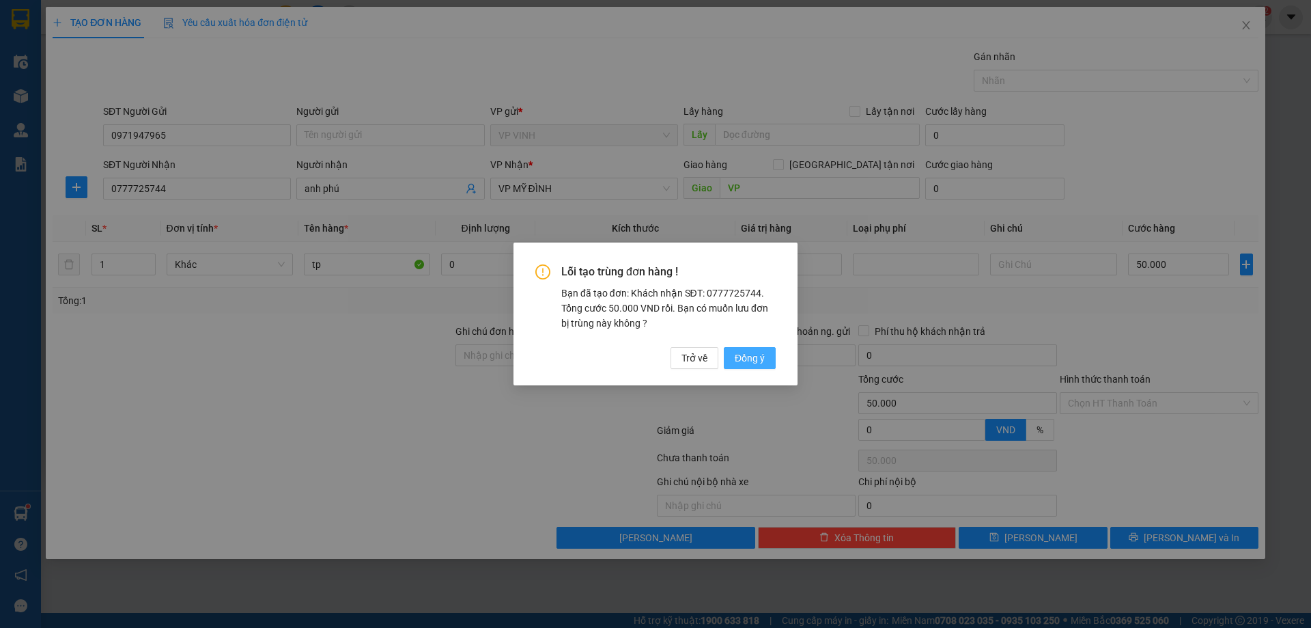
click at [761, 358] on span "Đồng ý" at bounding box center [750, 357] width 30 height 15
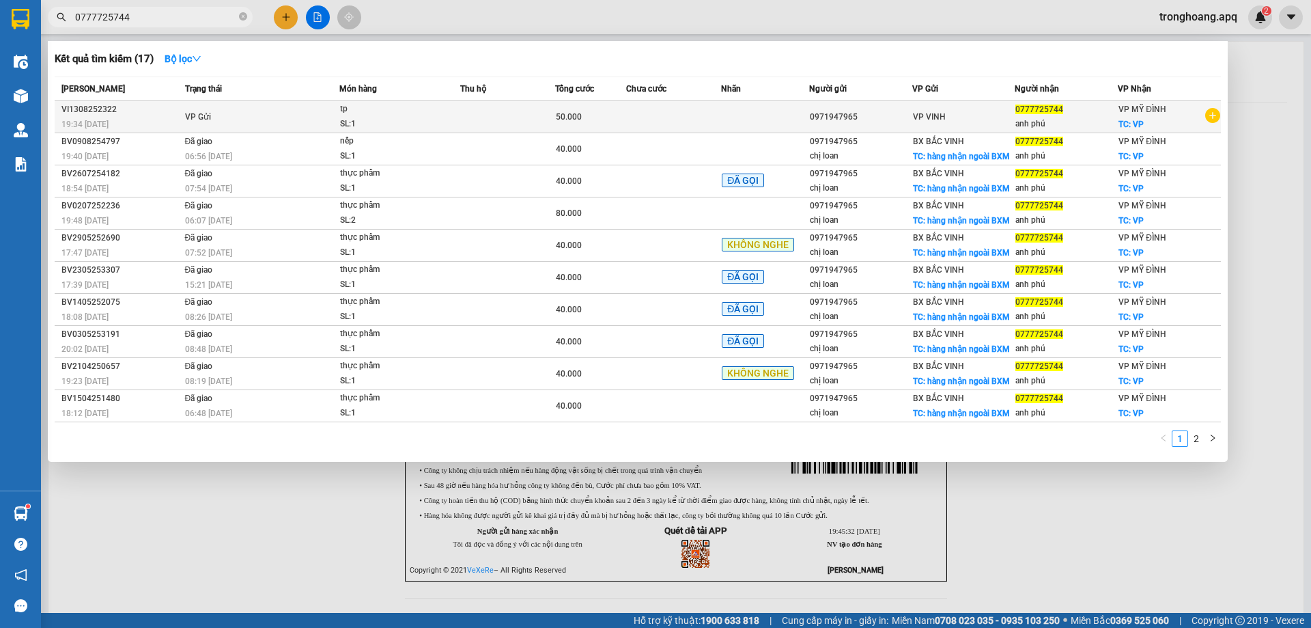
click at [439, 111] on div "tp" at bounding box center [391, 109] width 102 height 15
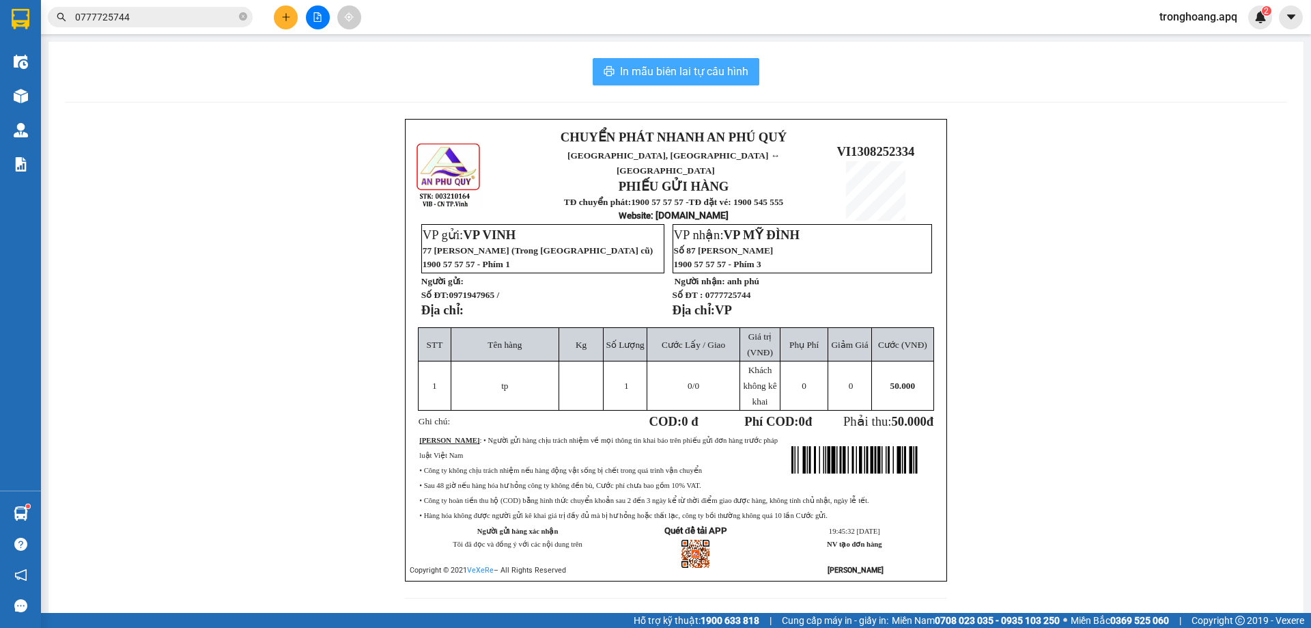
click at [727, 66] on span "In mẫu biên lai tự cấu hình" at bounding box center [684, 71] width 128 height 17
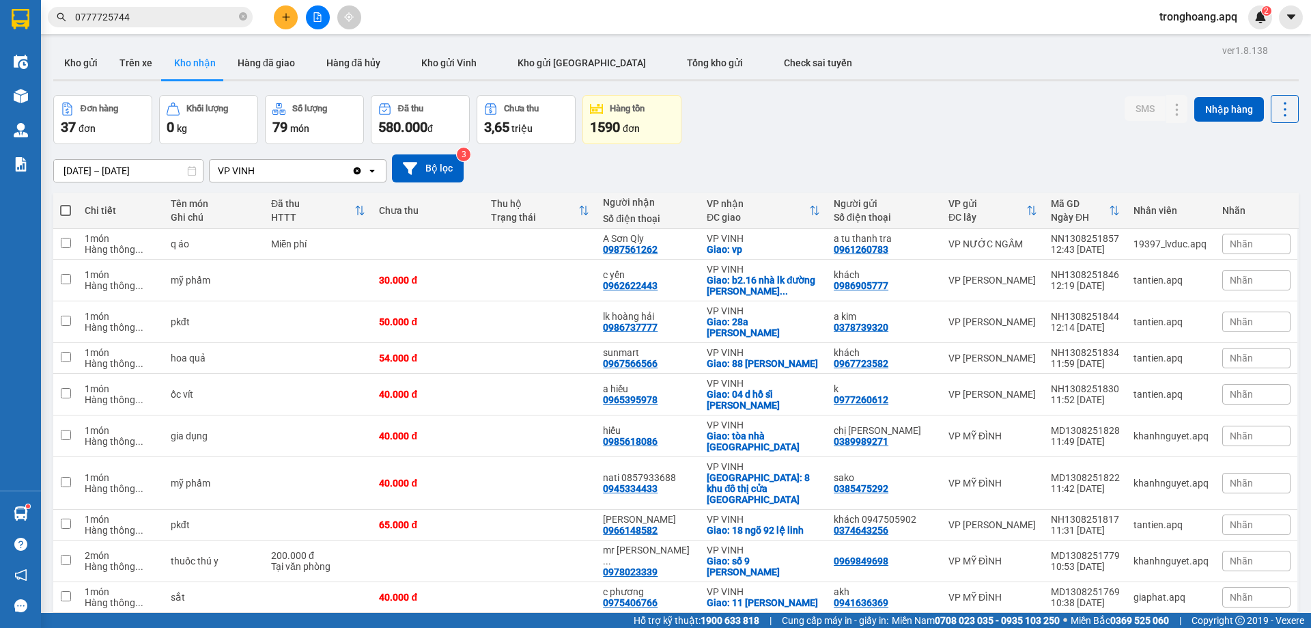
click at [870, 128] on div "Đơn hàng 37 đơn Khối lượng 0 kg Số lượng 79 món Đã thu 580.000 đ Chưa thu 3,65 …" at bounding box center [676, 119] width 1246 height 49
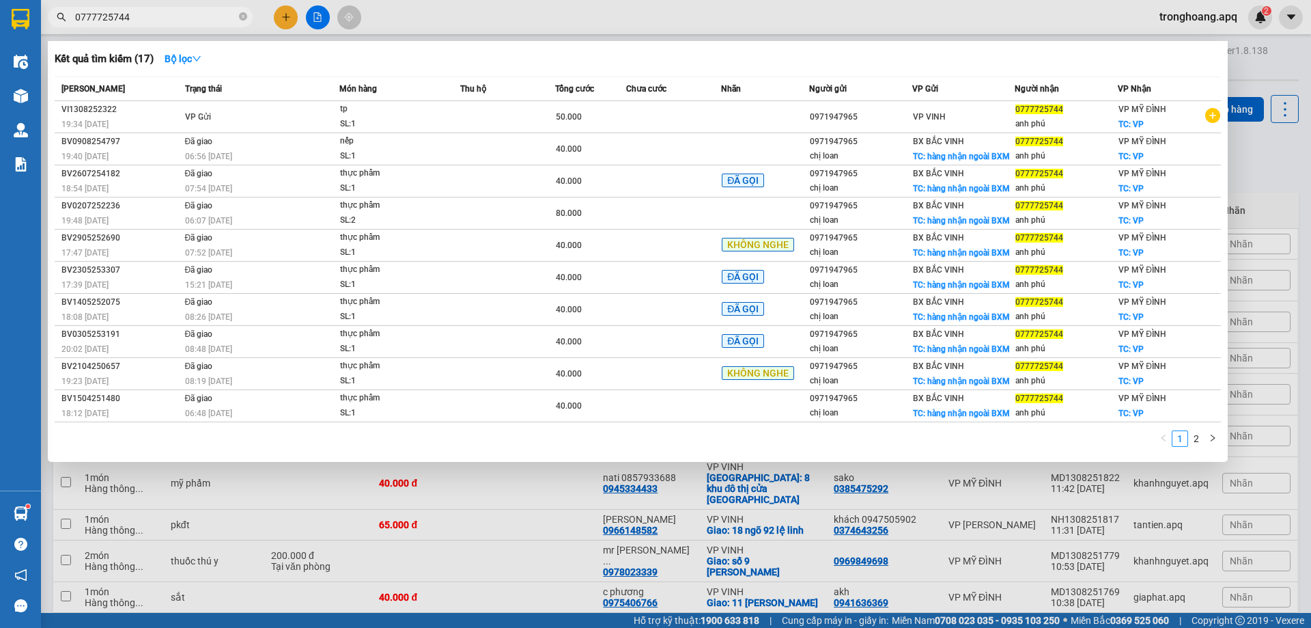
click at [180, 16] on input "0777725744" at bounding box center [155, 17] width 161 height 15
click at [247, 17] on icon "close-circle" at bounding box center [243, 16] width 8 height 8
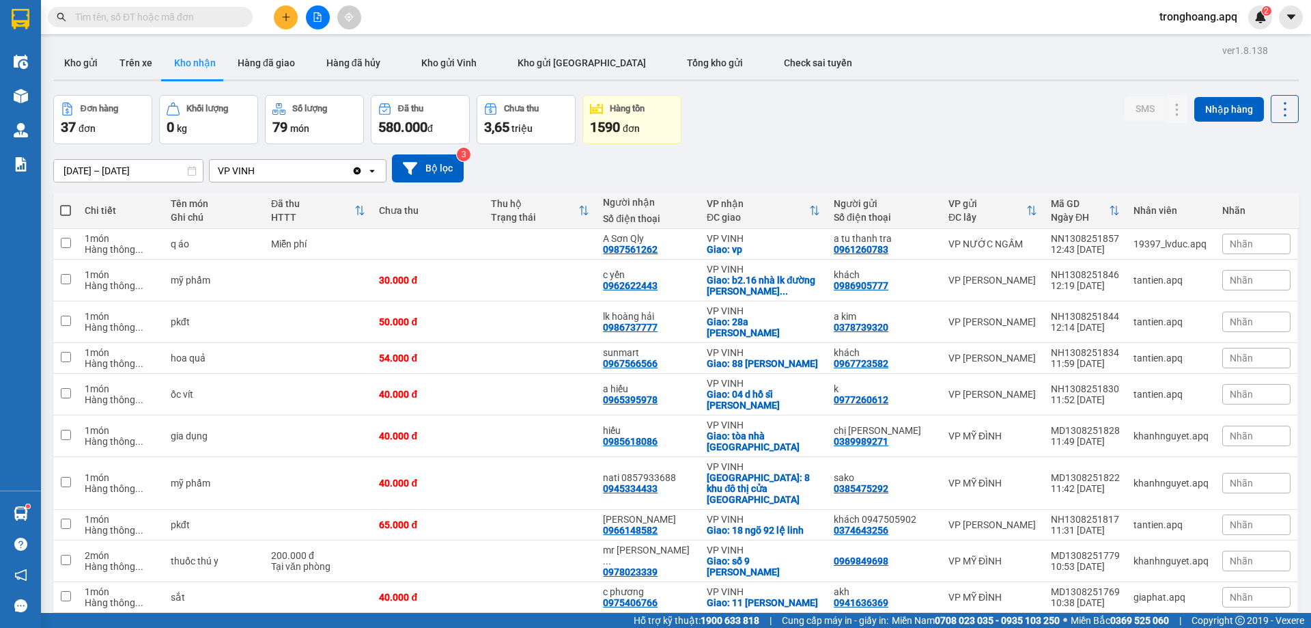
click at [169, 19] on input "text" at bounding box center [155, 17] width 161 height 15
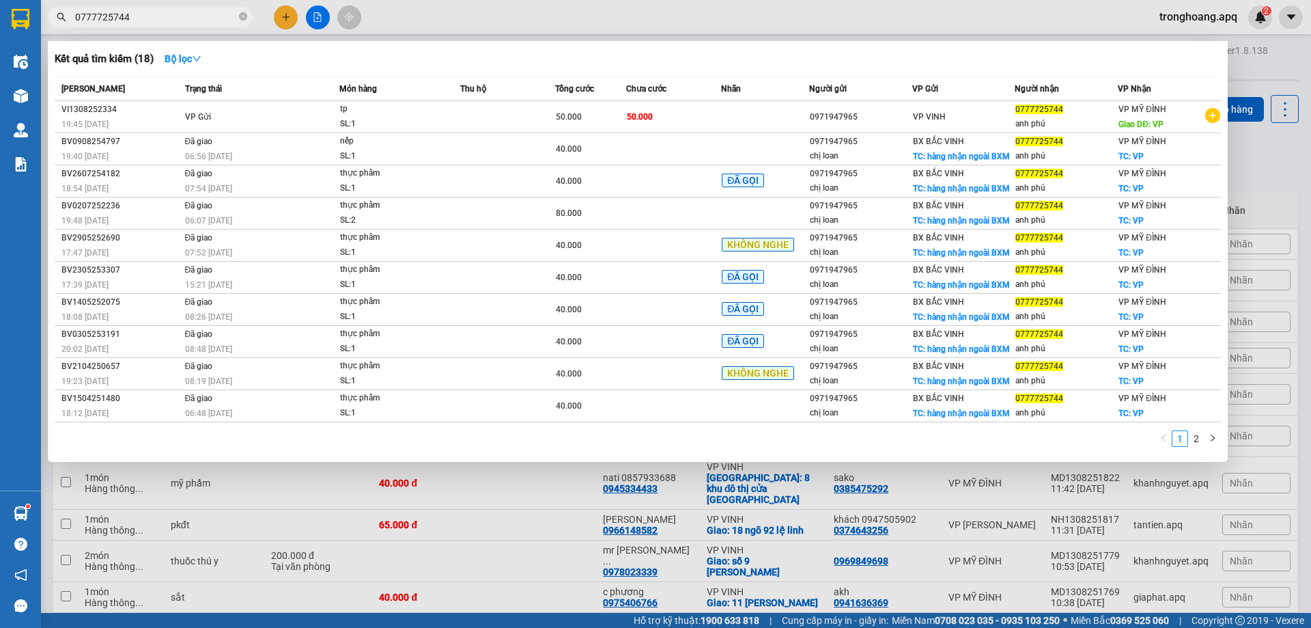
type input "0777725744"
click at [1257, 84] on div at bounding box center [655, 314] width 1311 height 628
